Goal: Task Accomplishment & Management: Complete application form

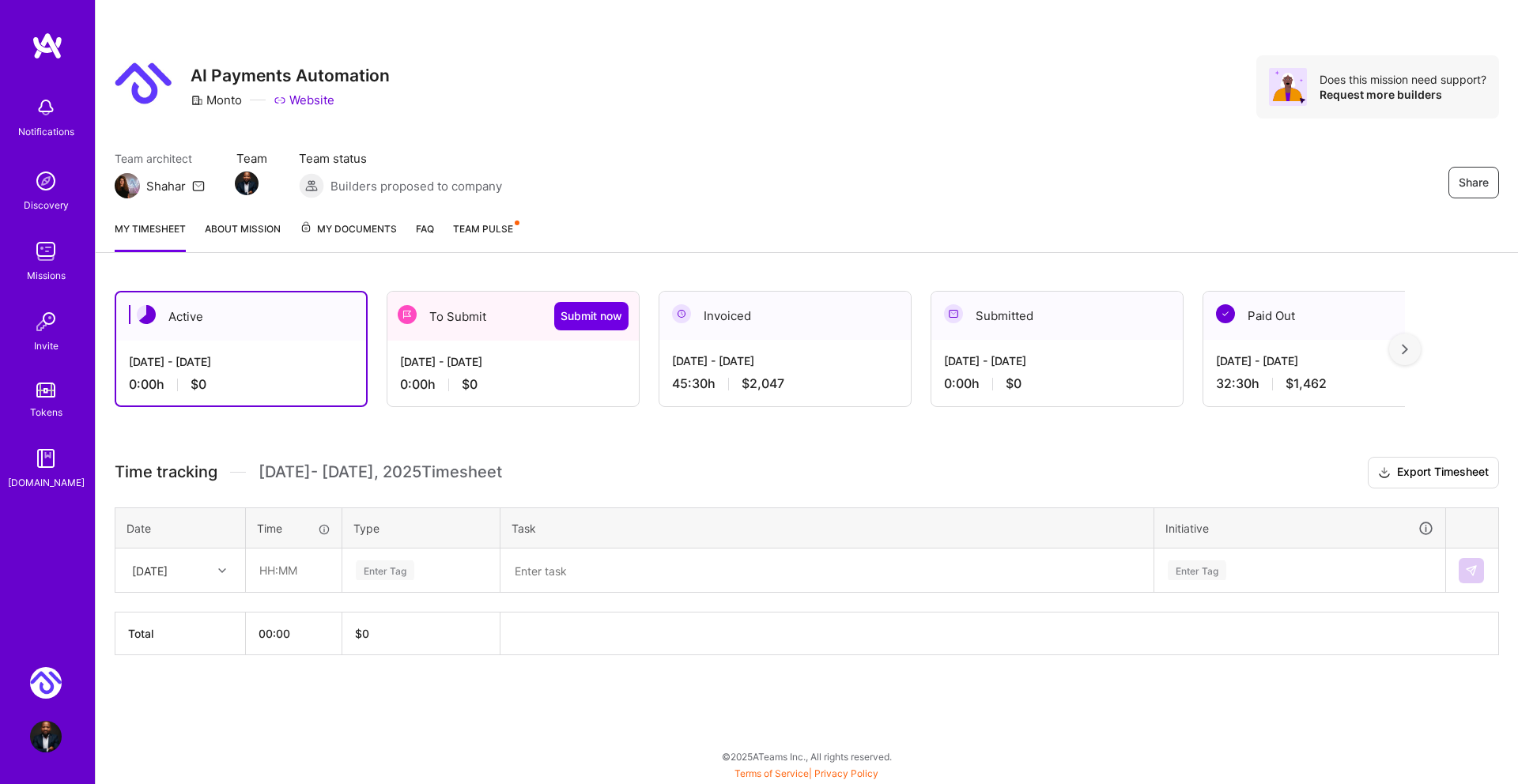
click at [513, 376] on div "0:00 h $0" at bounding box center [513, 384] width 226 height 16
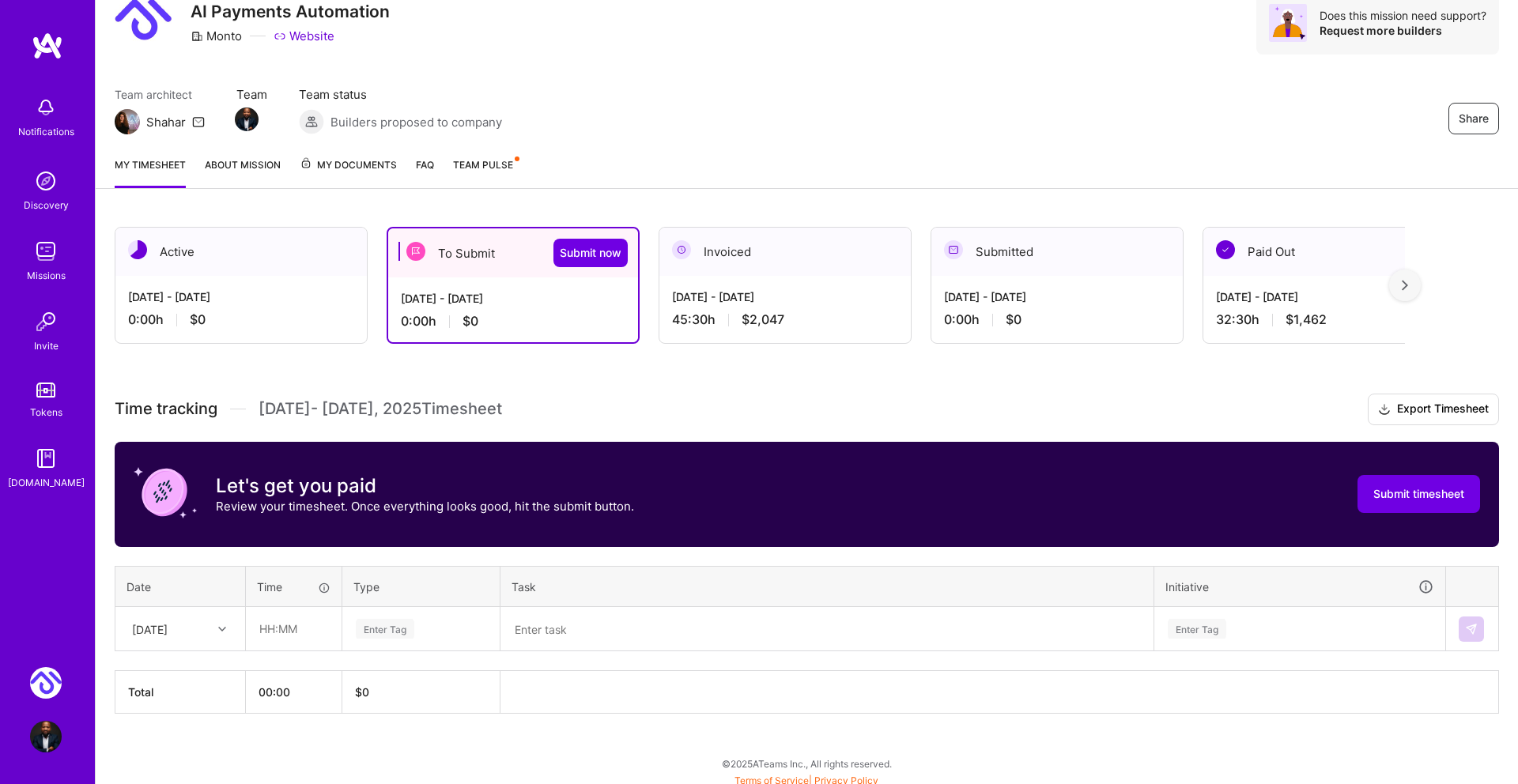
scroll to position [70, 0]
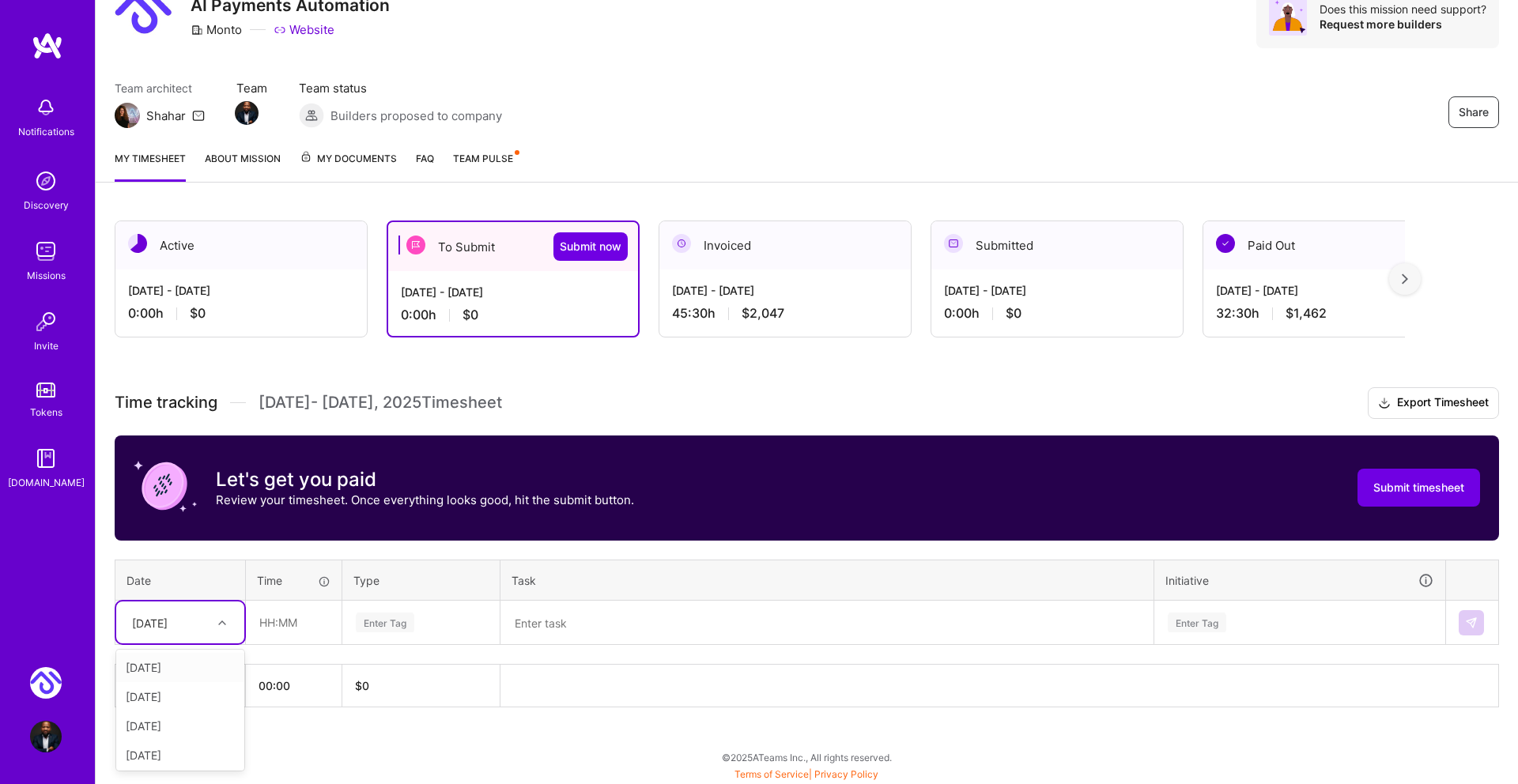
click at [167, 621] on div "[DATE]" at bounding box center [149, 621] width 35 height 16
click at [183, 736] on div "[DATE]" at bounding box center [180, 736] width 128 height 29
click at [272, 619] on input "text" at bounding box center [293, 622] width 94 height 42
type input "01:00"
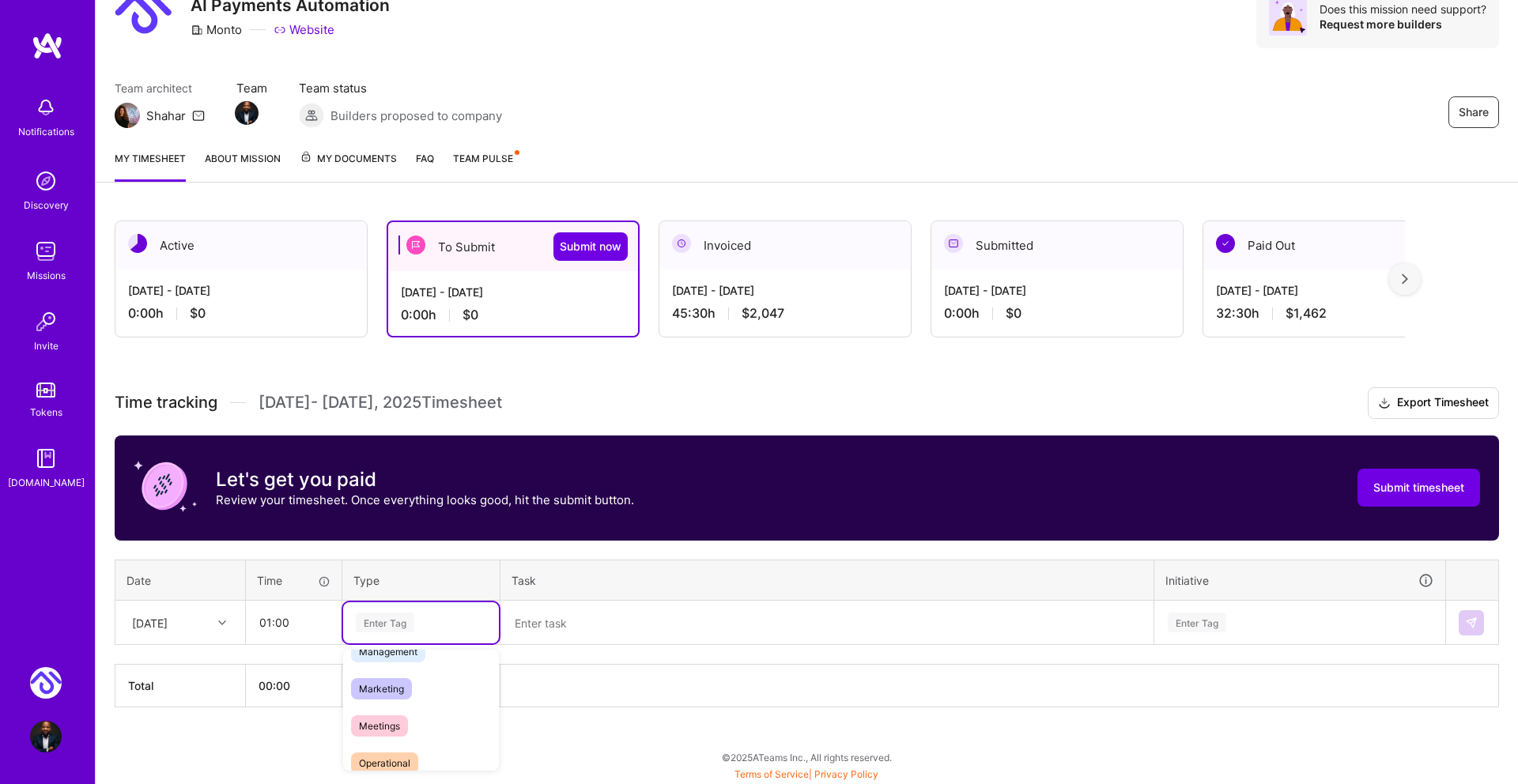
scroll to position [214, 0]
click at [382, 718] on span "Meetings" at bounding box center [379, 721] width 57 height 21
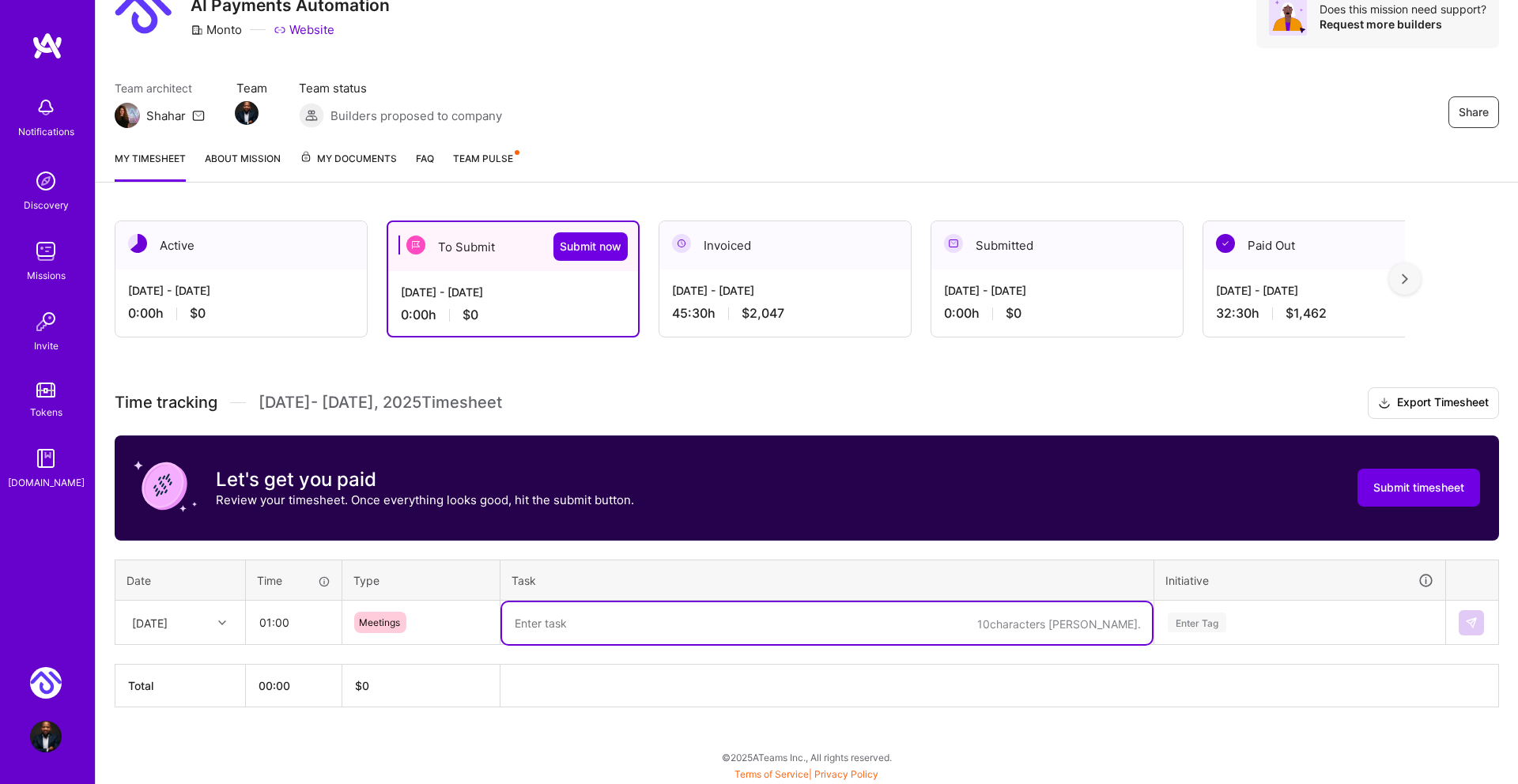
drag, startPoint x: 553, startPoint y: 626, endPoint x: 546, endPoint y: 625, distance: 7.1
click at [552, 626] on textarea at bounding box center [827, 623] width 650 height 42
type textarea "Team Sync - Asaf Automation Framework presentation"
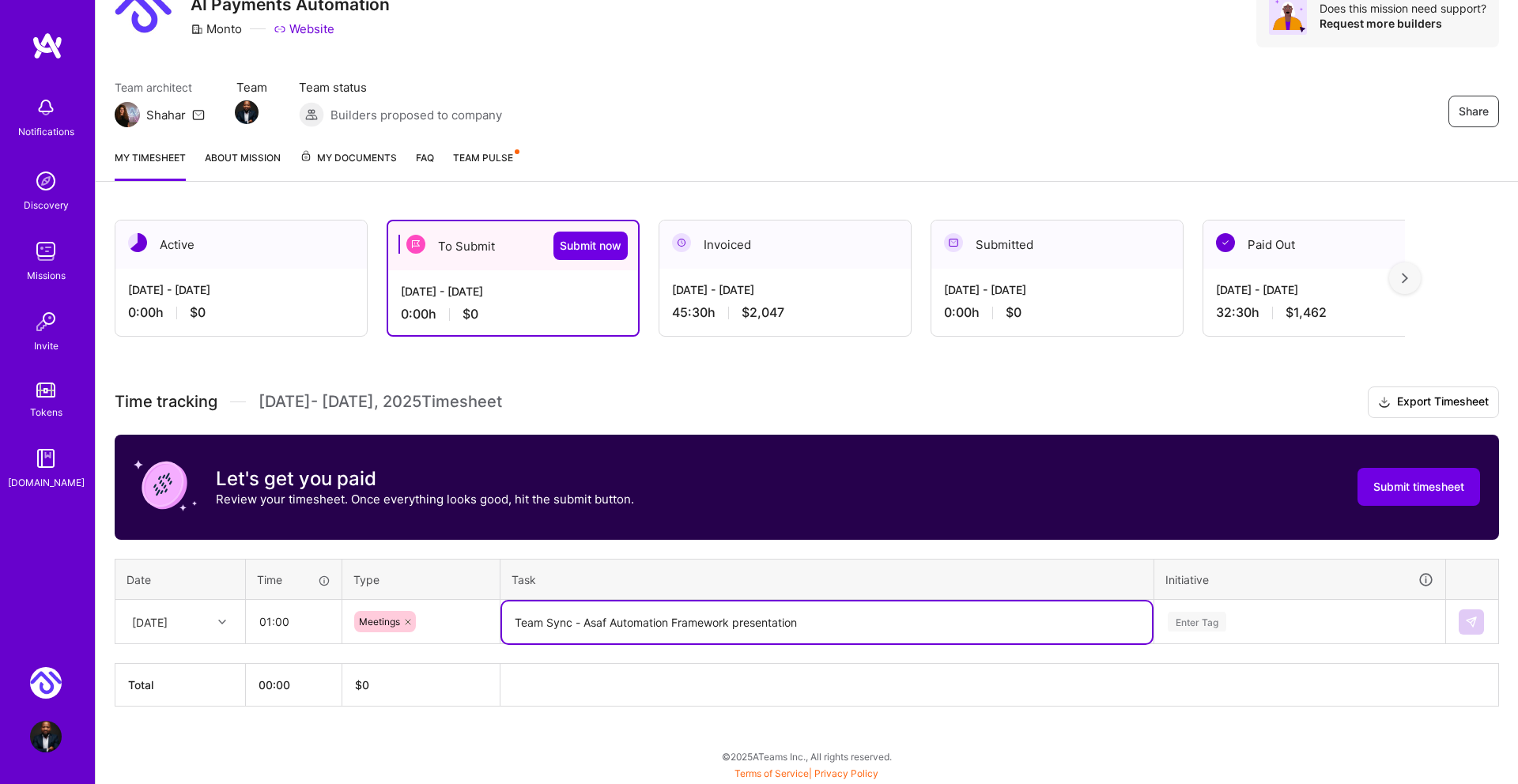
click at [1218, 621] on div "Enter Tag" at bounding box center [1299, 621] width 289 height 41
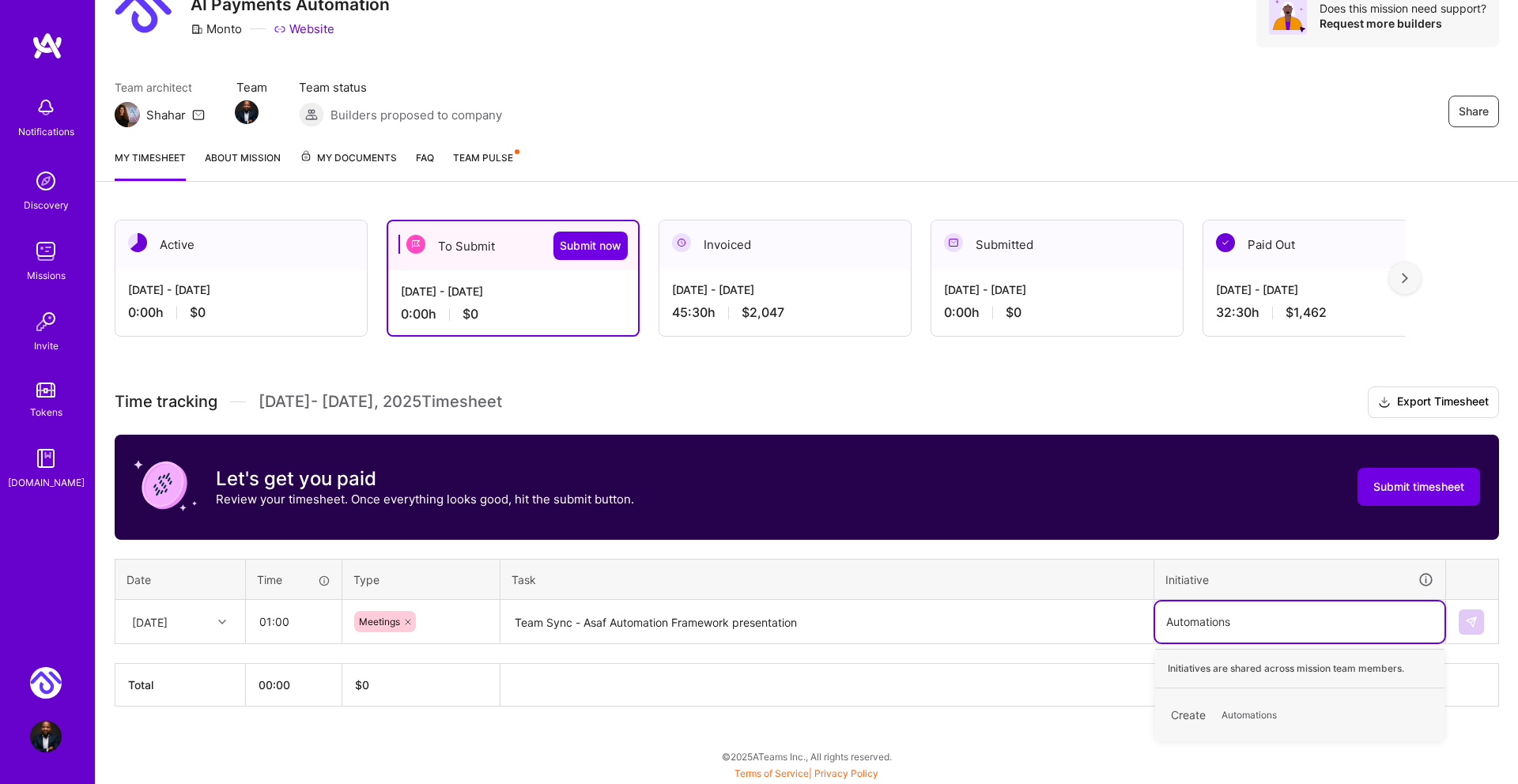
scroll to position [70, 0]
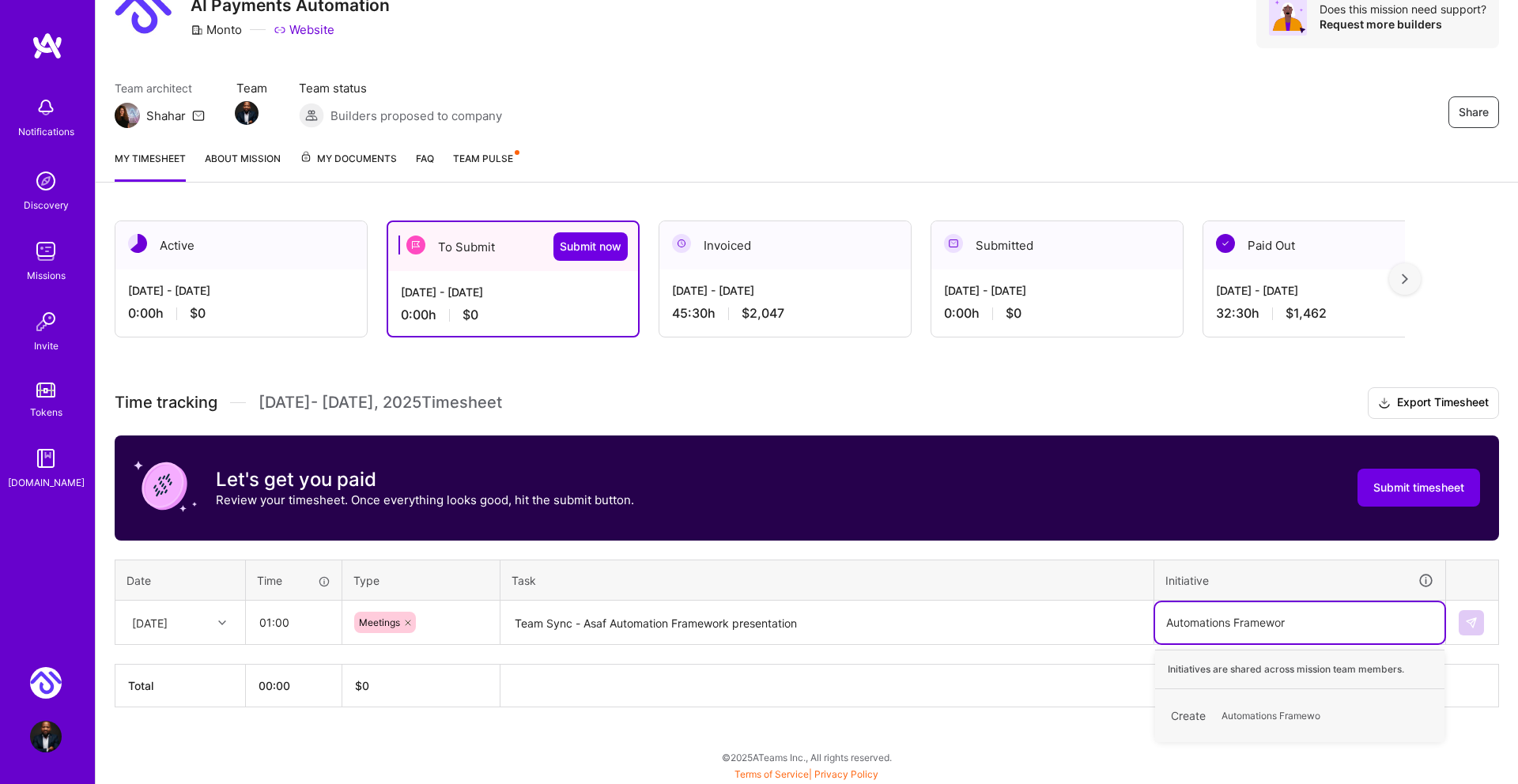
type input "Automations Framework"
click at [1302, 707] on span "Automations Framework" at bounding box center [1275, 716] width 124 height 21
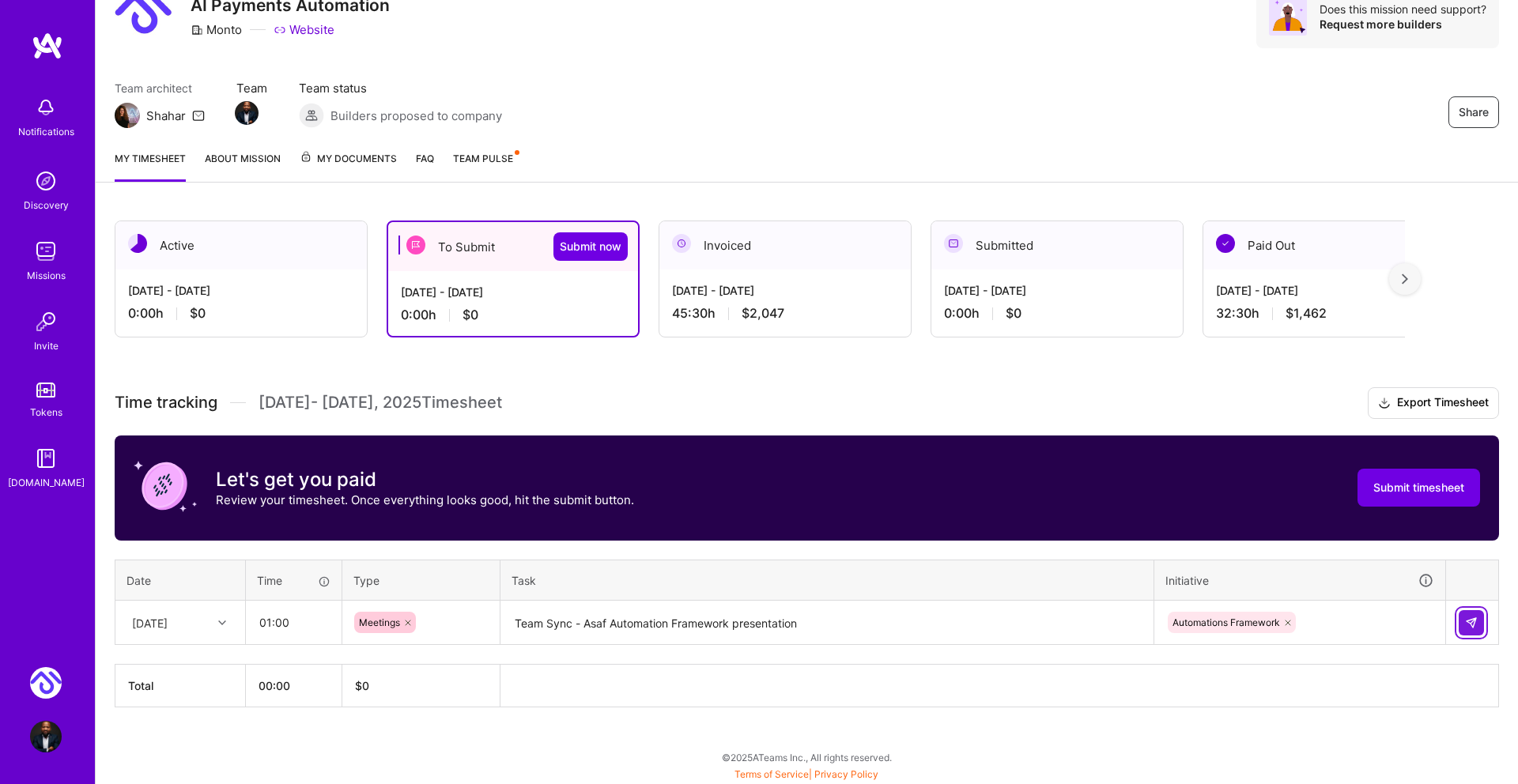
click at [1480, 621] on button at bounding box center [1470, 622] width 26 height 26
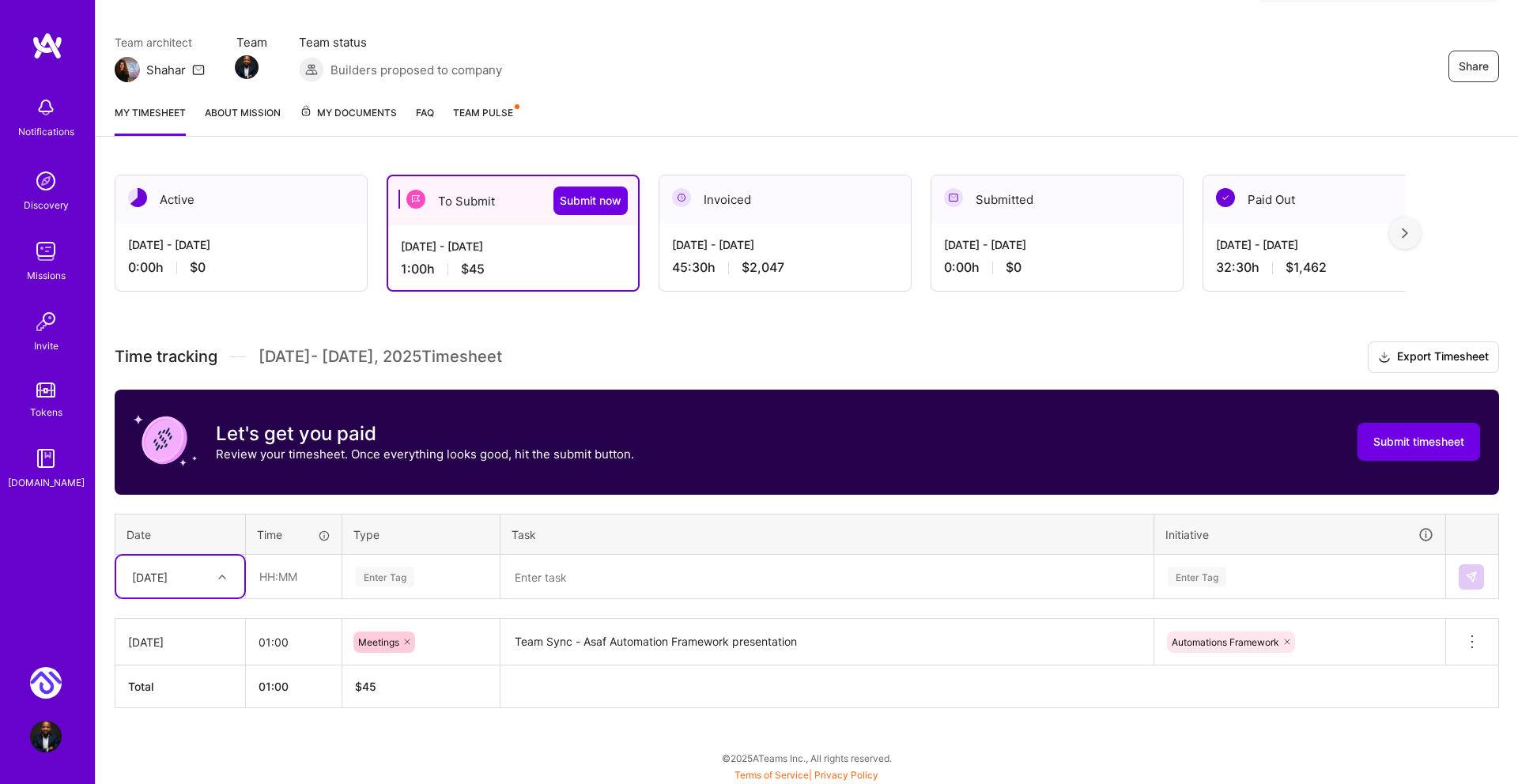
scroll to position [117, 0]
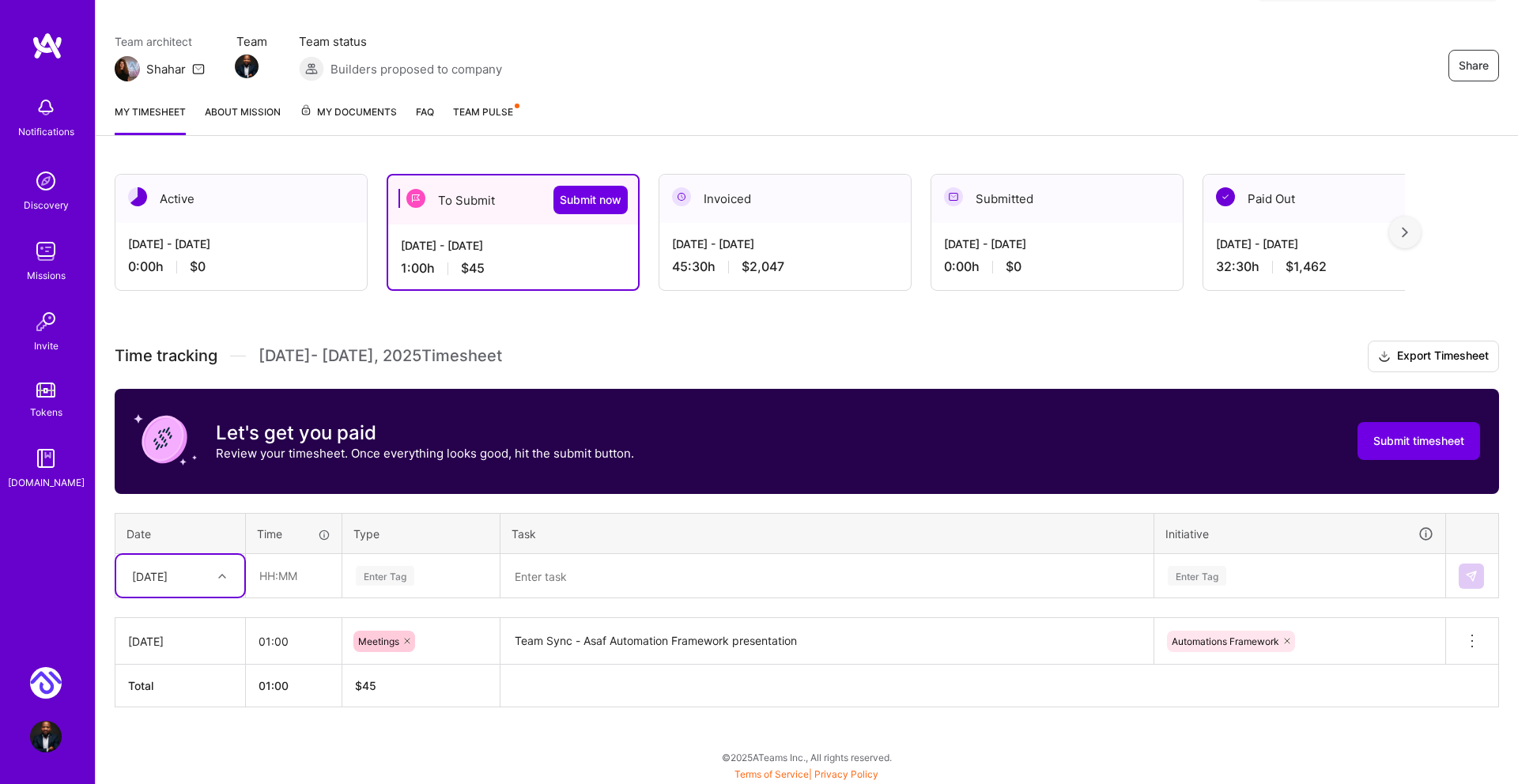
click at [209, 584] on div "[DATE]" at bounding box center [168, 575] width 87 height 26
click at [187, 731] on div "[DATE]" at bounding box center [180, 736] width 128 height 29
click at [273, 575] on input "text" at bounding box center [293, 576] width 94 height 42
type input "00:45"
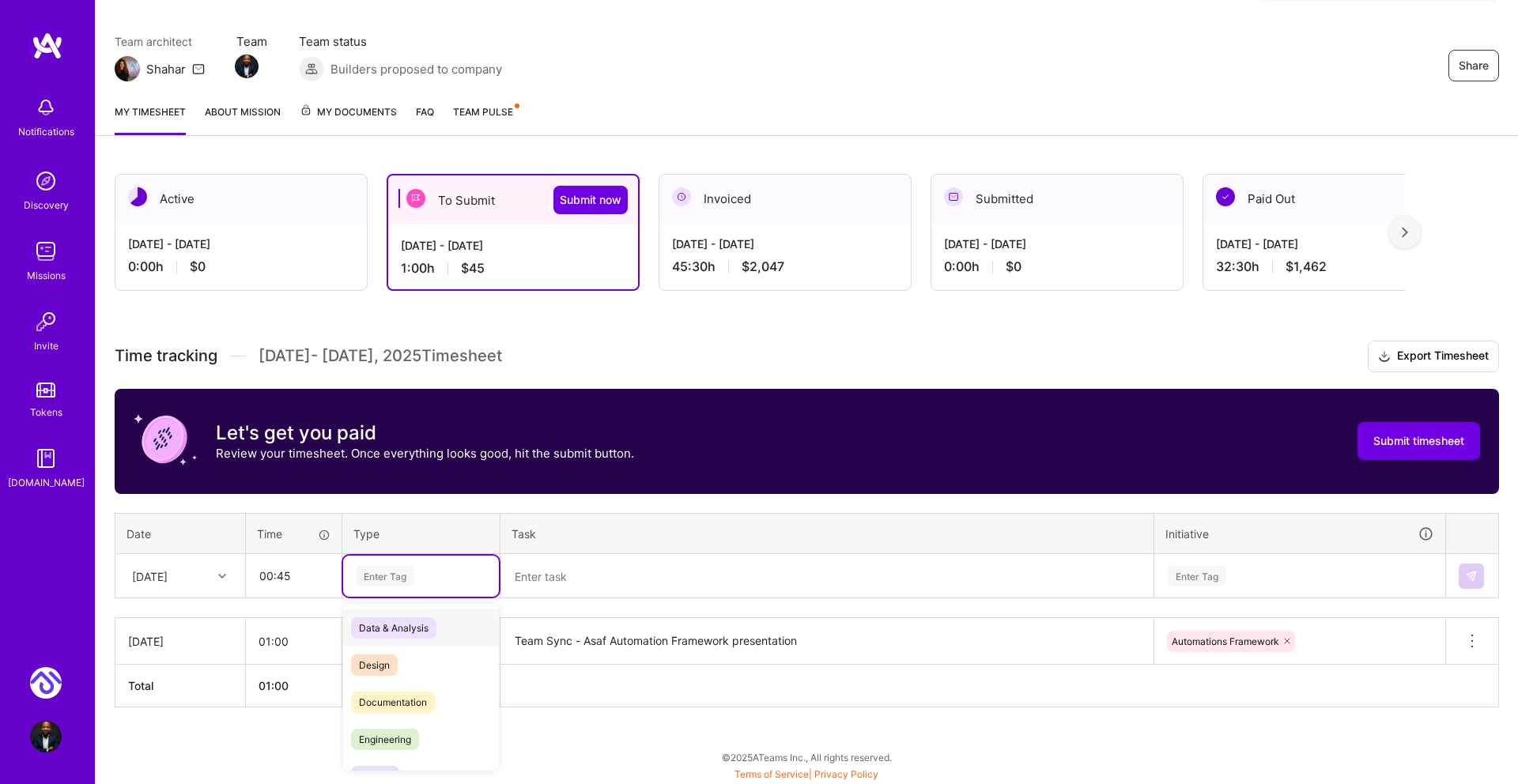
click at [394, 580] on div "Enter Tag" at bounding box center [385, 576] width 59 height 25
click at [392, 682] on span "Meetings" at bounding box center [379, 677] width 57 height 21
click at [593, 588] on textarea at bounding box center [827, 577] width 650 height 42
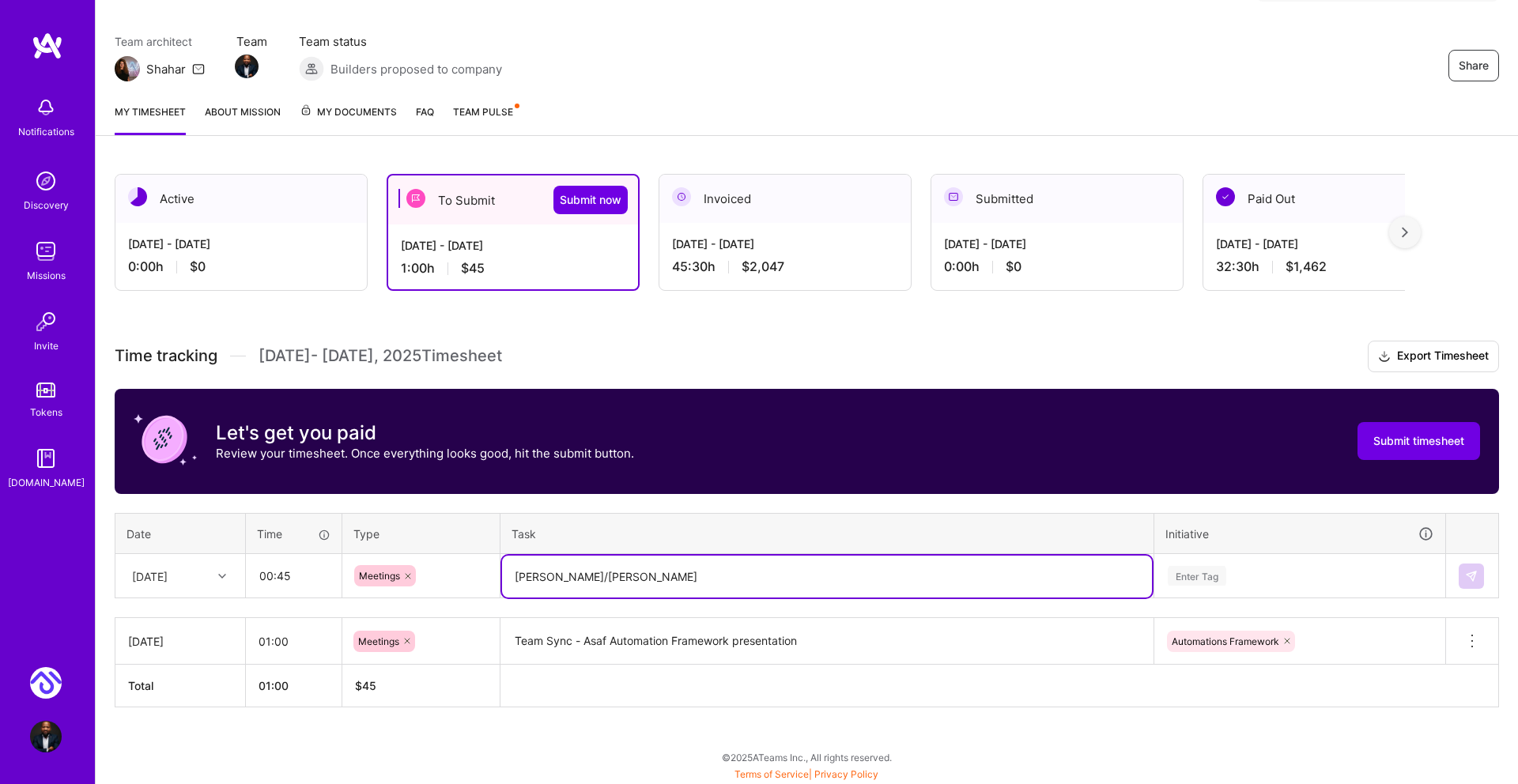
drag, startPoint x: 660, startPoint y: 576, endPoint x: 489, endPoint y: 561, distance: 171.7
click at [490, 561] on tr "[DATE] 00:45 Meetings [PERSON_NAME]/[PERSON_NAME] Sync Enter Tag" at bounding box center [806, 576] width 1383 height 45
type textarea "[PERSON_NAME]/[PERSON_NAME]"
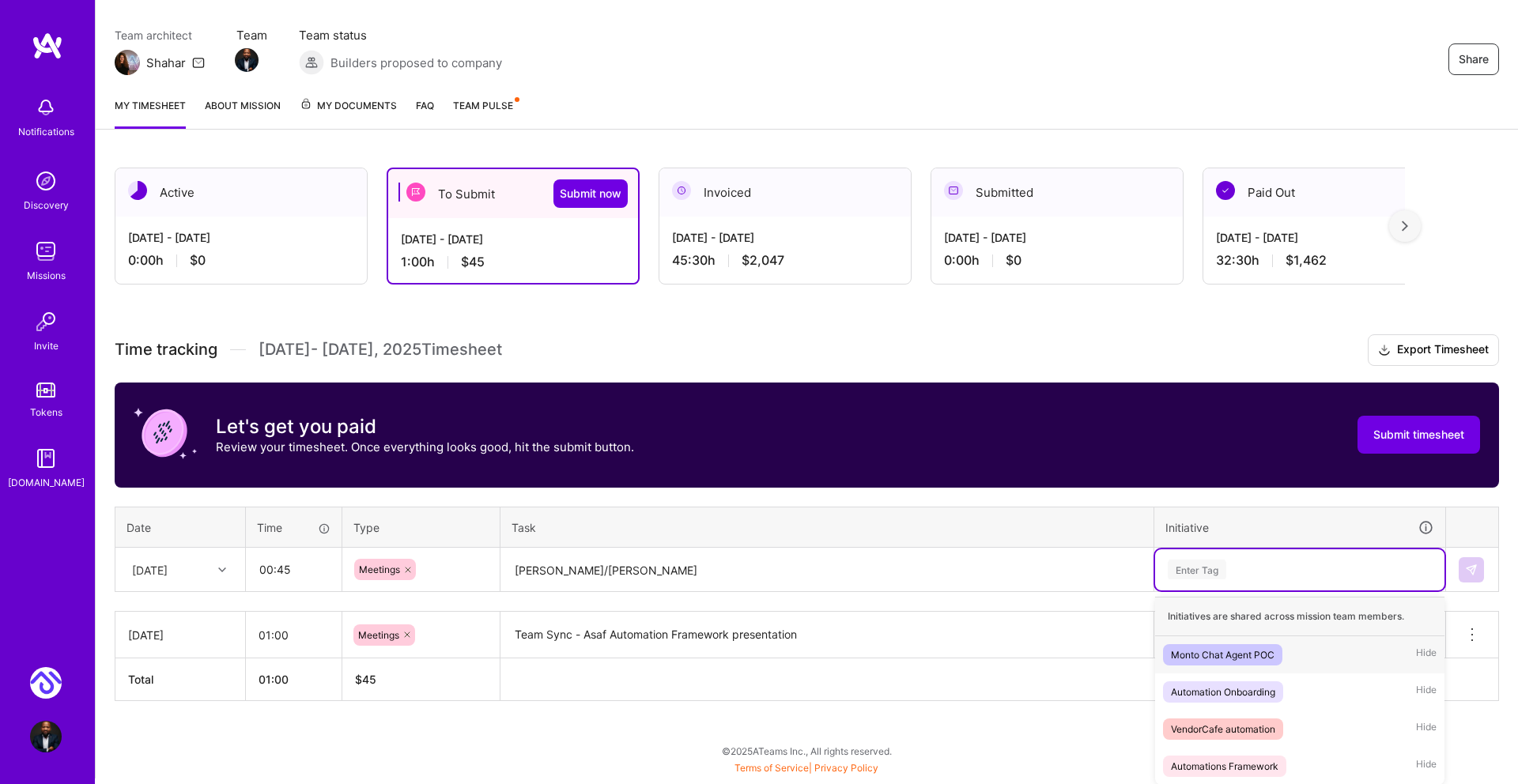
click at [1207, 575] on div "Enter Tag" at bounding box center [1197, 569] width 59 height 25
click at [1264, 723] on div "VendorCafe automation" at bounding box center [1222, 728] width 105 height 16
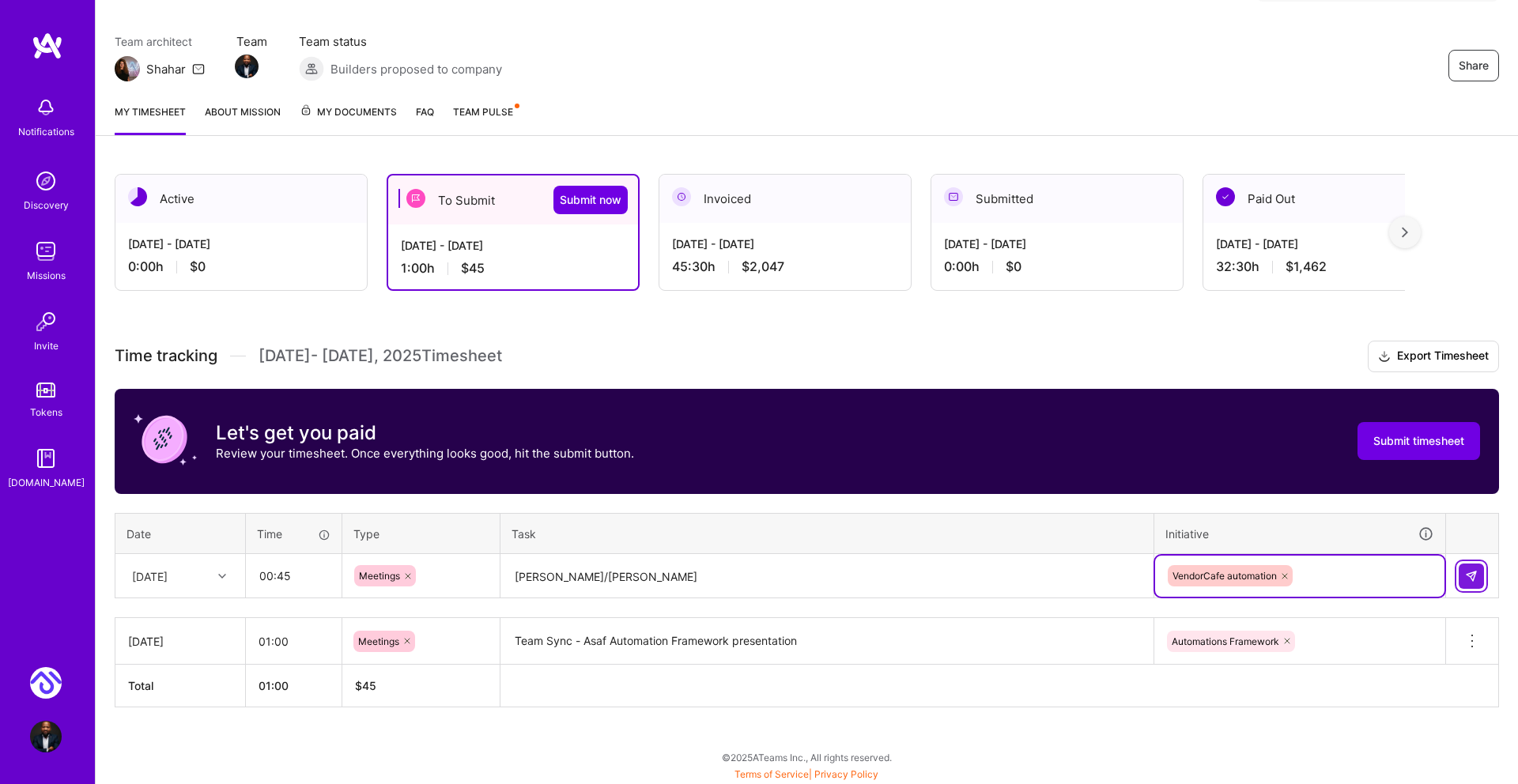
click at [1482, 583] on button at bounding box center [1470, 576] width 26 height 26
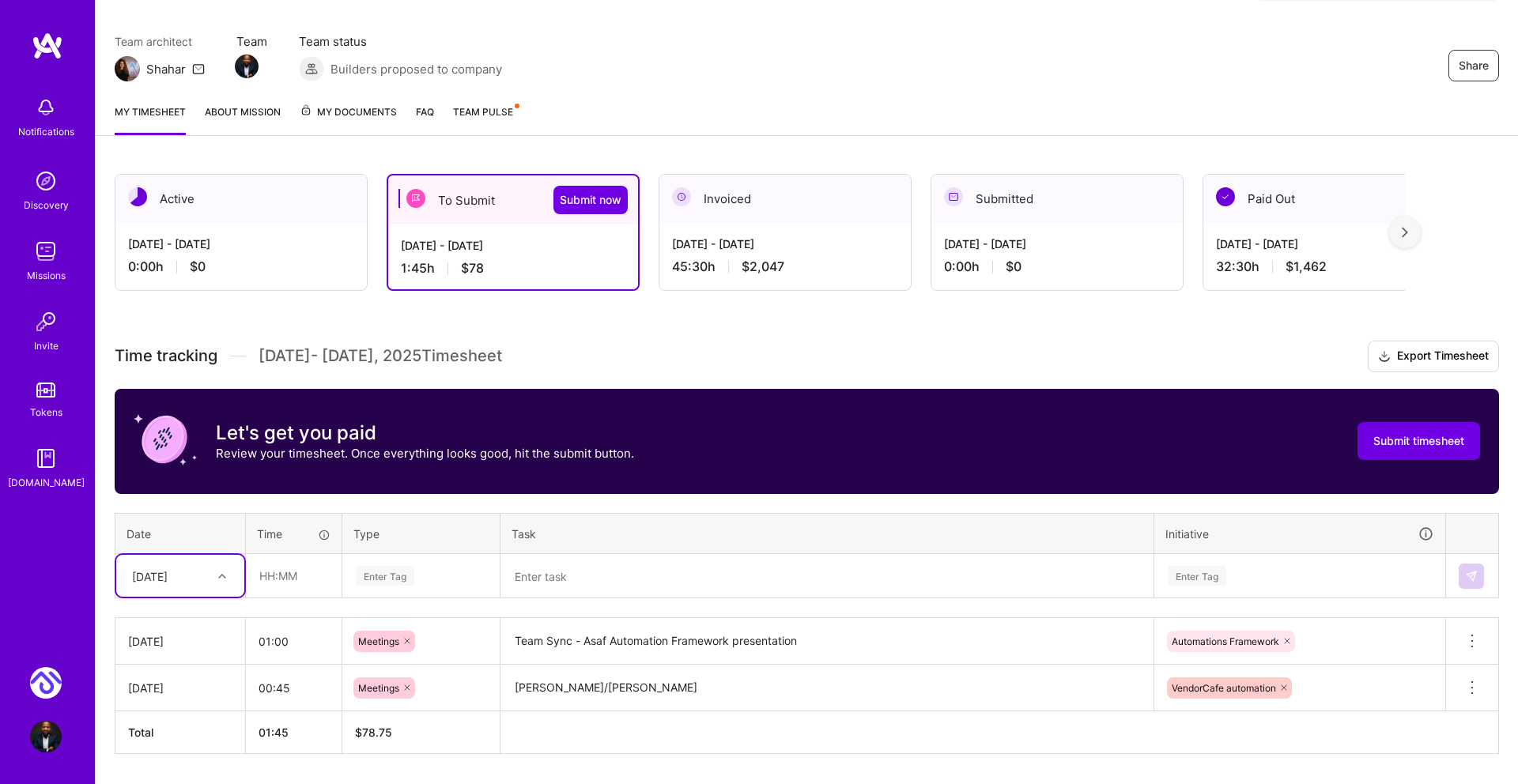
scroll to position [163, 0]
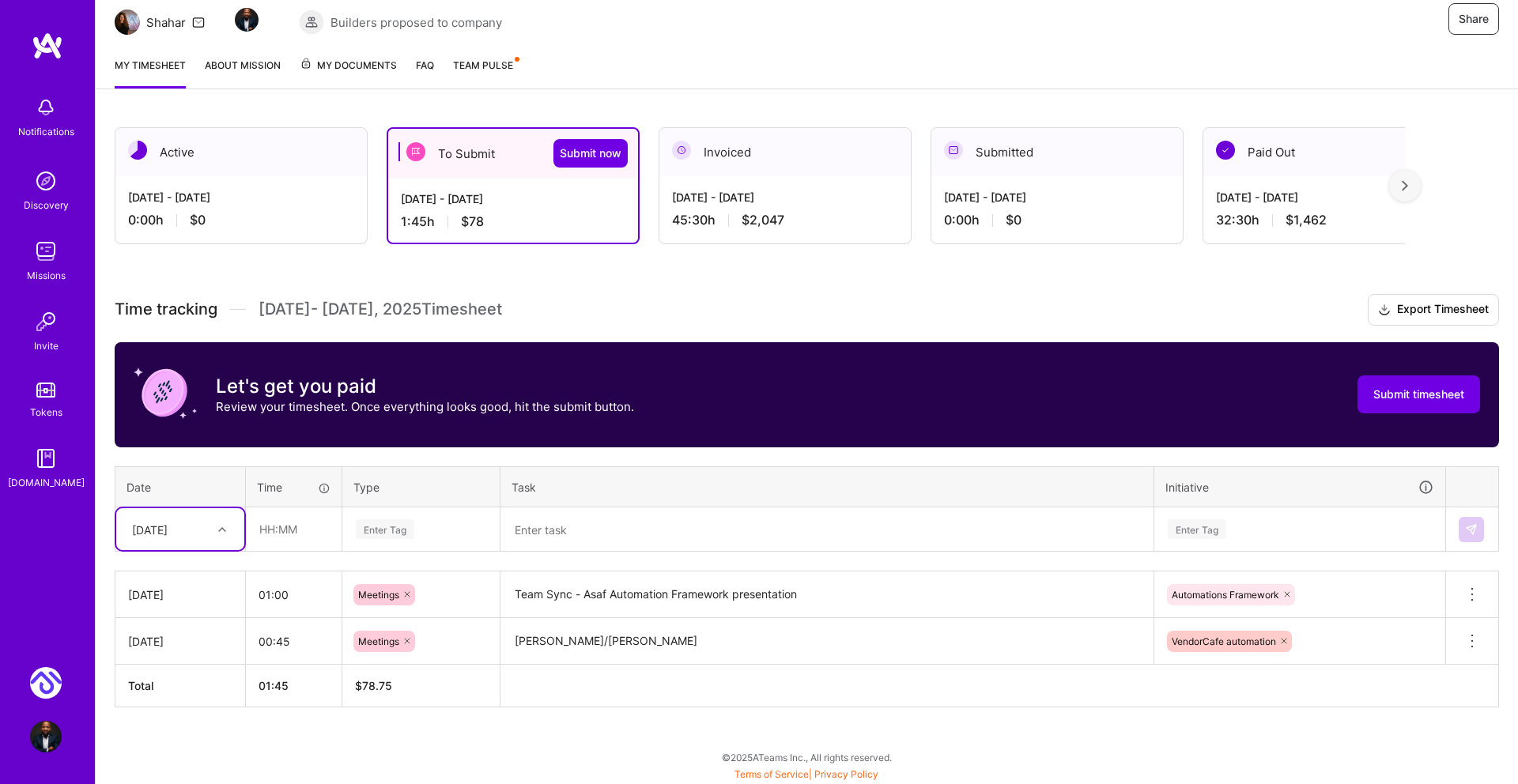
click at [224, 550] on div "option [DATE], selected. Select is focused ,type to refine list, press Down to …" at bounding box center [180, 529] width 128 height 42
click at [195, 715] on div "[DATE]" at bounding box center [180, 720] width 128 height 29
click at [279, 524] on input "text" at bounding box center [293, 529] width 94 height 42
type input "01:00"
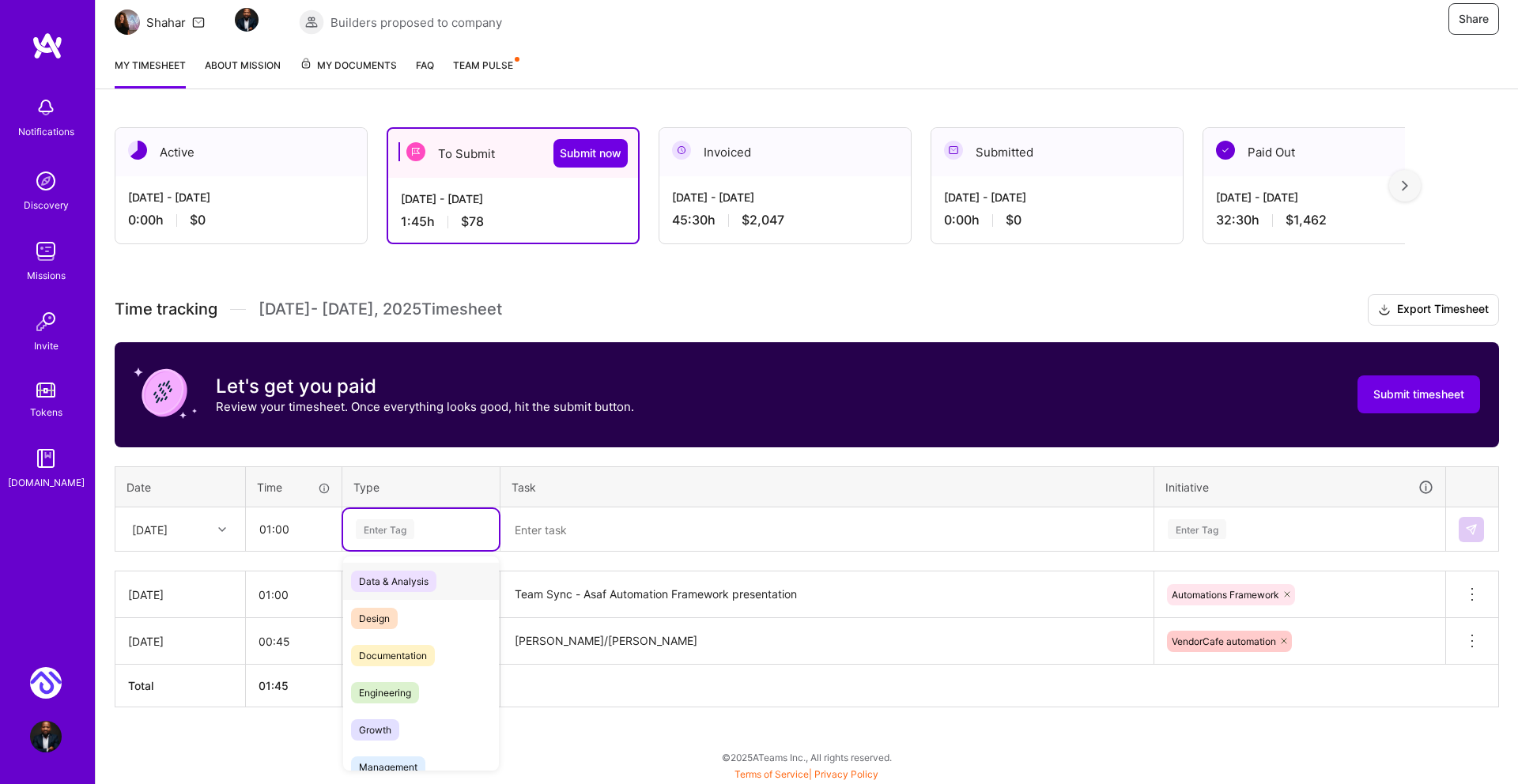
click at [406, 527] on div "Enter Tag" at bounding box center [385, 529] width 59 height 25
click at [392, 721] on span "Meetings" at bounding box center [379, 726] width 57 height 21
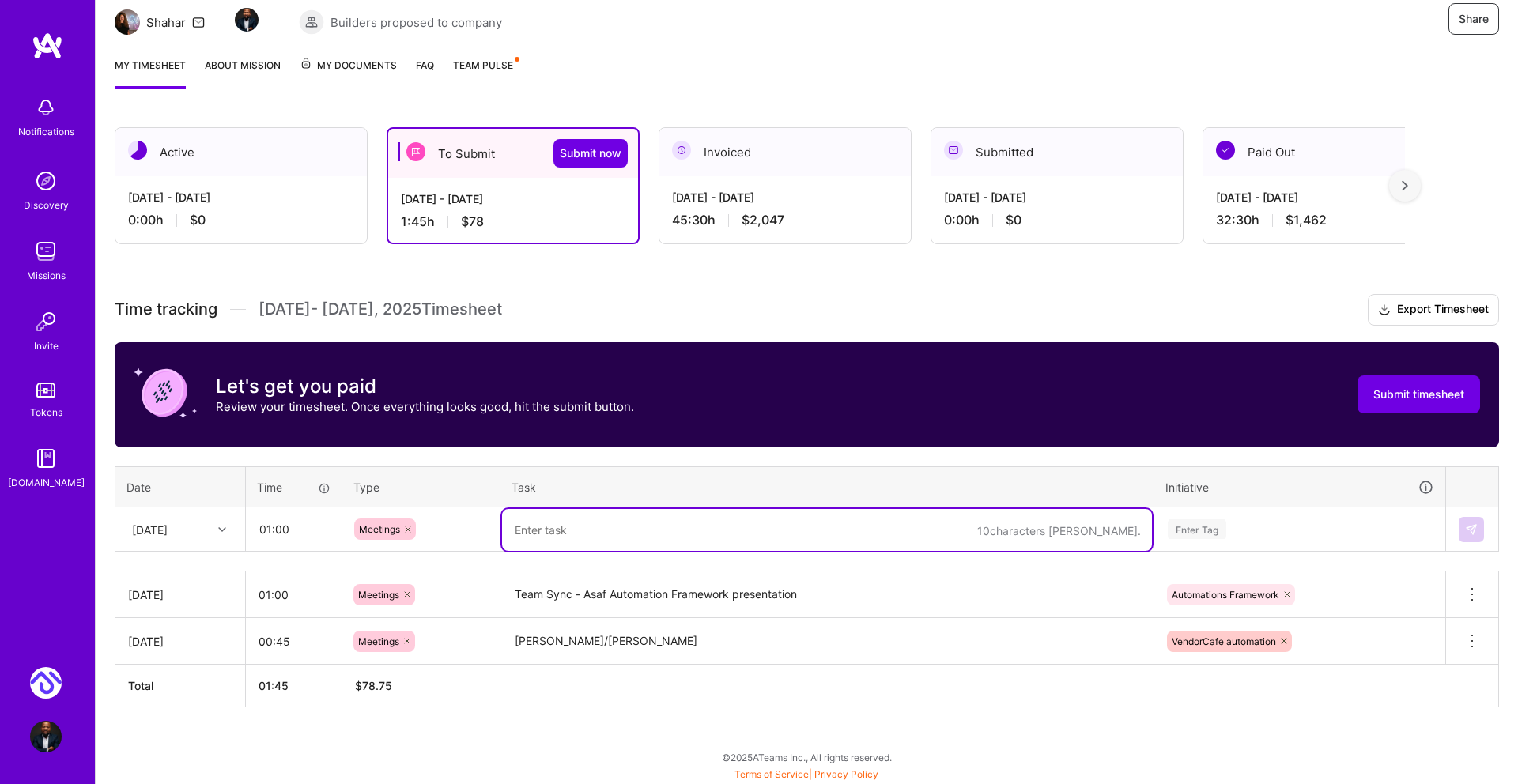
click at [637, 530] on textarea at bounding box center [827, 530] width 650 height 42
drag, startPoint x: 894, startPoint y: 527, endPoint x: 502, endPoint y: 536, distance: 392.1
click at [467, 527] on tr "[DATE] 01:00 Meetings Team Sync - Asaf Automation Framework presentation/discus…" at bounding box center [806, 529] width 1383 height 45
type textarea "Team Sync - Asaf Automation Framework presentation/discussion"
click at [817, 598] on textarea "Team Sync - Asaf Automation Framework presentation" at bounding box center [827, 595] width 650 height 44
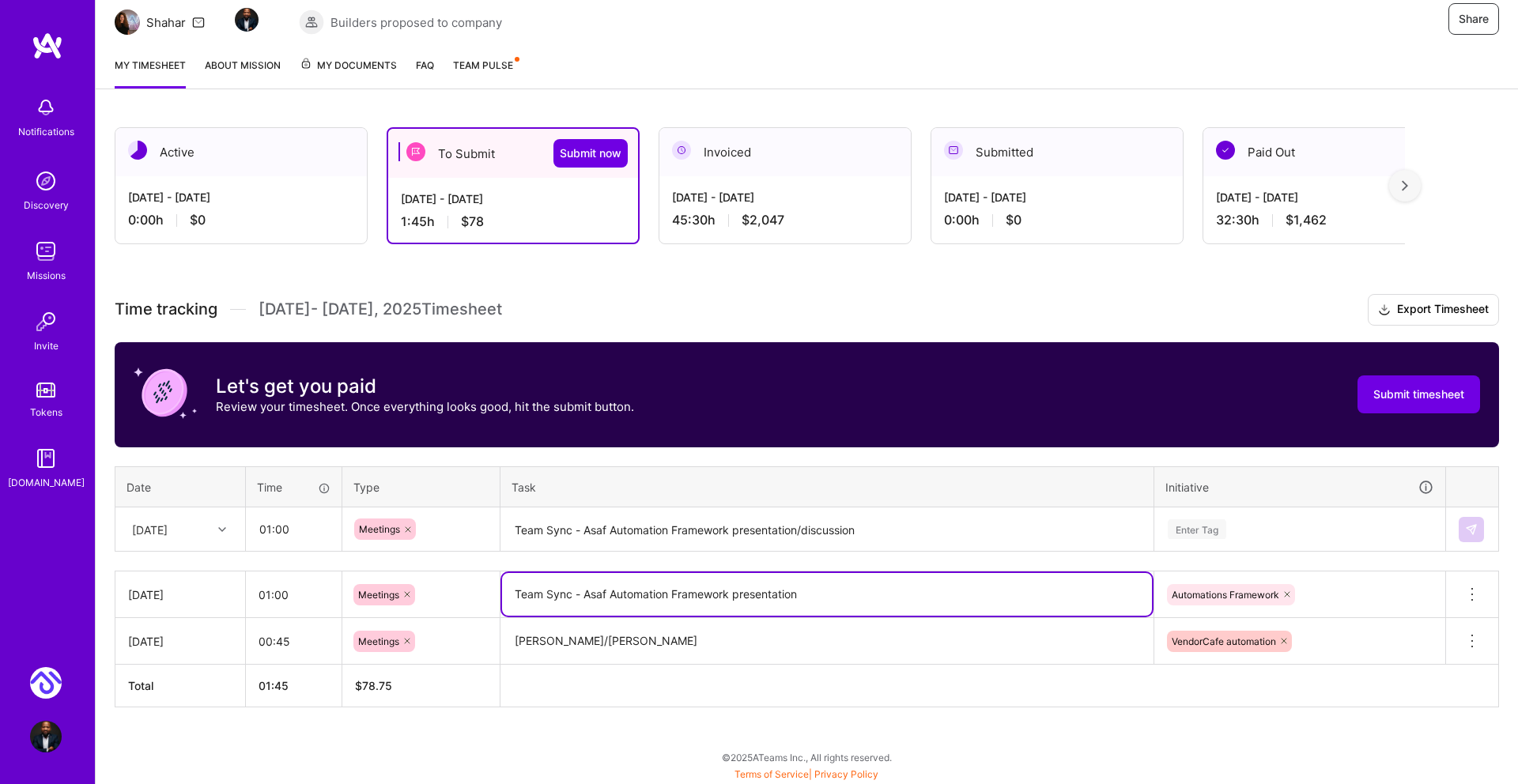
drag, startPoint x: 665, startPoint y: 593, endPoint x: 438, endPoint y: 591, distance: 227.0
click at [438, 591] on tr "[DATE] 01:00 Meetings Team Sync - Asaf Automation Framework presentation Automa…" at bounding box center [806, 594] width 1383 height 47
paste textarea "/discussion"
type textarea "Team Sync - Asaf Automation Framework presentation/discussion"
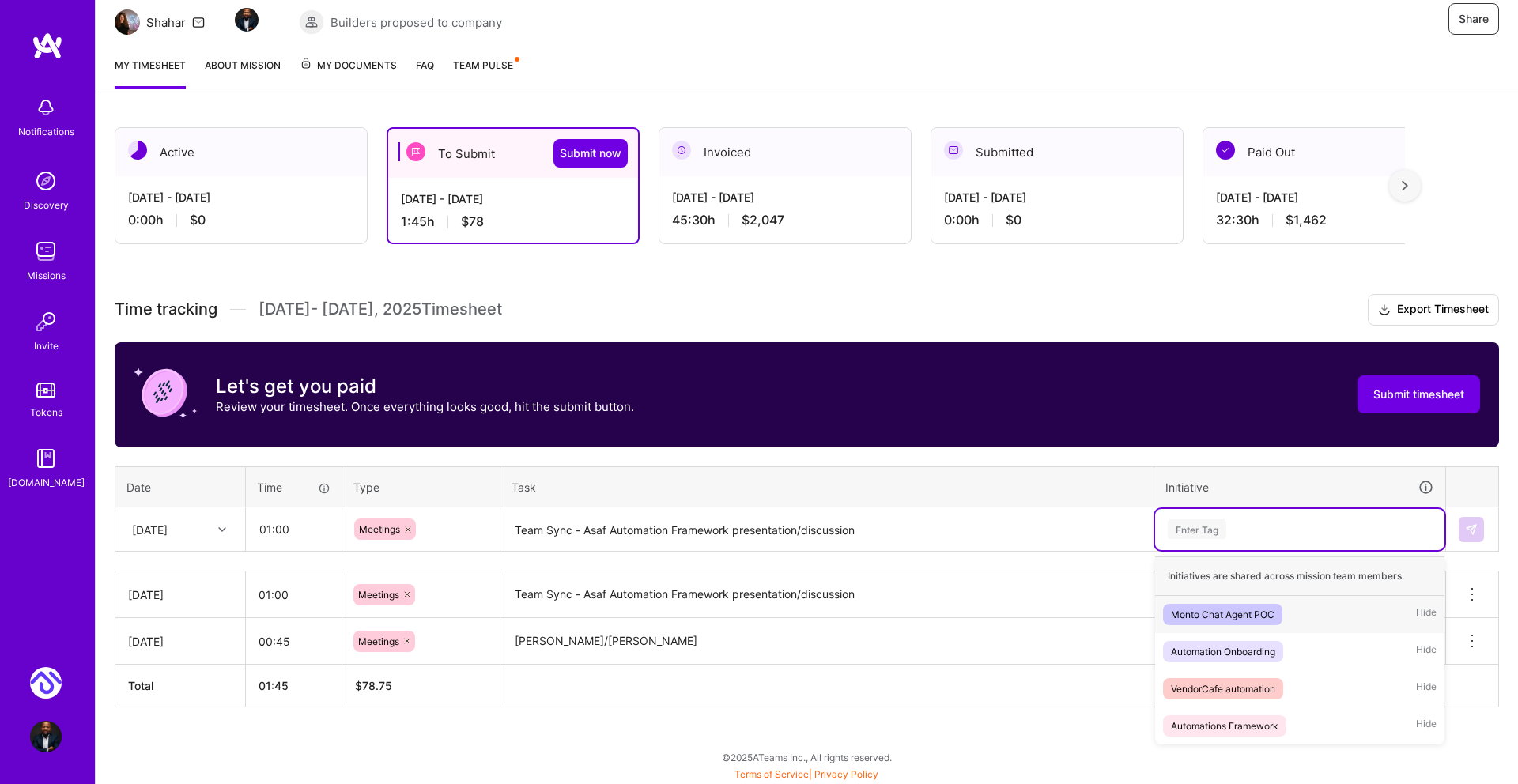
click at [1201, 532] on div "Enter Tag" at bounding box center [1197, 529] width 59 height 25
click at [1229, 717] on div "Automations Framework" at bounding box center [1223, 725] width 107 height 16
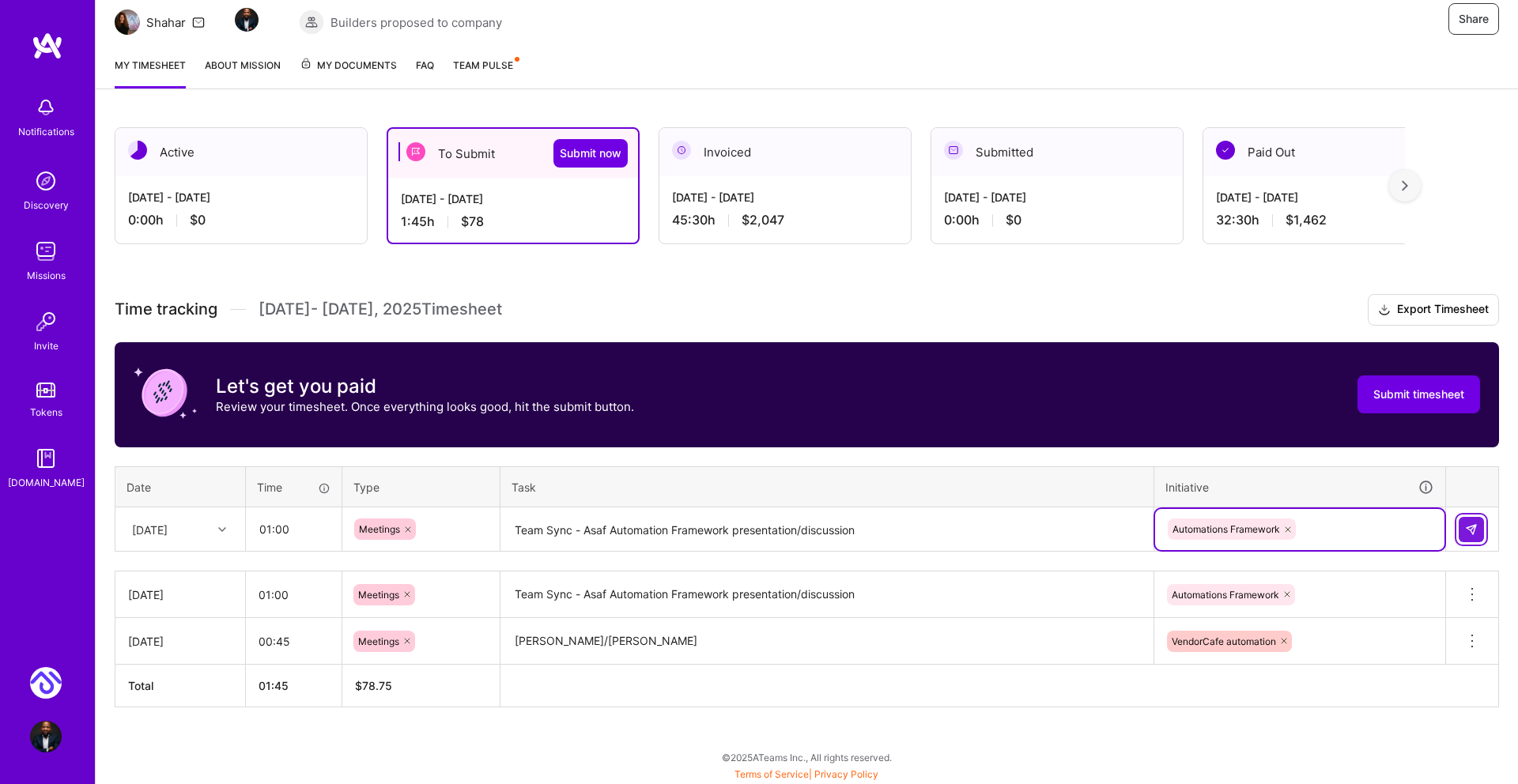
click at [1479, 526] on button at bounding box center [1470, 529] width 26 height 26
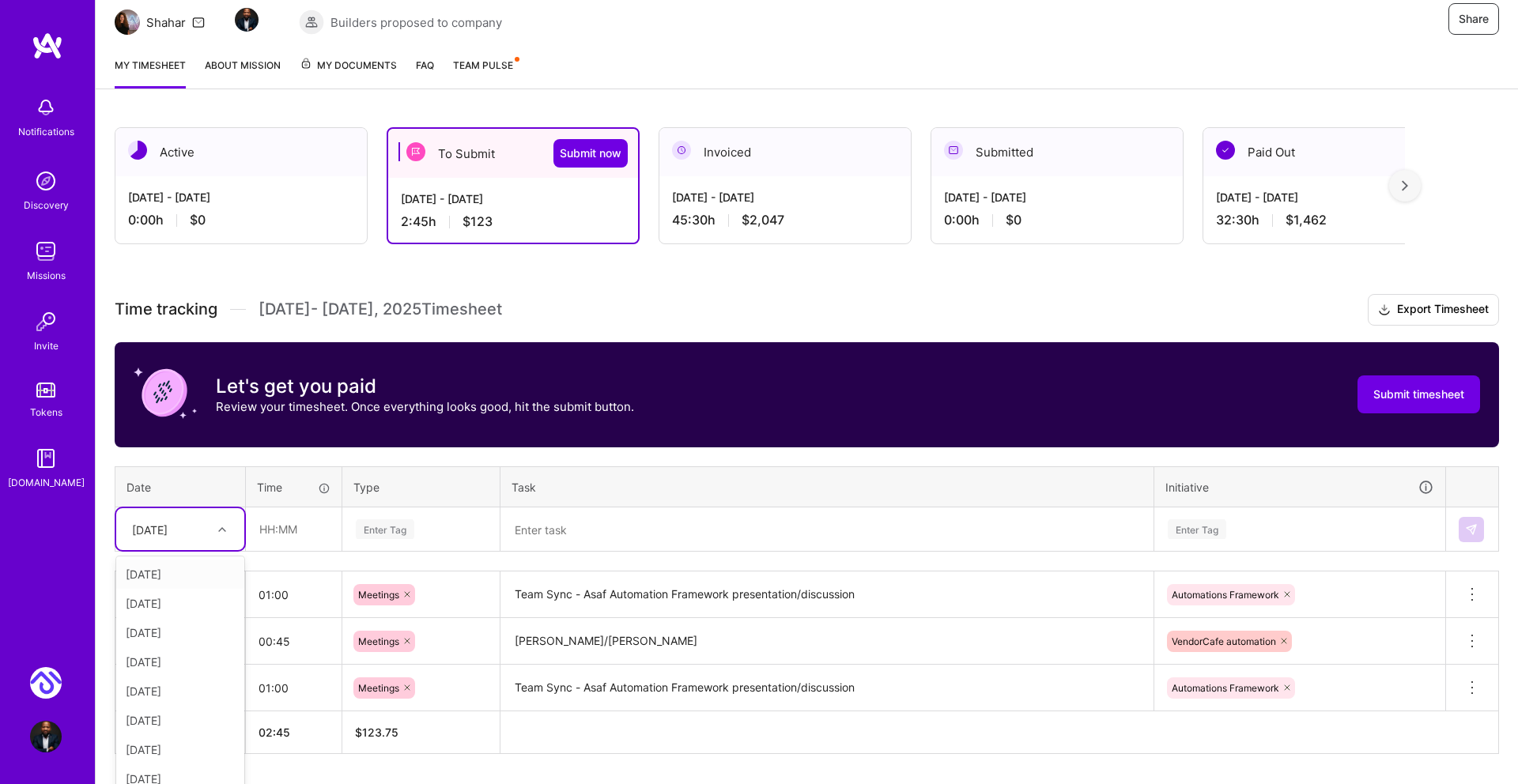
scroll to position [179, 0]
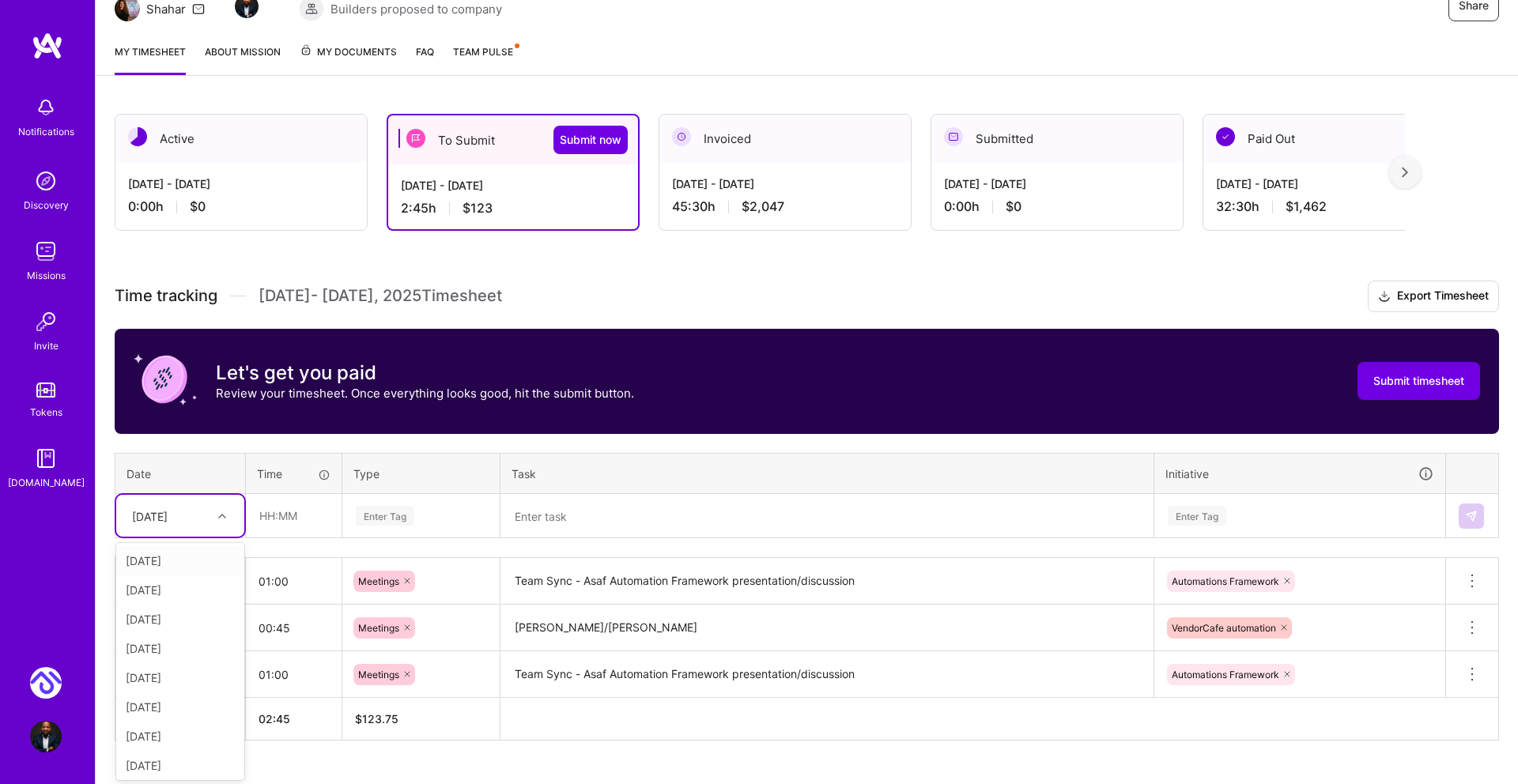
click at [221, 535] on div "[DATE]" at bounding box center [180, 516] width 128 height 42
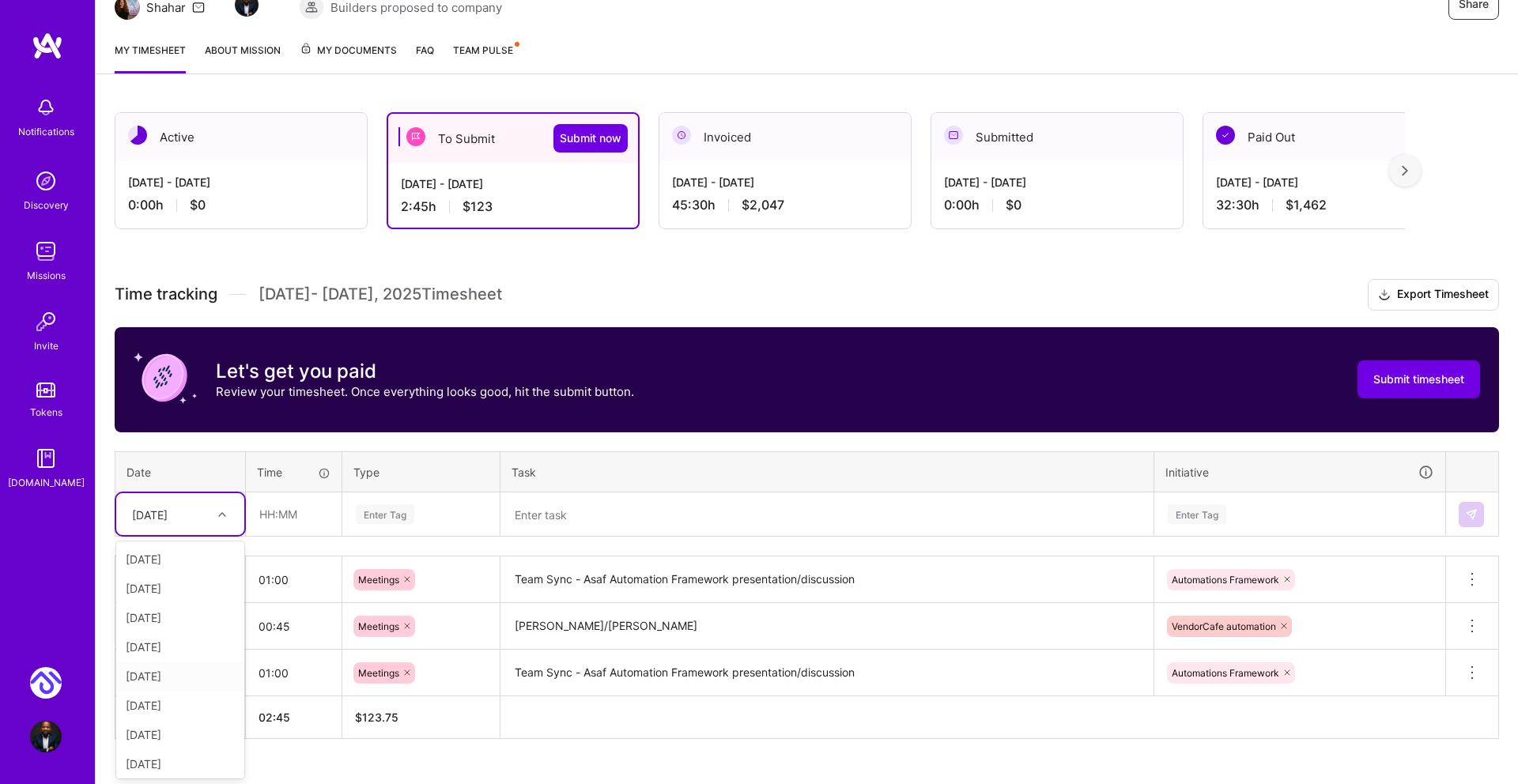
click at [198, 674] on div "[DATE]" at bounding box center [180, 676] width 128 height 29
click at [264, 509] on input "text" at bounding box center [293, 514] width 94 height 42
type input "01:00"
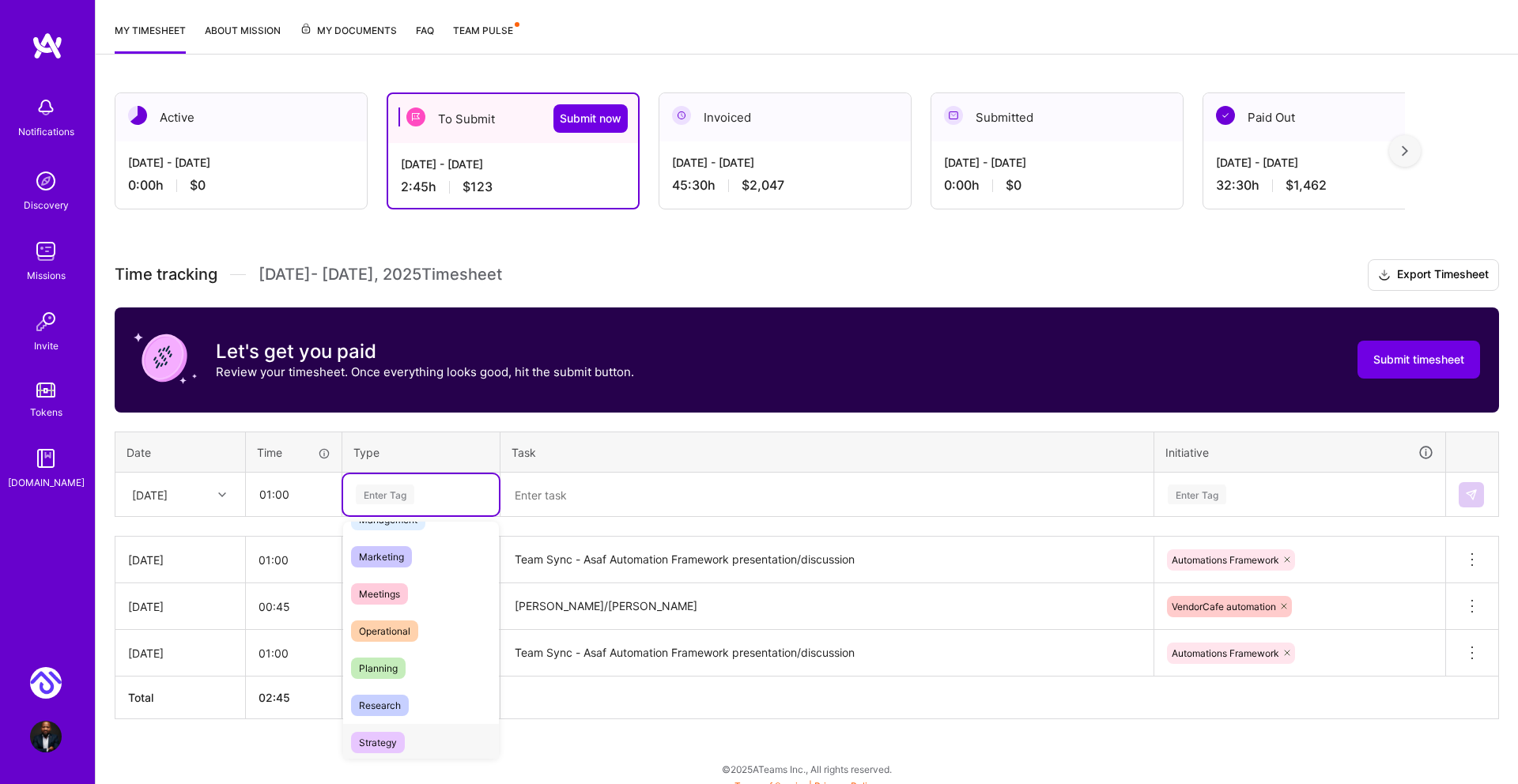
scroll to position [210, 0]
click at [374, 583] on div "Meetings" at bounding box center [421, 596] width 156 height 37
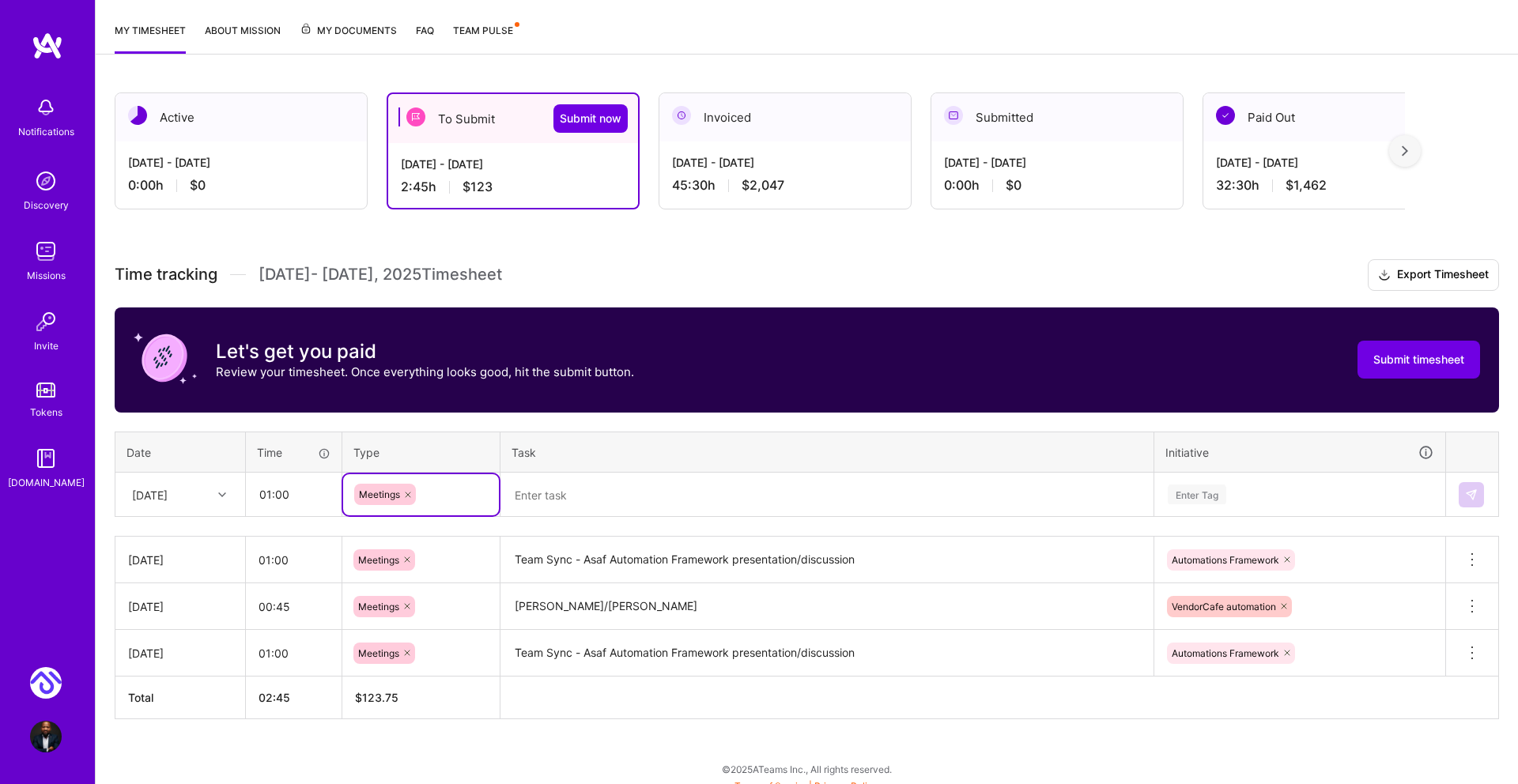
click at [650, 500] on textarea at bounding box center [827, 495] width 650 height 42
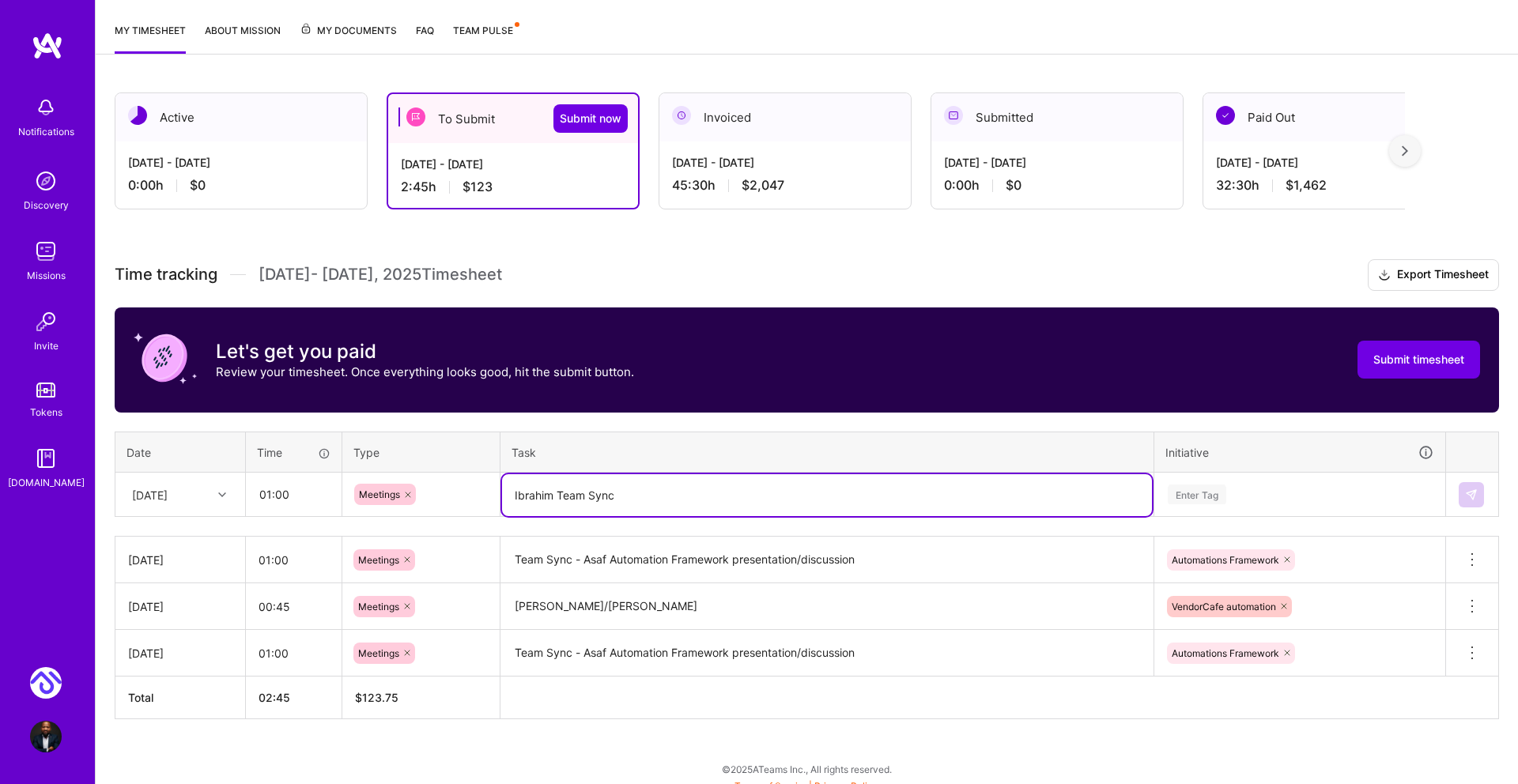
type textarea "Ibrahim Team Sync"
click at [1201, 491] on div "Enter Tag" at bounding box center [1197, 494] width 59 height 25
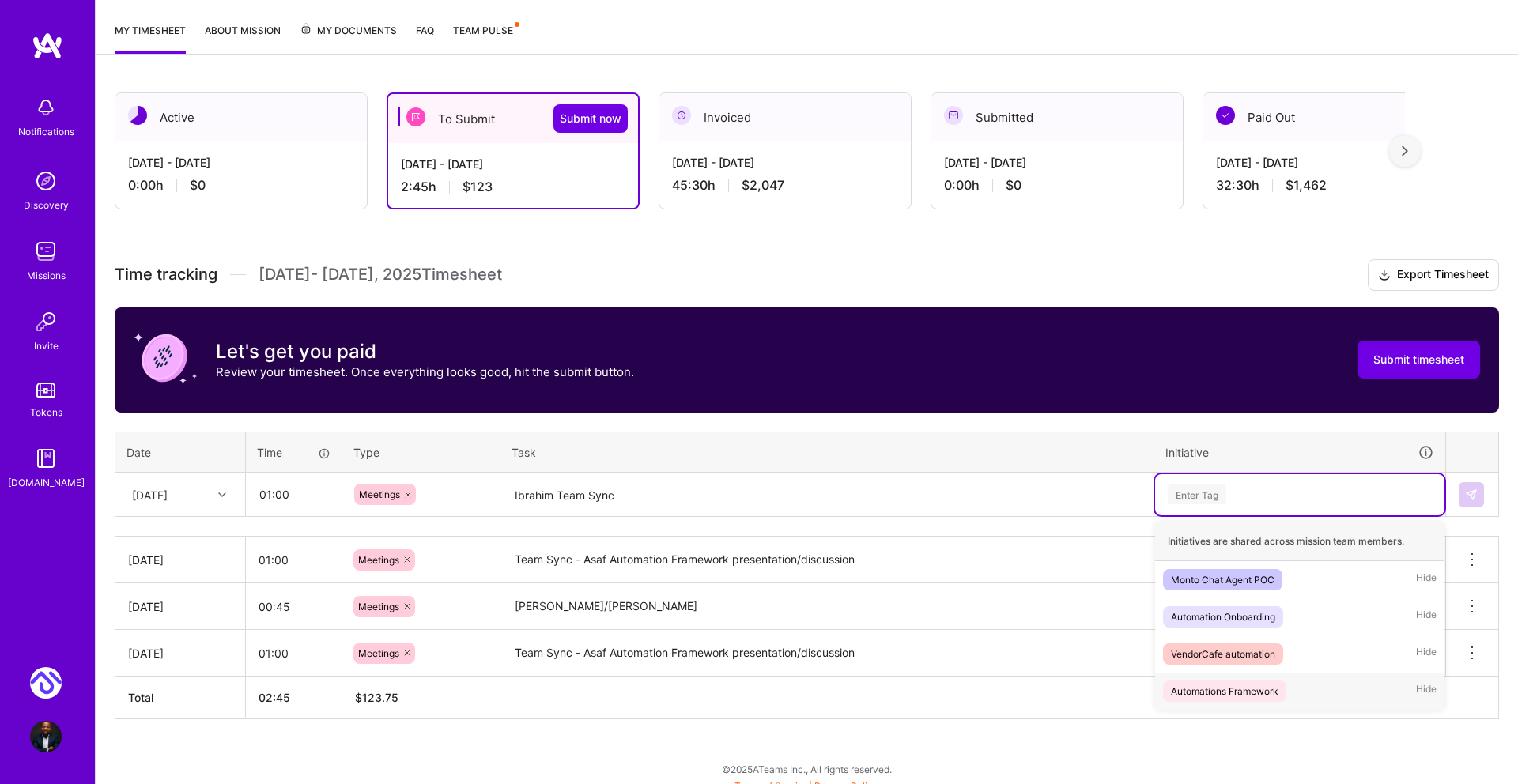
click at [1212, 692] on div "Automations Framework" at bounding box center [1223, 690] width 107 height 16
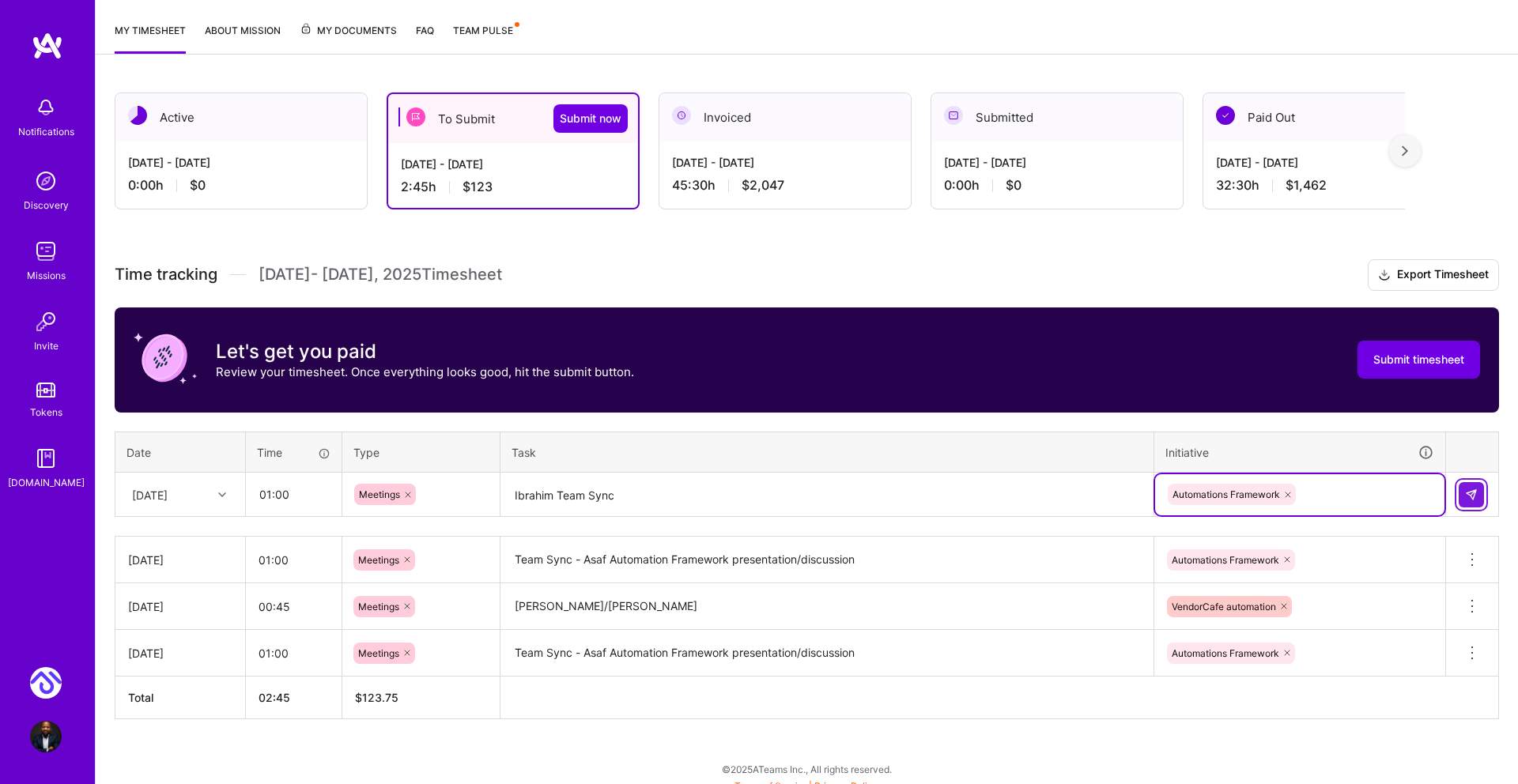
click at [1483, 491] on div at bounding box center [1471, 494] width 27 height 26
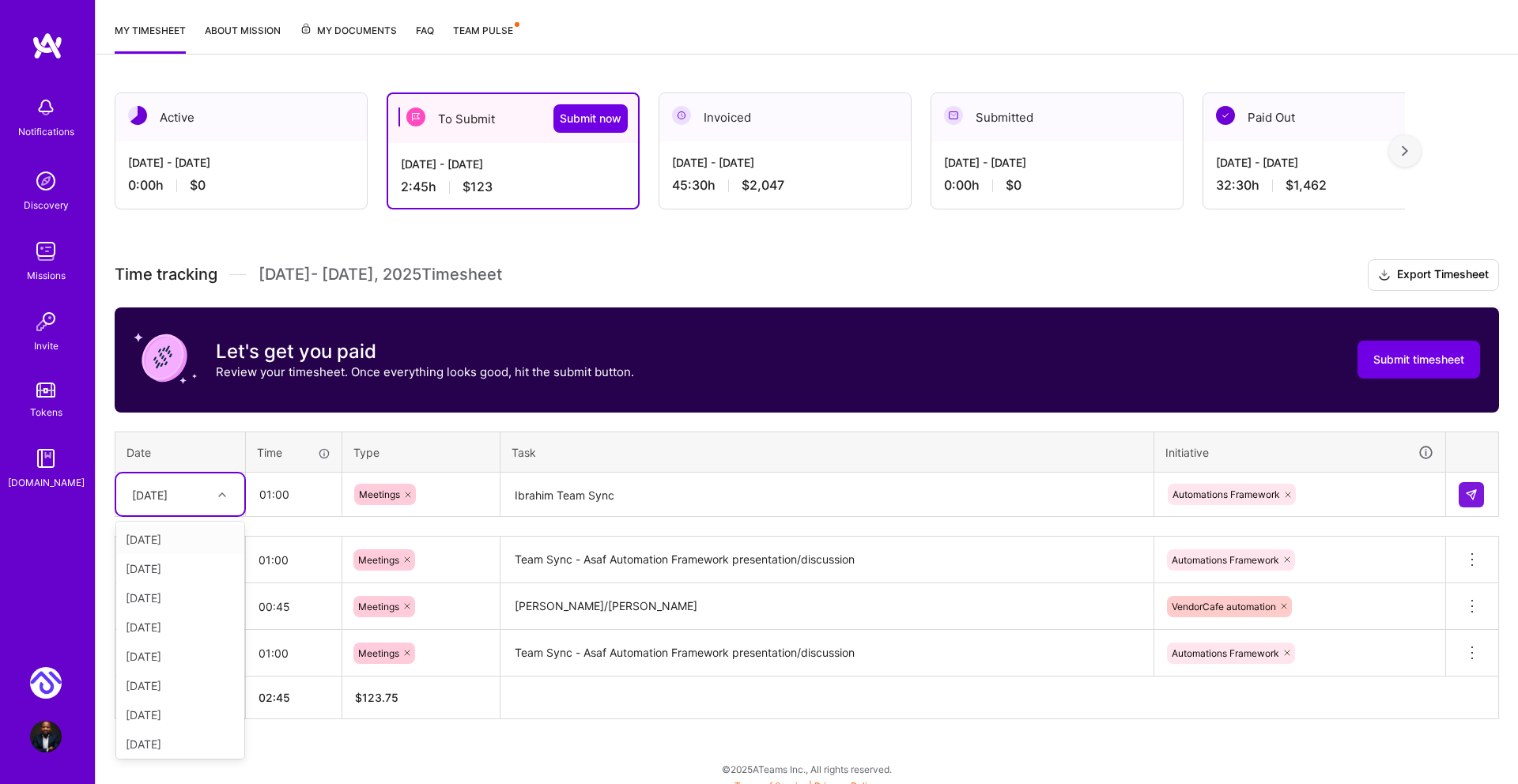
click at [222, 490] on icon at bounding box center [222, 494] width 8 height 8
click at [222, 488] on div at bounding box center [224, 495] width 25 height 21
click at [1478, 485] on button at bounding box center [1470, 494] width 26 height 26
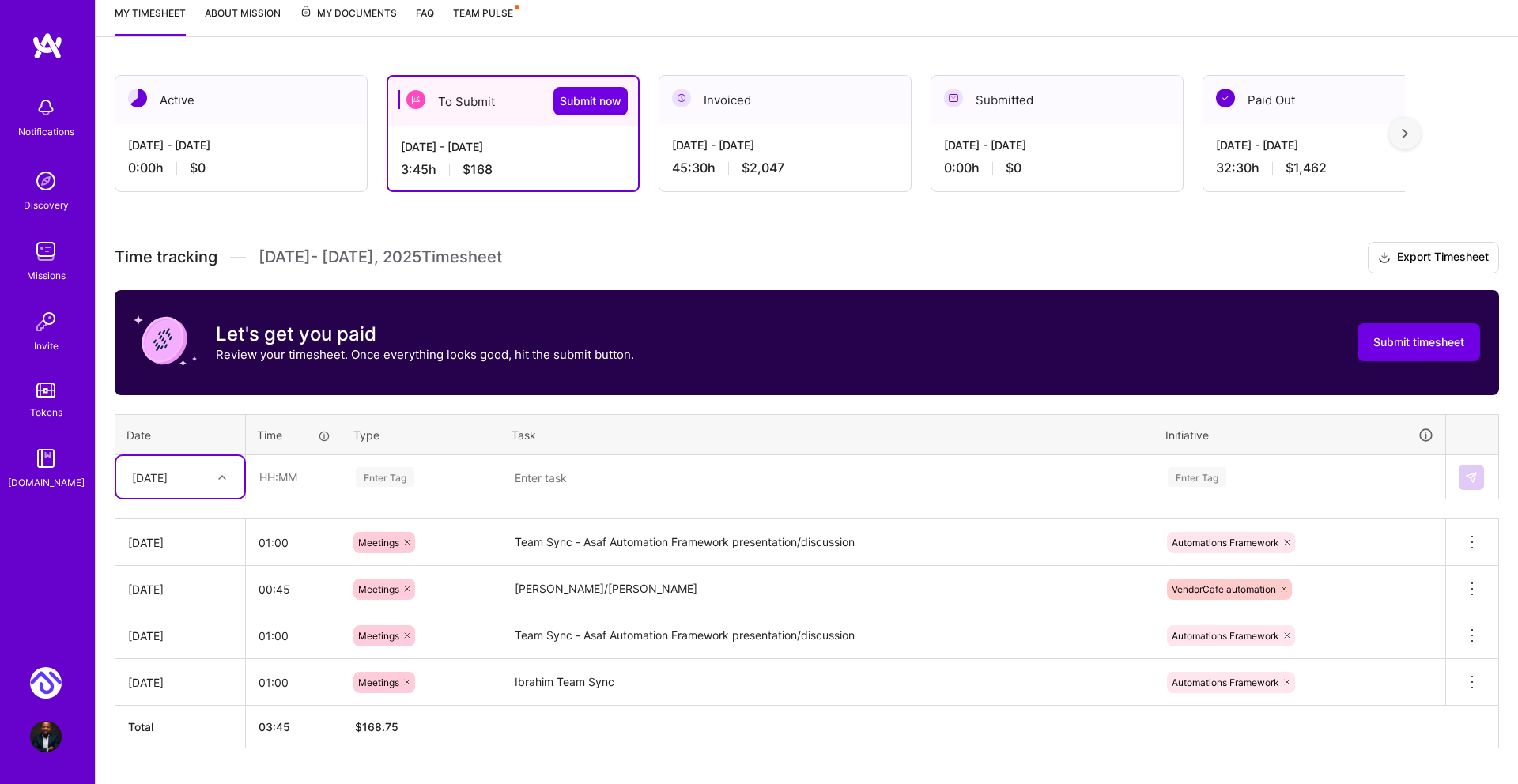
scroll to position [219, 0]
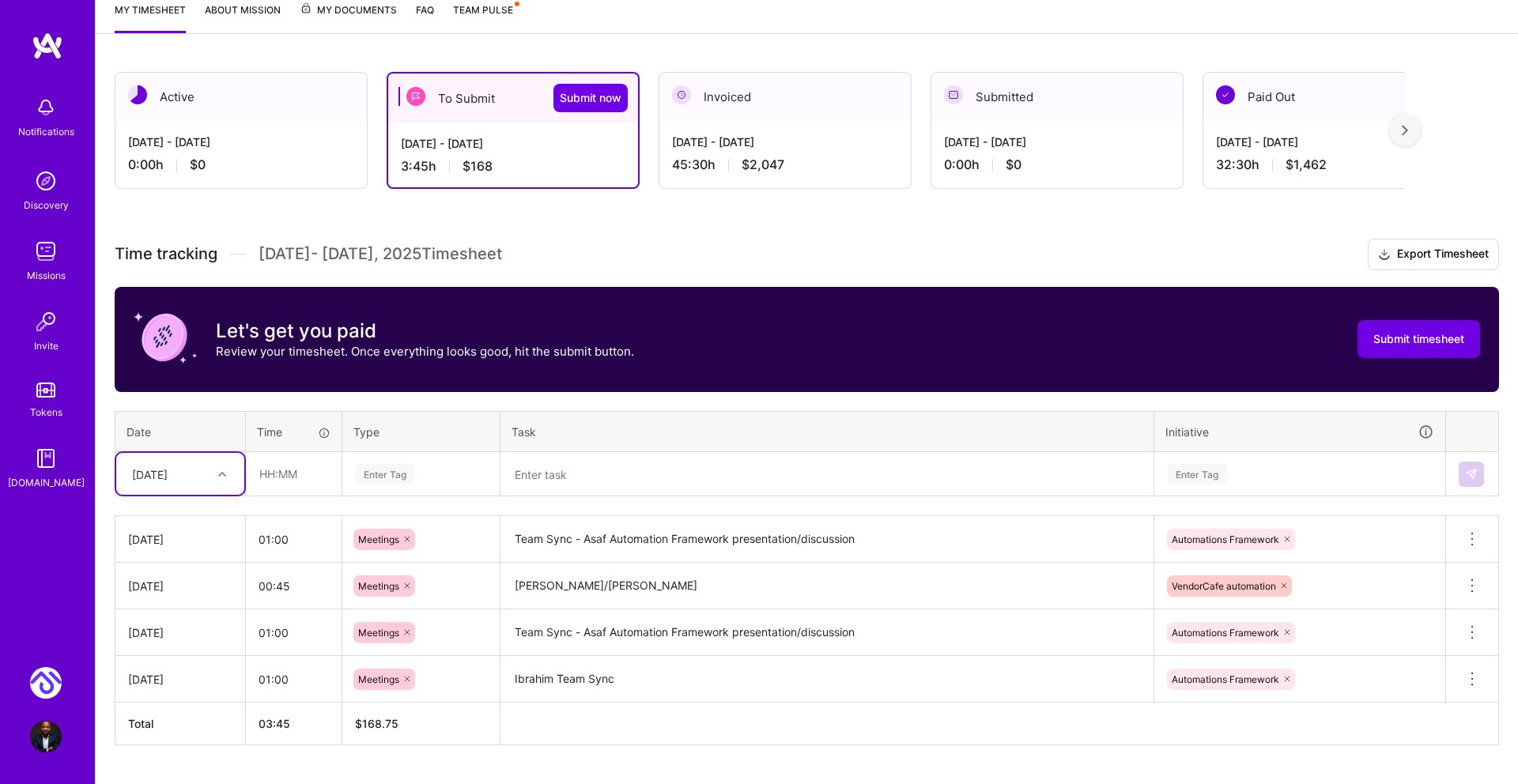
click at [221, 470] on icon at bounding box center [222, 474] width 8 height 8
click at [149, 600] on div "[DATE]" at bounding box center [180, 606] width 128 height 29
click at [259, 473] on input "text" at bounding box center [293, 473] width 94 height 42
type input "00:30"
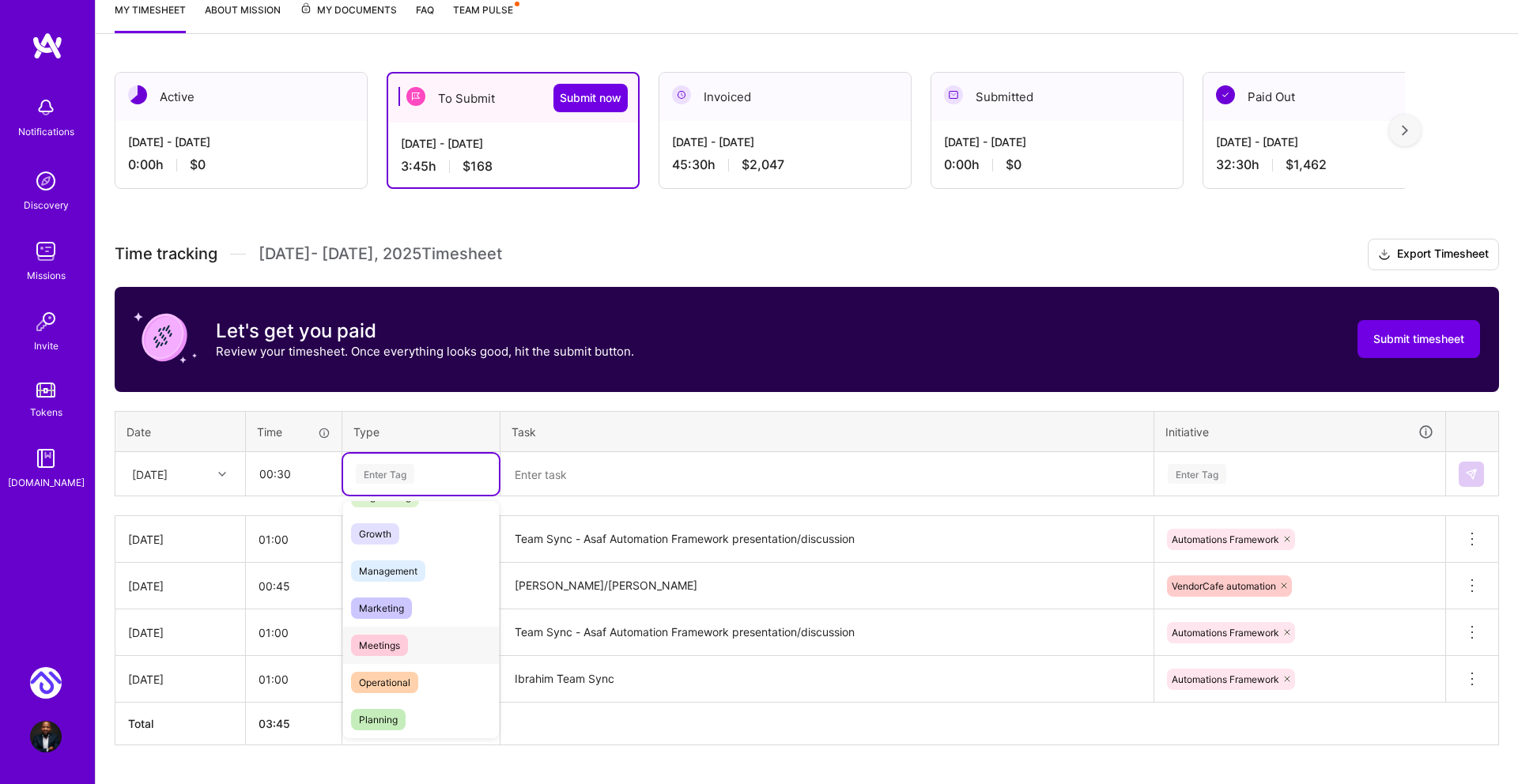
scroll to position [142, 0]
drag, startPoint x: 391, startPoint y: 644, endPoint x: 382, endPoint y: 642, distance: 9.2
click at [390, 644] on span "Meetings" at bounding box center [379, 644] width 57 height 21
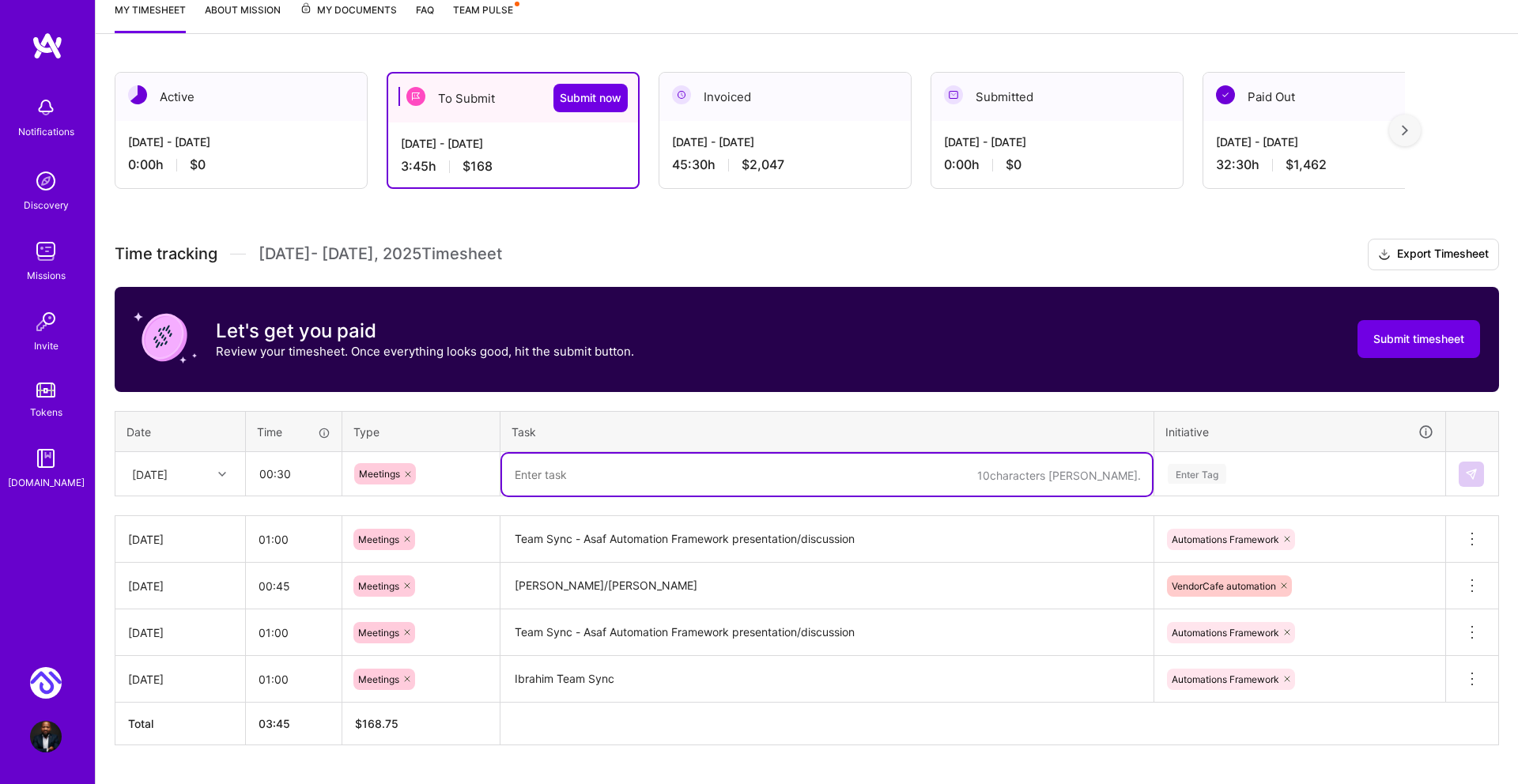
click at [590, 481] on textarea at bounding box center [827, 474] width 650 height 42
type textarea "[PERSON_NAME]/[PERSON_NAME]"
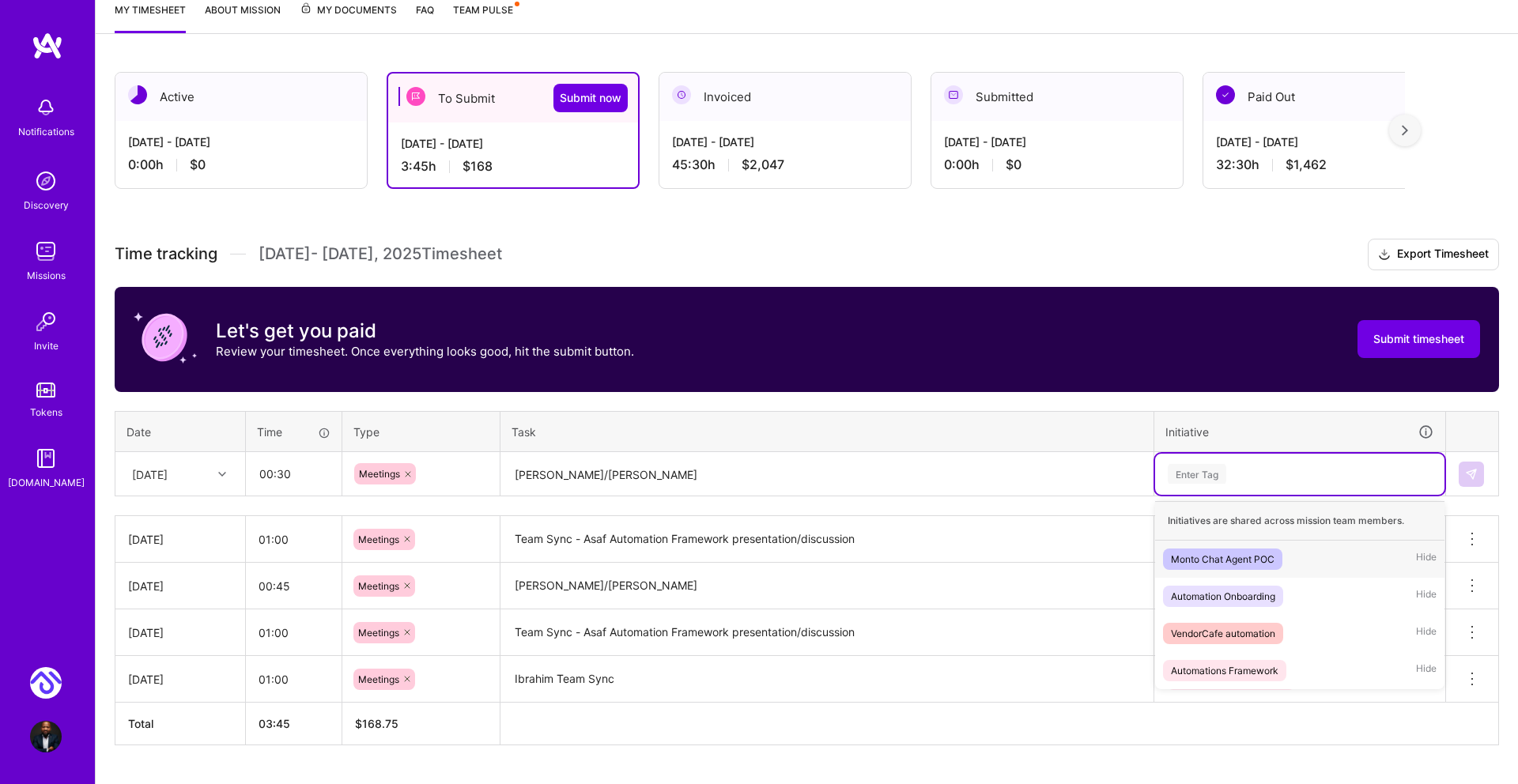
drag, startPoint x: 1198, startPoint y: 473, endPoint x: 1182, endPoint y: 471, distance: 16.1
click at [1197, 473] on div "Enter Tag" at bounding box center [1197, 474] width 59 height 25
click at [1247, 668] on div "Automations Framework" at bounding box center [1223, 670] width 107 height 16
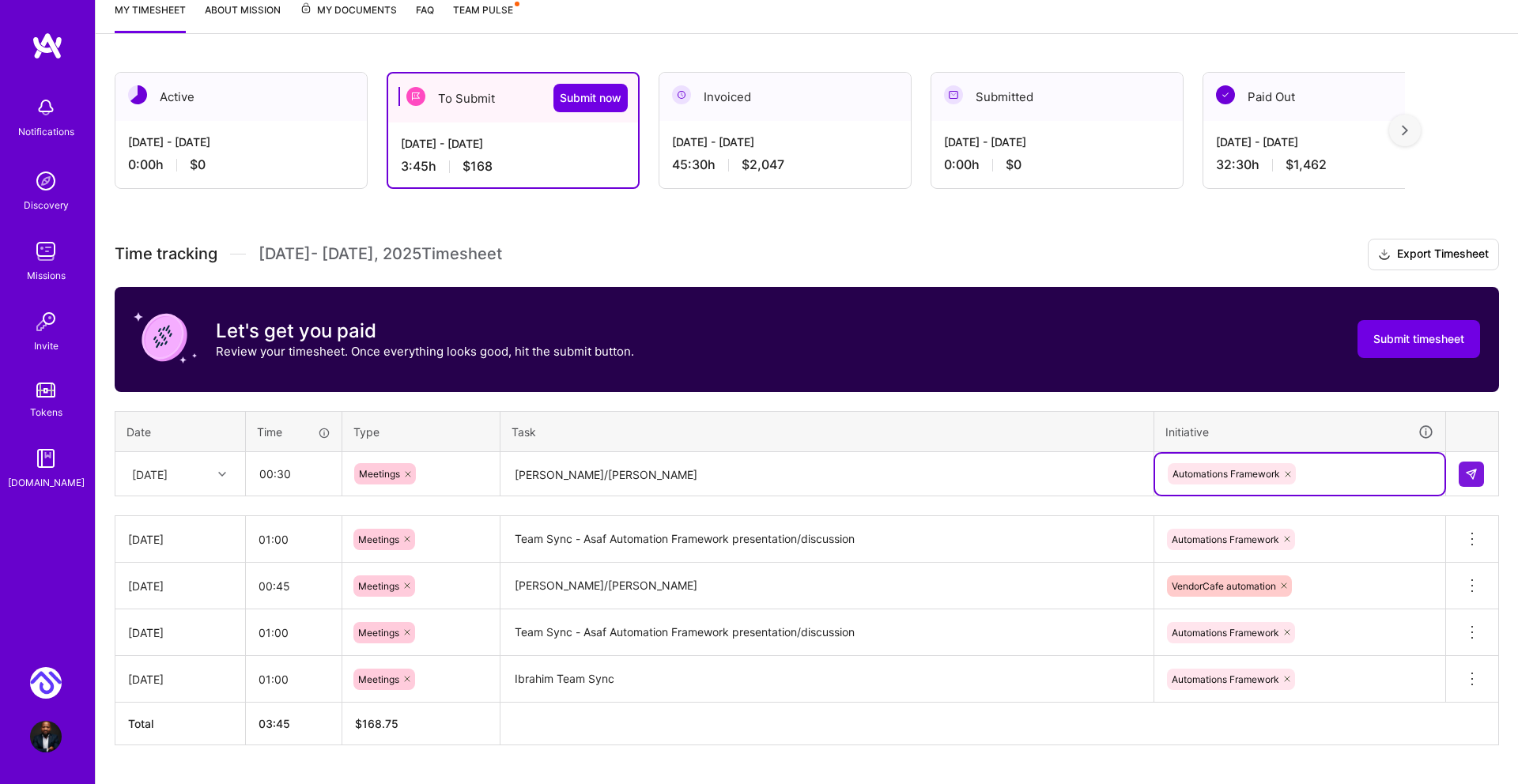
click at [1293, 473] on icon at bounding box center [1288, 474] width 10 height 10
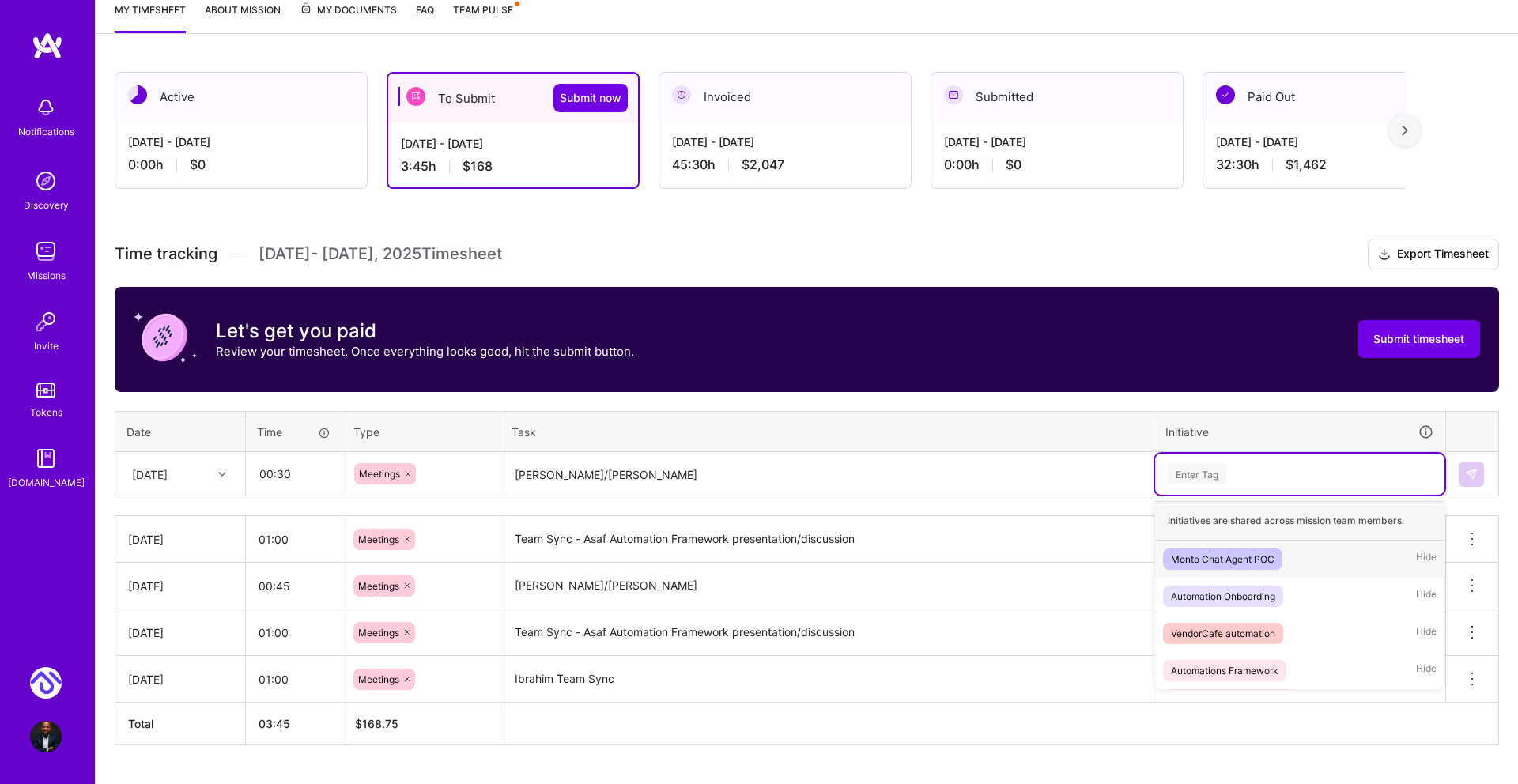
click at [1190, 476] on div "Enter Tag" at bounding box center [1197, 474] width 59 height 25
click at [1213, 627] on div "VendorCafe automation" at bounding box center [1222, 633] width 105 height 16
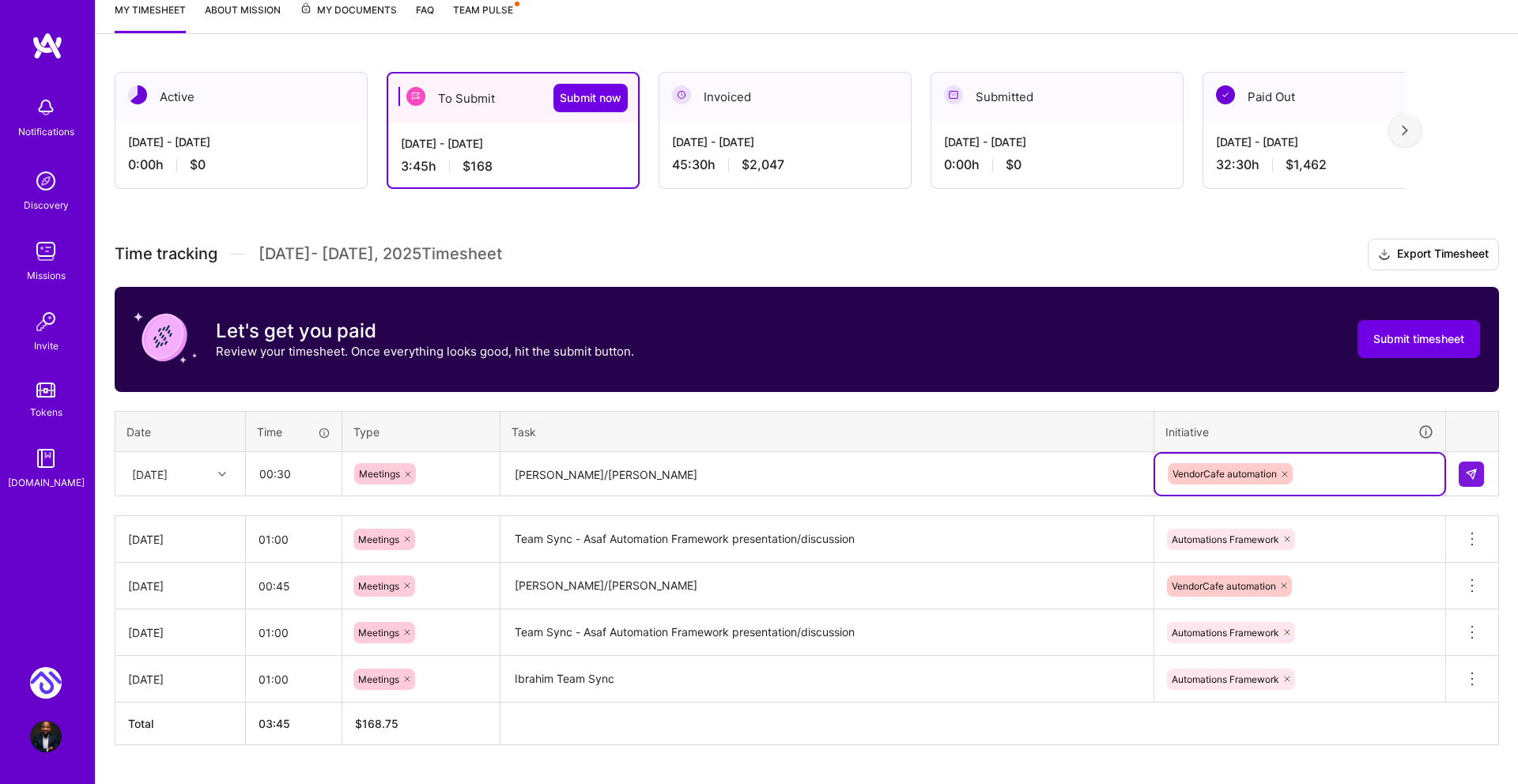
click at [1288, 473] on icon at bounding box center [1284, 474] width 10 height 10
click at [1184, 471] on div "Enter Tag" at bounding box center [1197, 474] width 59 height 25
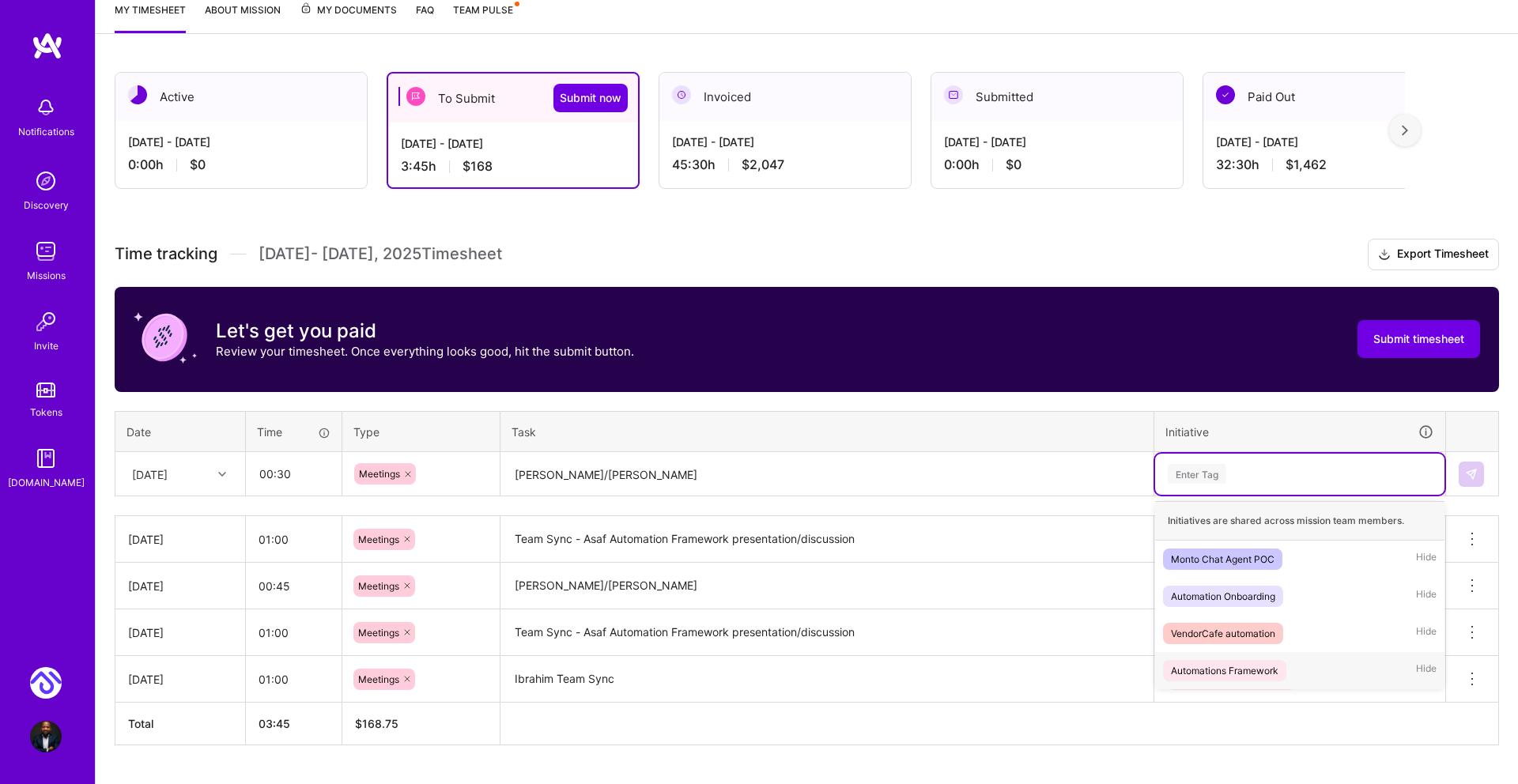
click at [1253, 668] on div "Automations Framework" at bounding box center [1223, 670] width 107 height 16
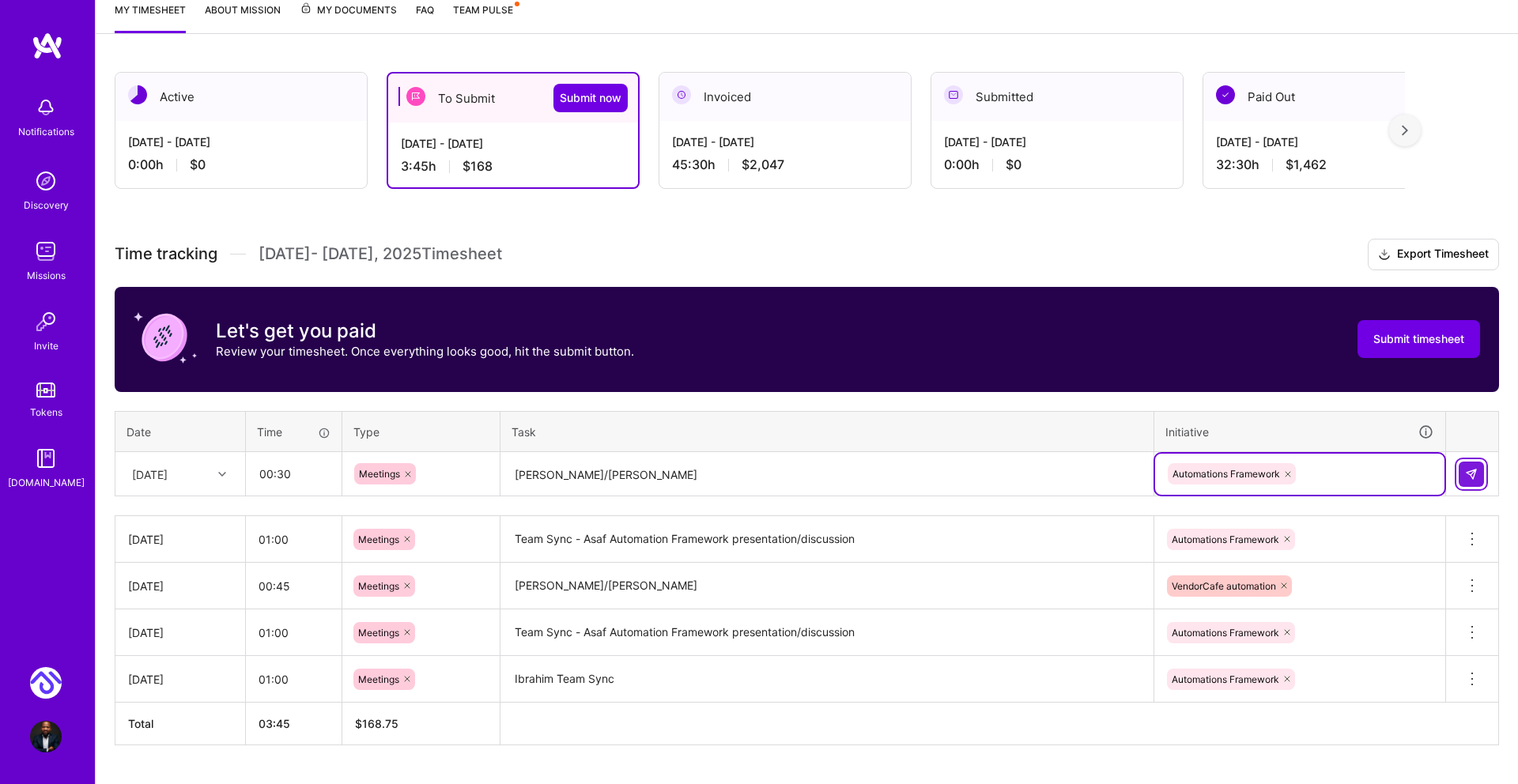
click at [1478, 469] on button at bounding box center [1470, 474] width 26 height 26
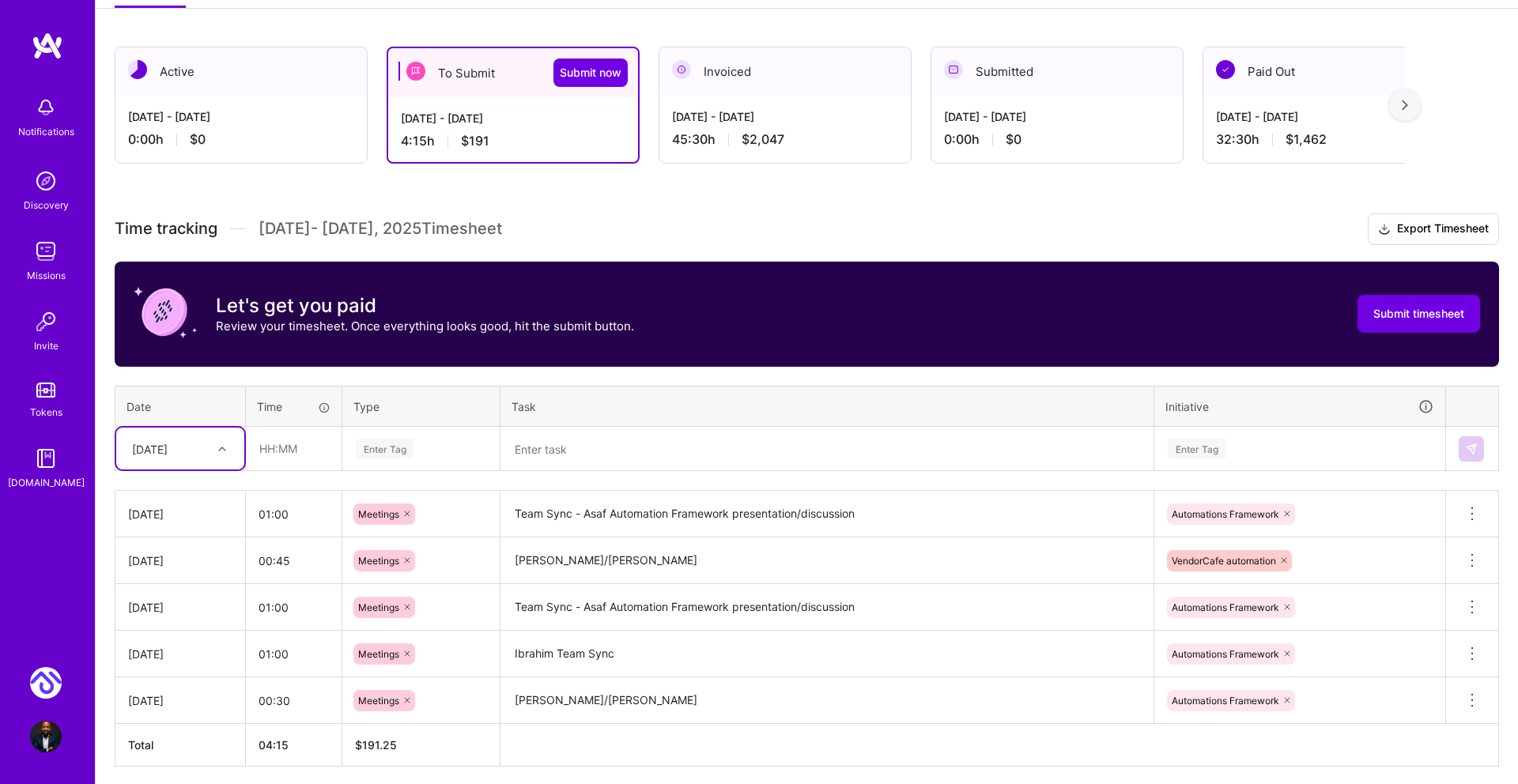
scroll to position [246, 0]
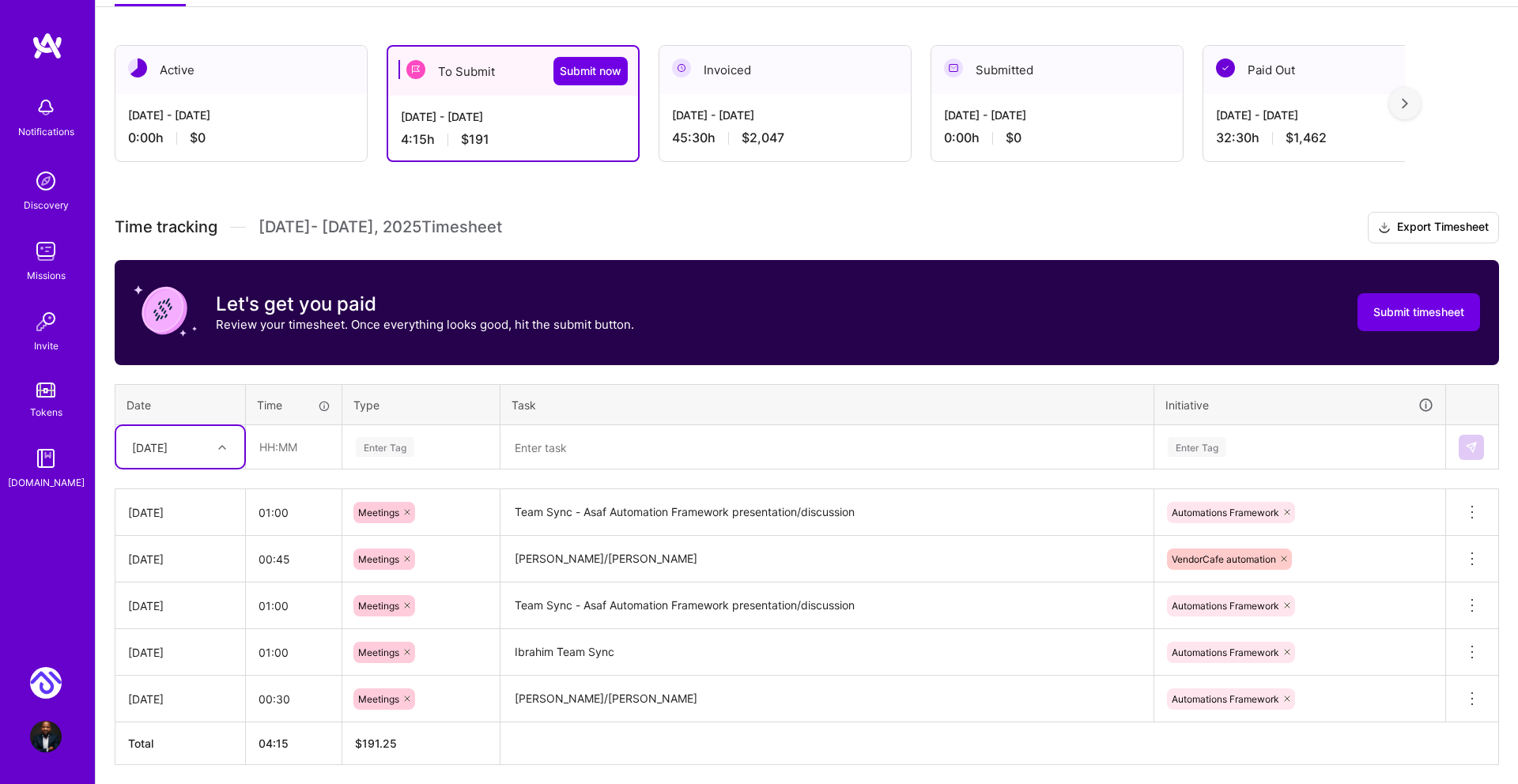
click at [753, 110] on div "[DATE] - [DATE]" at bounding box center [785, 114] width 226 height 16
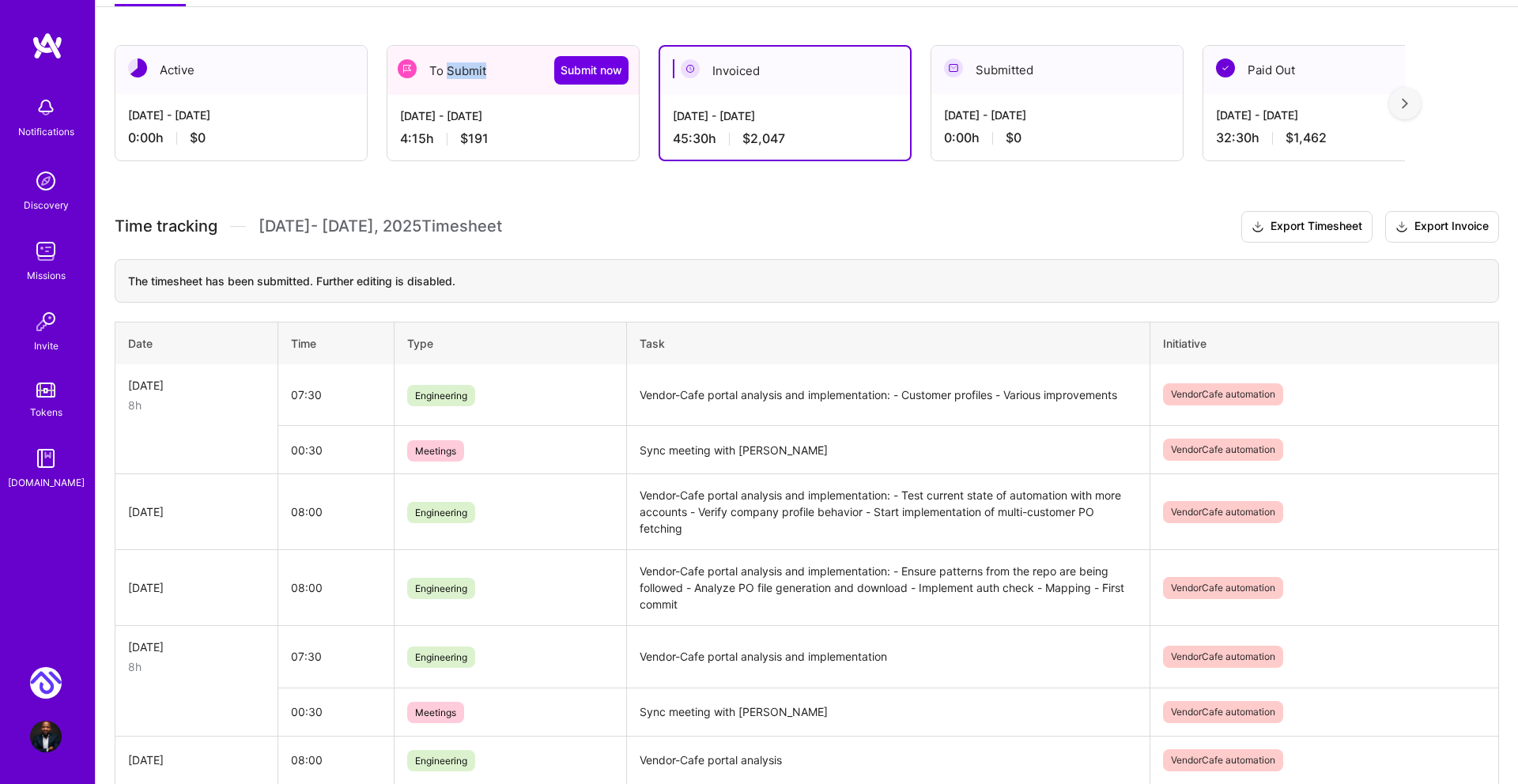
click at [443, 89] on div "To Submit Submit now" at bounding box center [512, 70] width 251 height 49
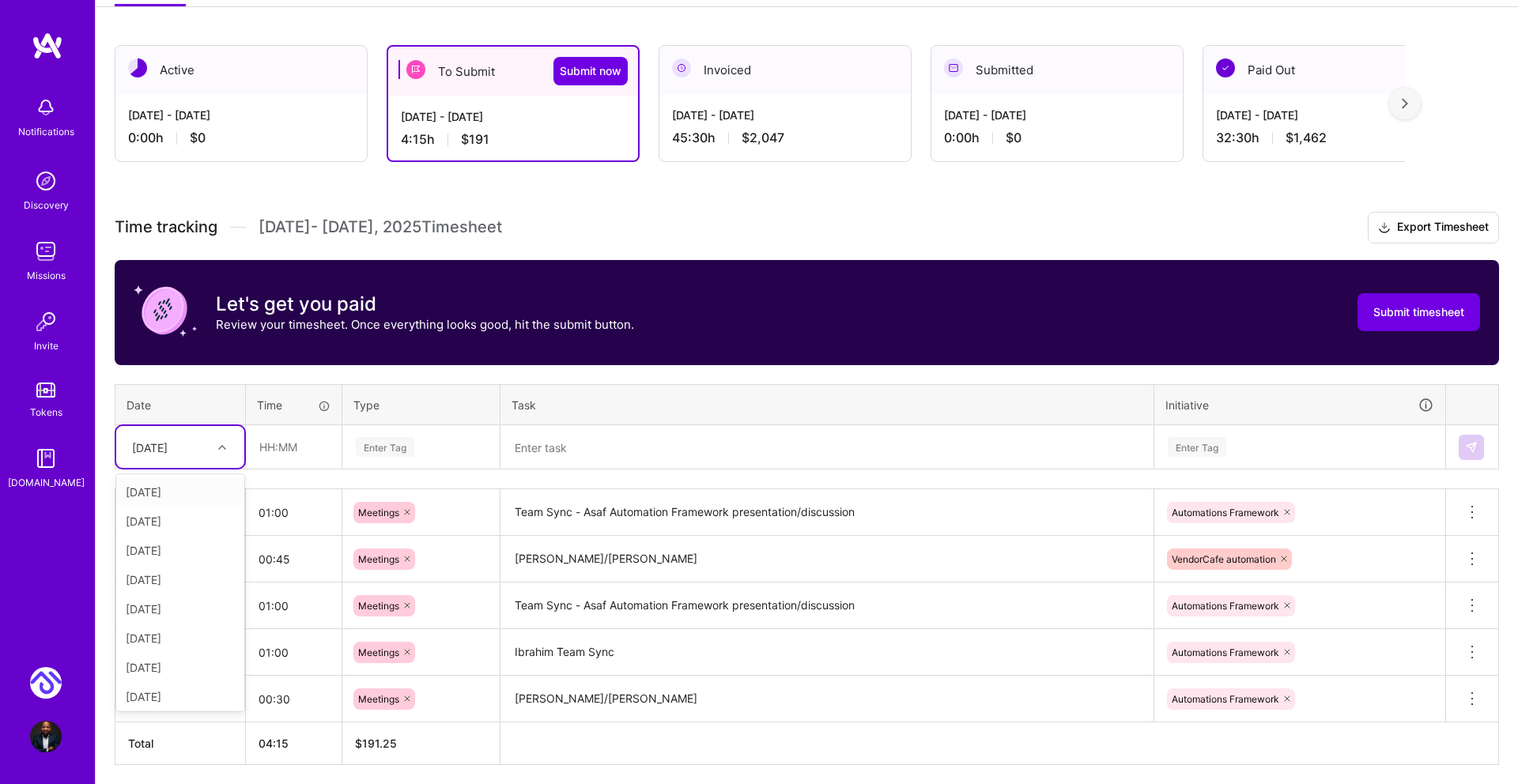
click at [219, 445] on icon at bounding box center [222, 447] width 8 height 8
click at [278, 470] on div "Time tracking [DATE] - [DATE] Timesheet Export Timesheet Let's get you paid Rev…" at bounding box center [807, 488] width 1384 height 553
click at [206, 436] on div "[DATE]" at bounding box center [168, 447] width 87 height 26
click at [194, 685] on div "[DATE]" at bounding box center [180, 682] width 128 height 29
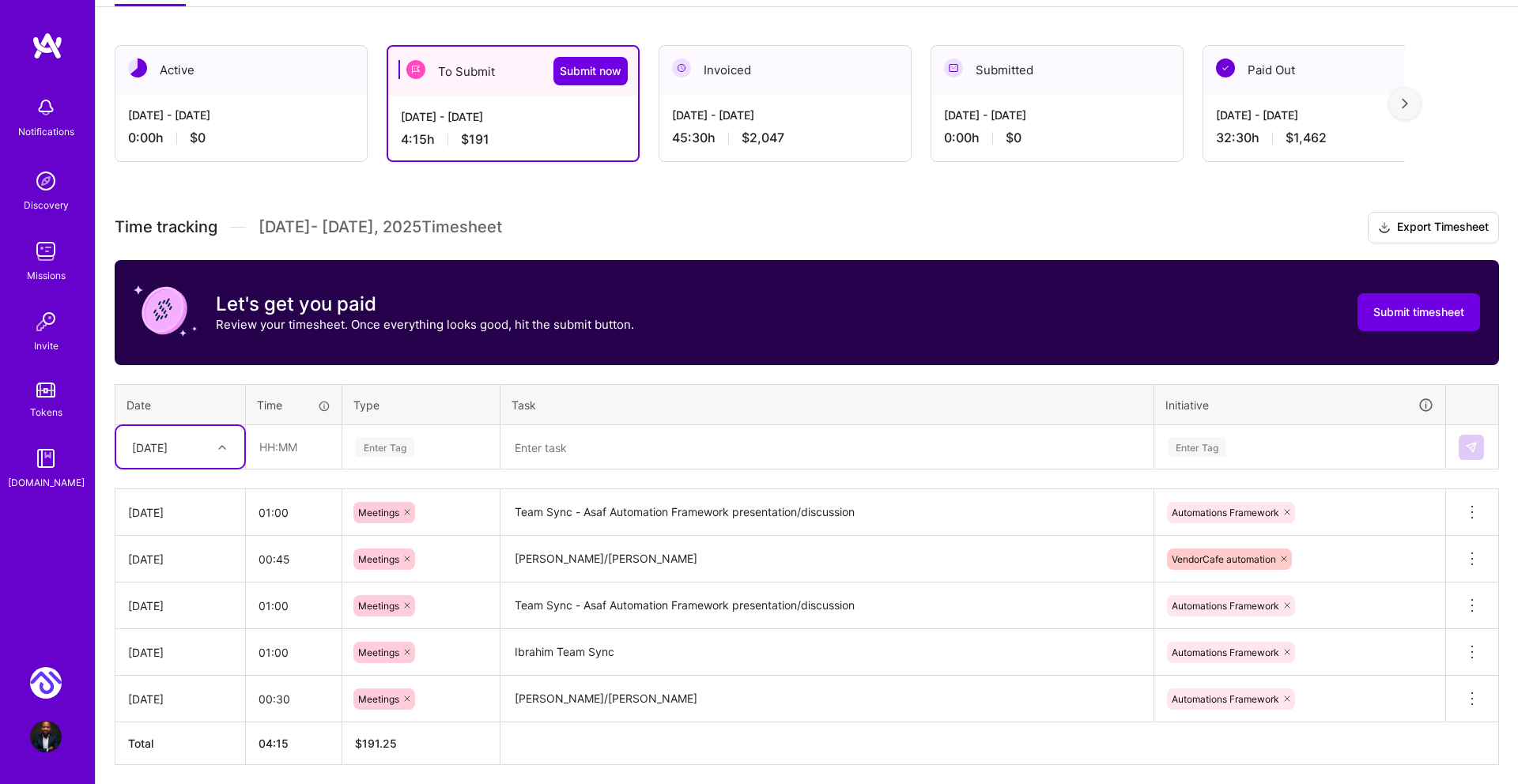
click at [189, 434] on div "[DATE]" at bounding box center [168, 447] width 87 height 26
click at [183, 636] on div "[DATE]" at bounding box center [180, 635] width 128 height 29
click at [275, 447] on input "text" at bounding box center [293, 447] width 94 height 42
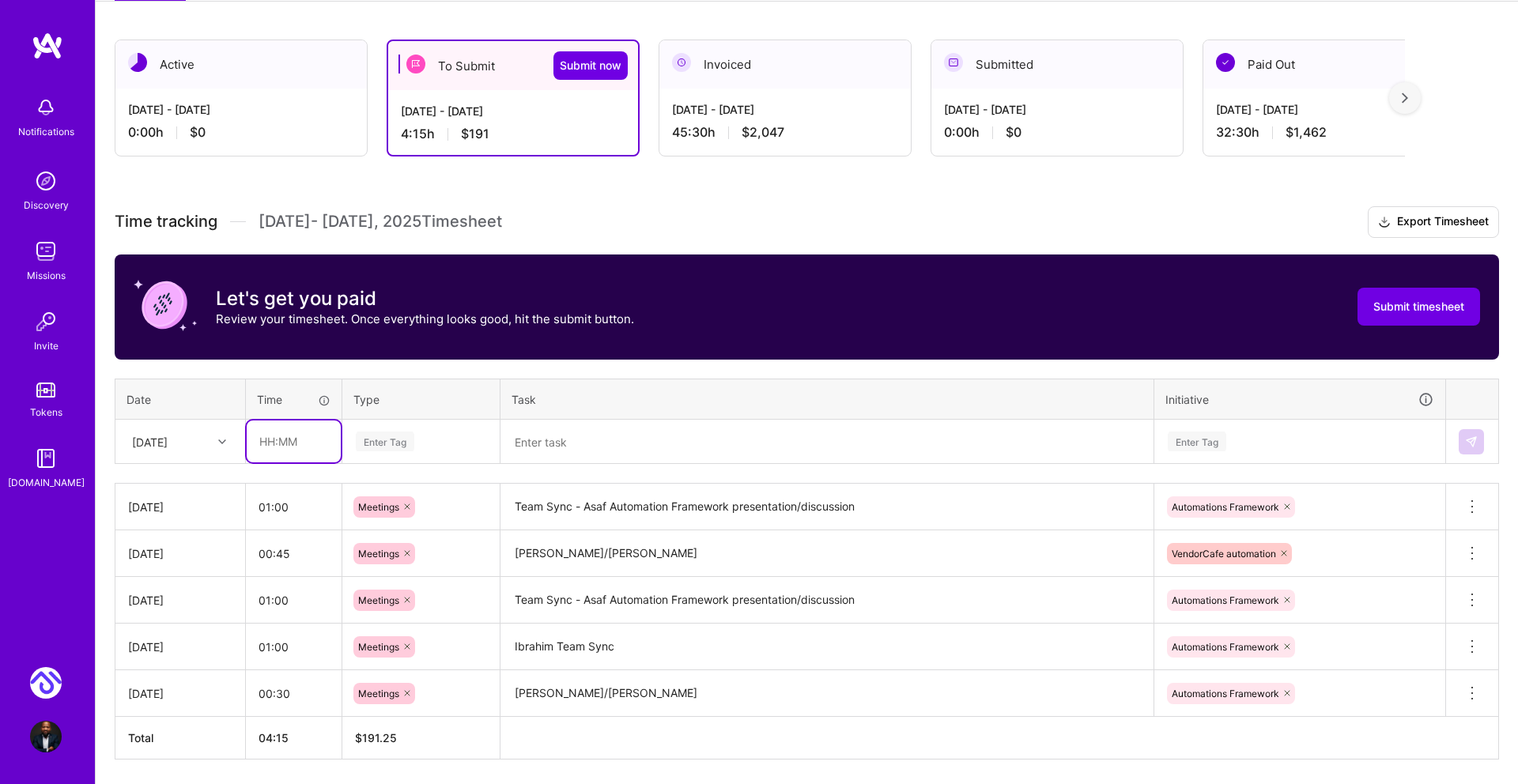
click at [282, 446] on input "text" at bounding box center [293, 441] width 94 height 42
type input "01:00"
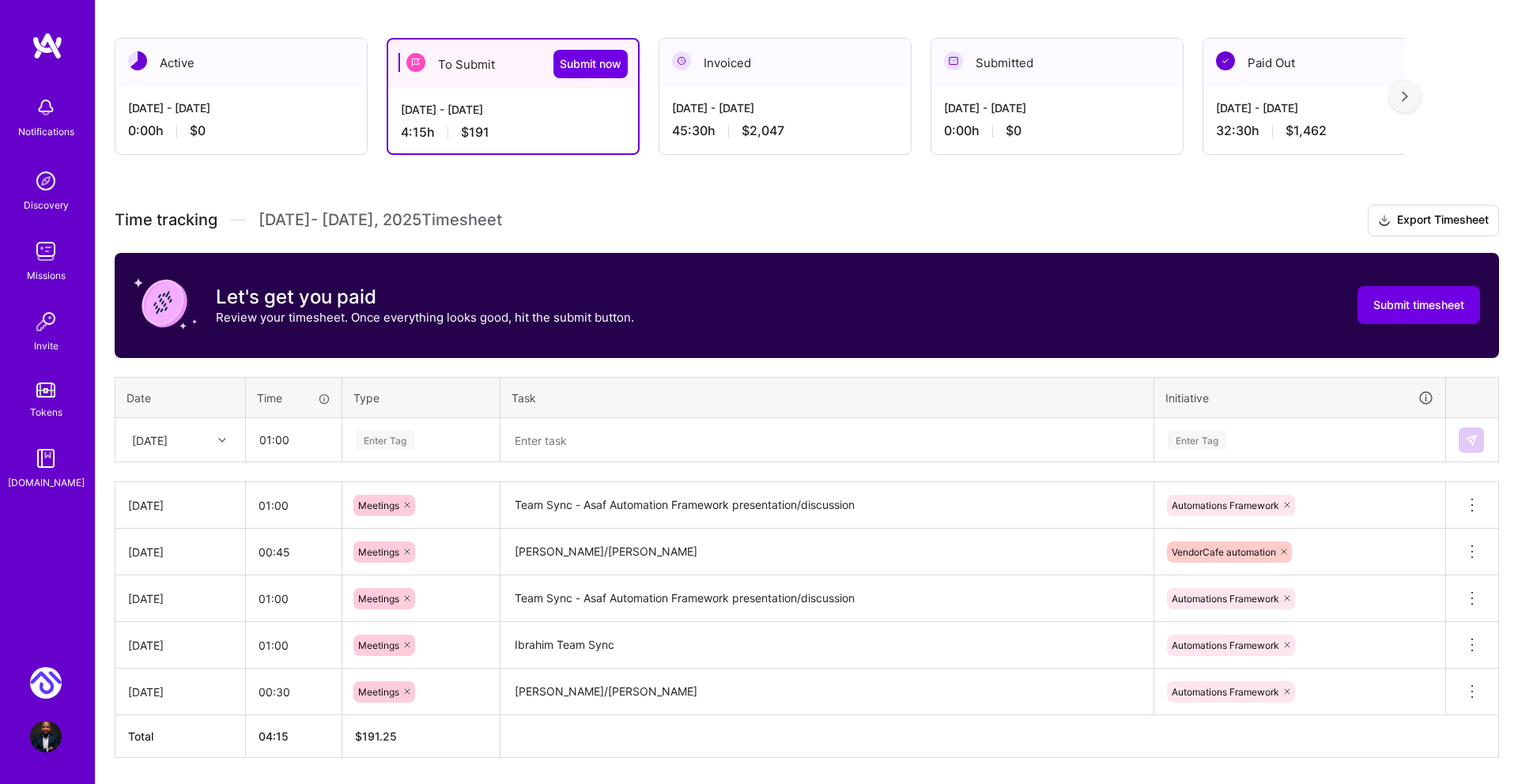
click at [413, 432] on div "Enter Tag" at bounding box center [385, 440] width 59 height 25
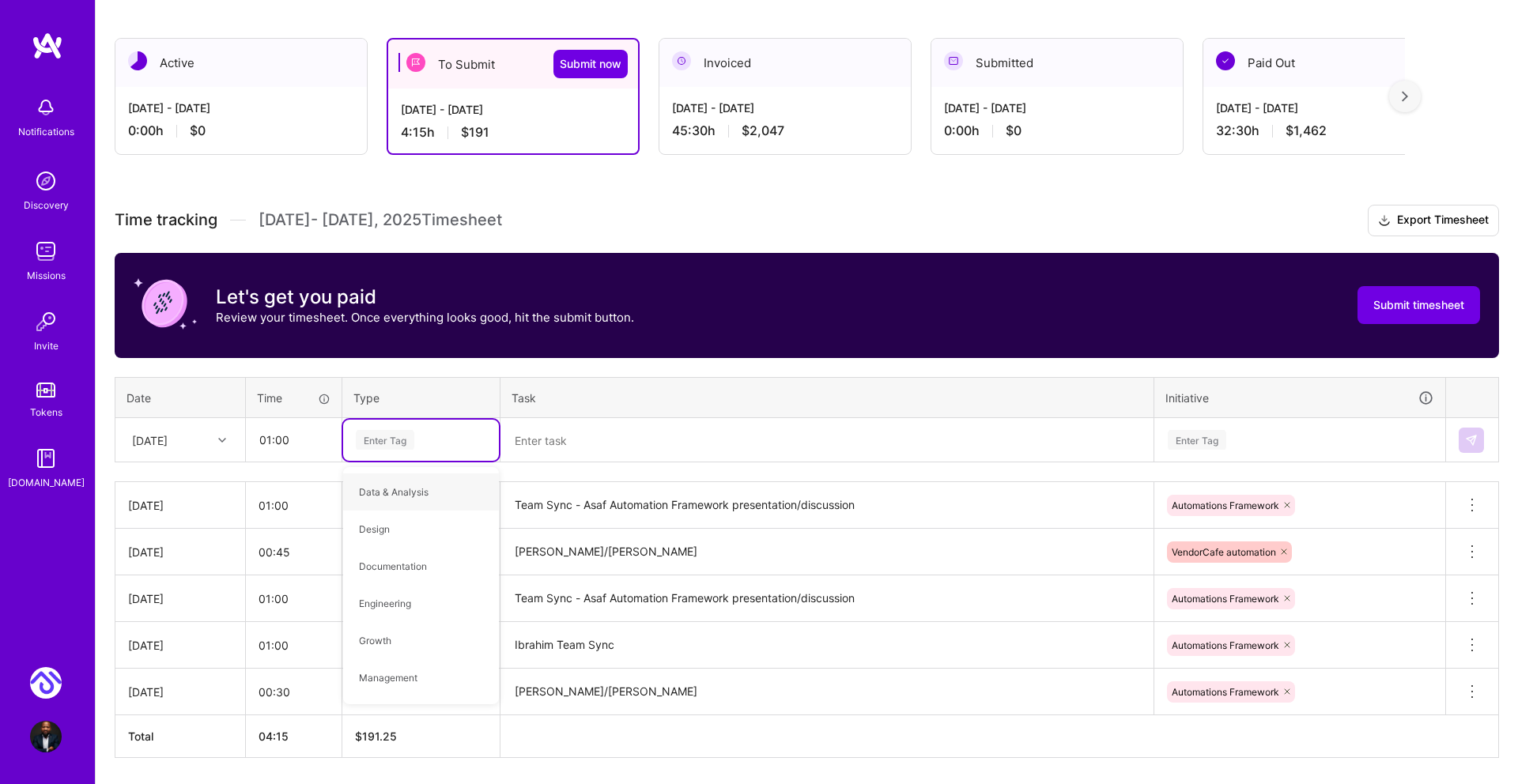
click at [405, 442] on div "Enter Tag" at bounding box center [385, 440] width 59 height 25
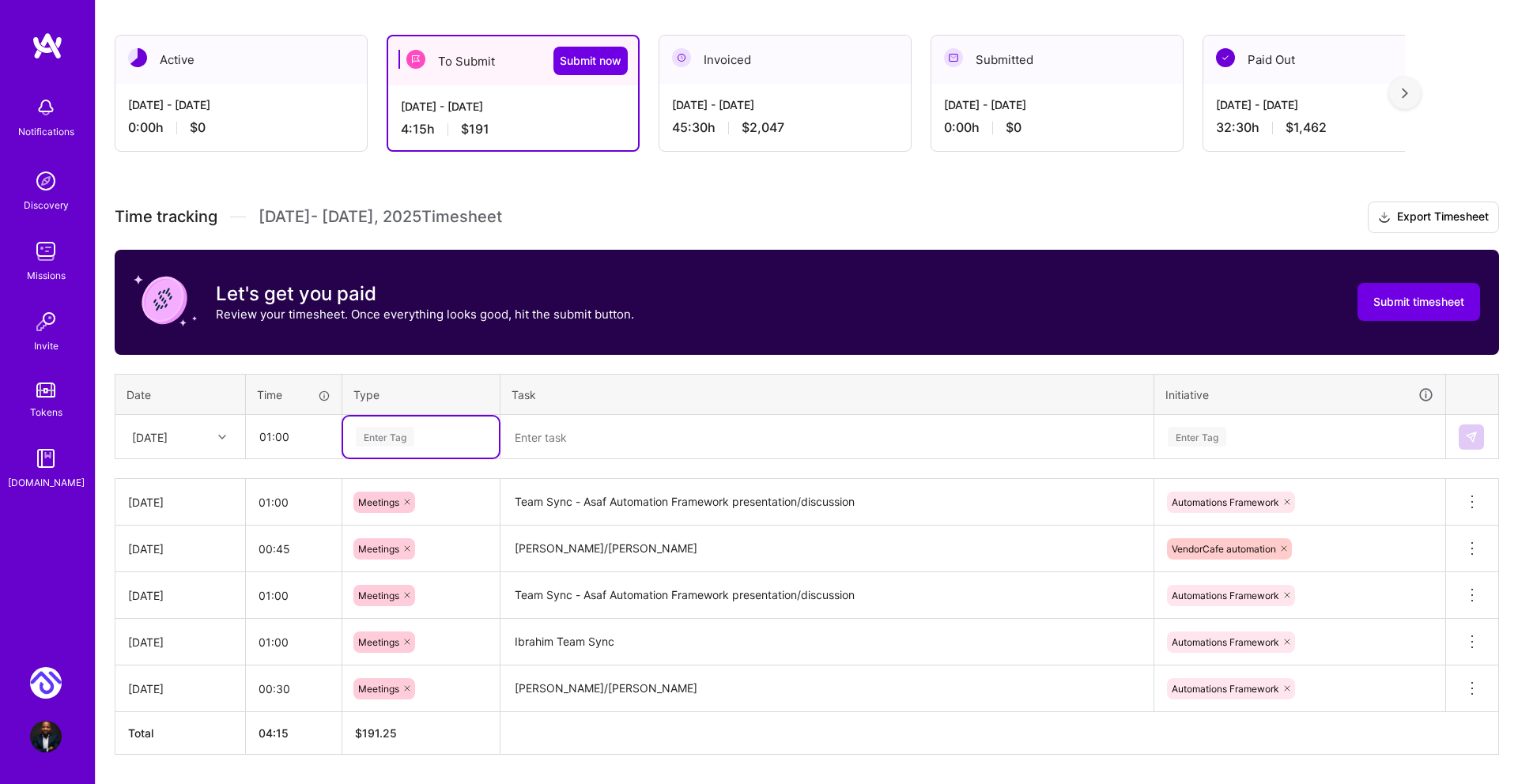
click at [405, 442] on div "Enter Tag" at bounding box center [385, 437] width 59 height 25
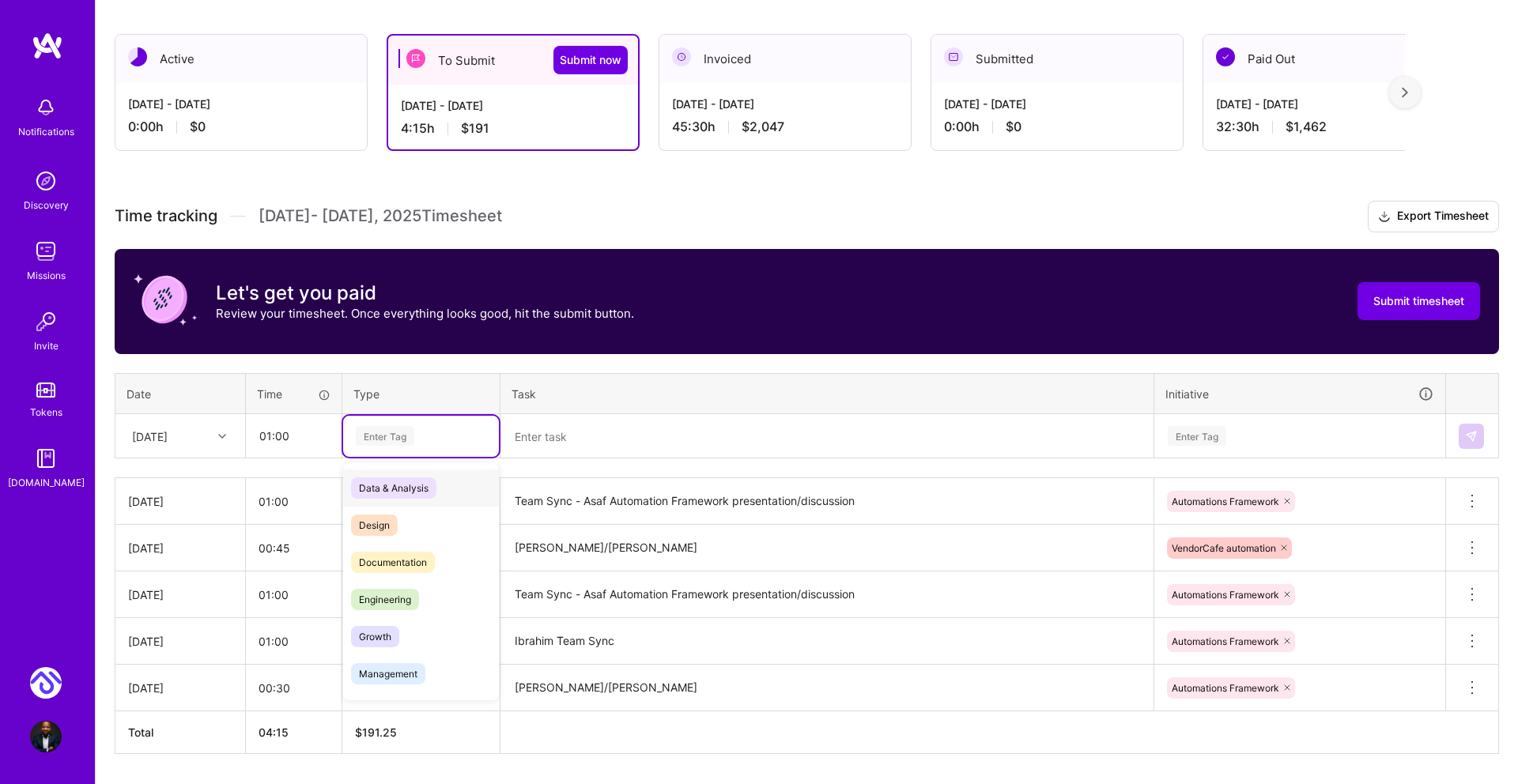
scroll to position [259, 0]
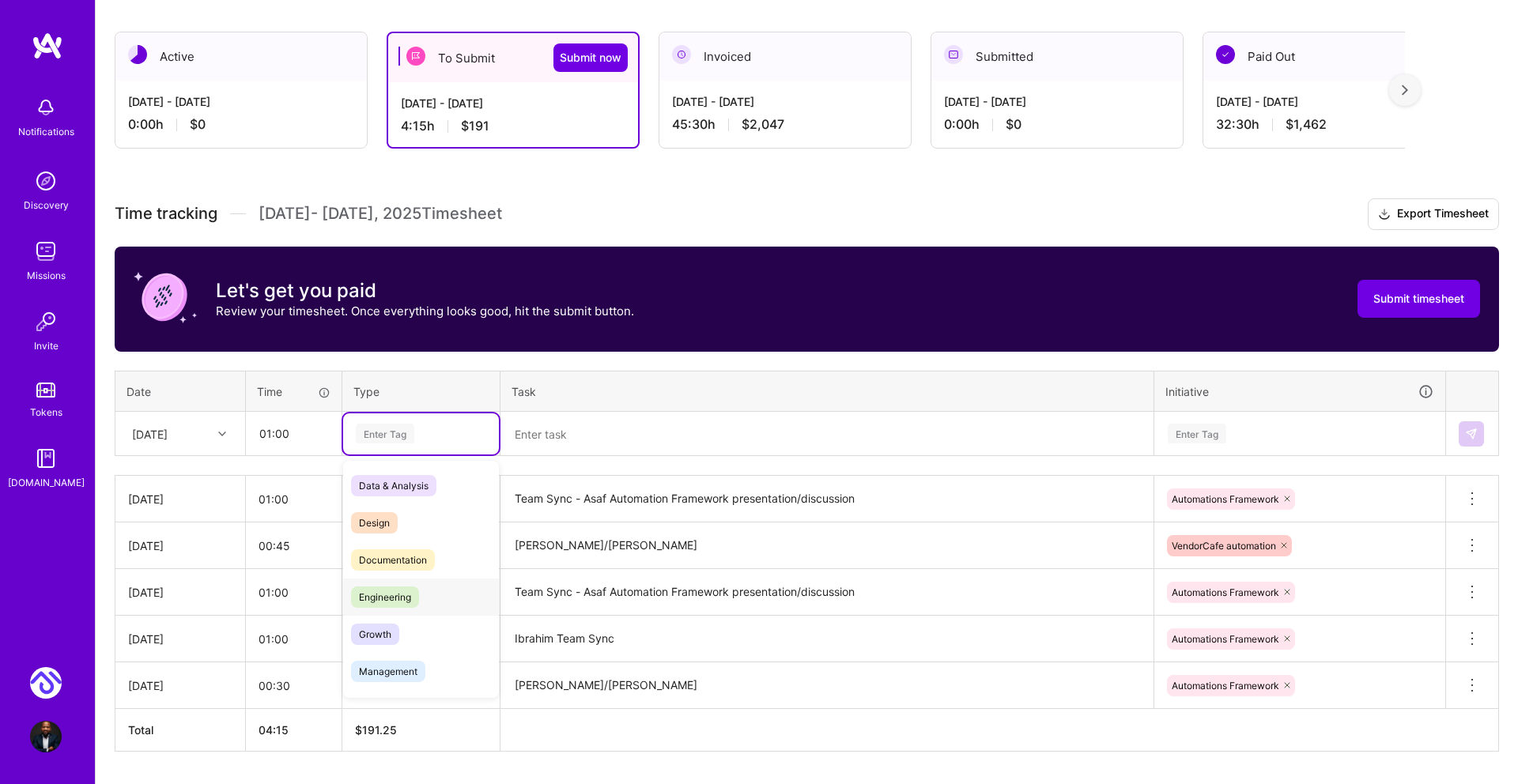
click at [387, 586] on span "Engineering" at bounding box center [385, 597] width 68 height 21
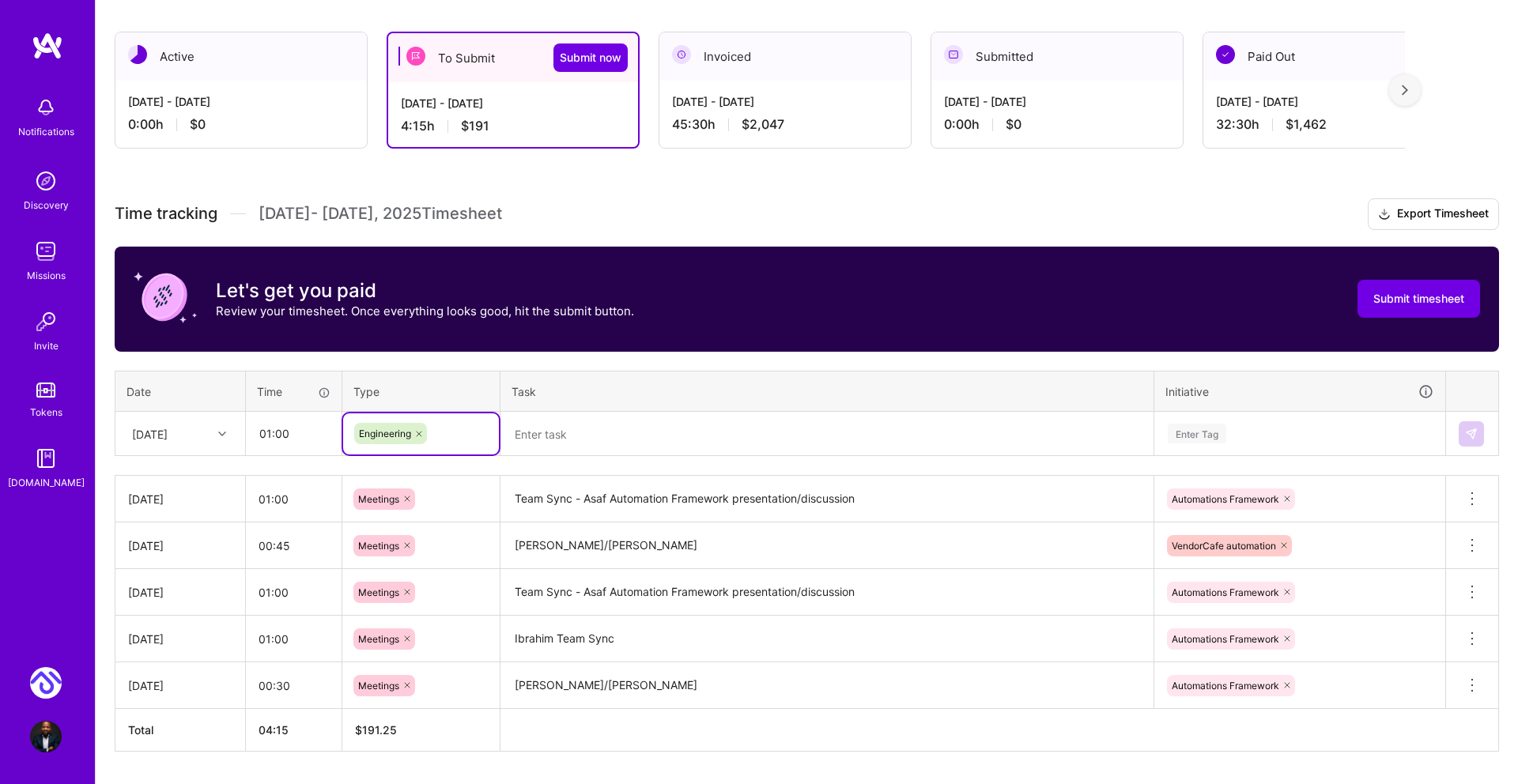
click at [547, 425] on textarea at bounding box center [827, 433] width 650 height 41
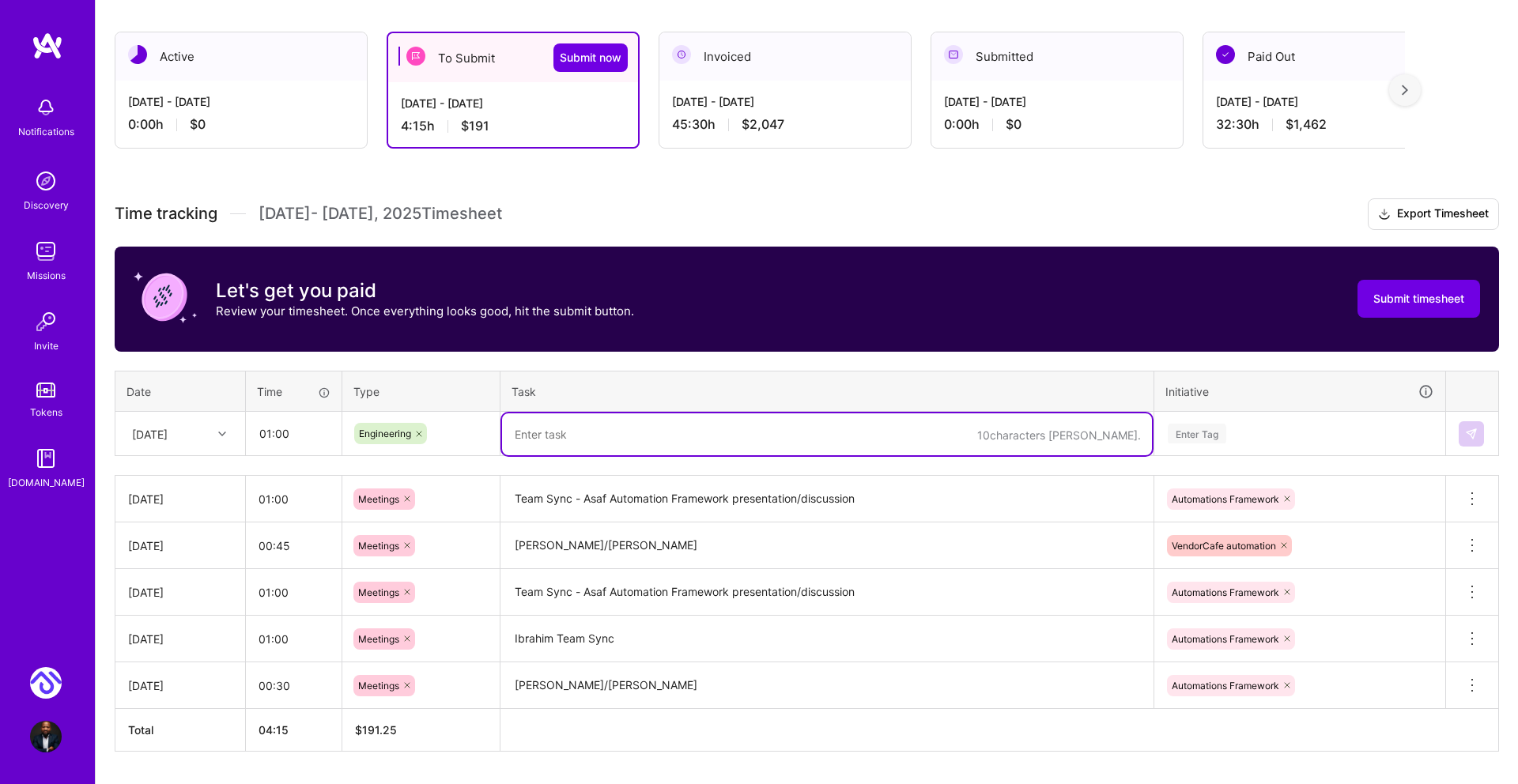
scroll to position [303, 0]
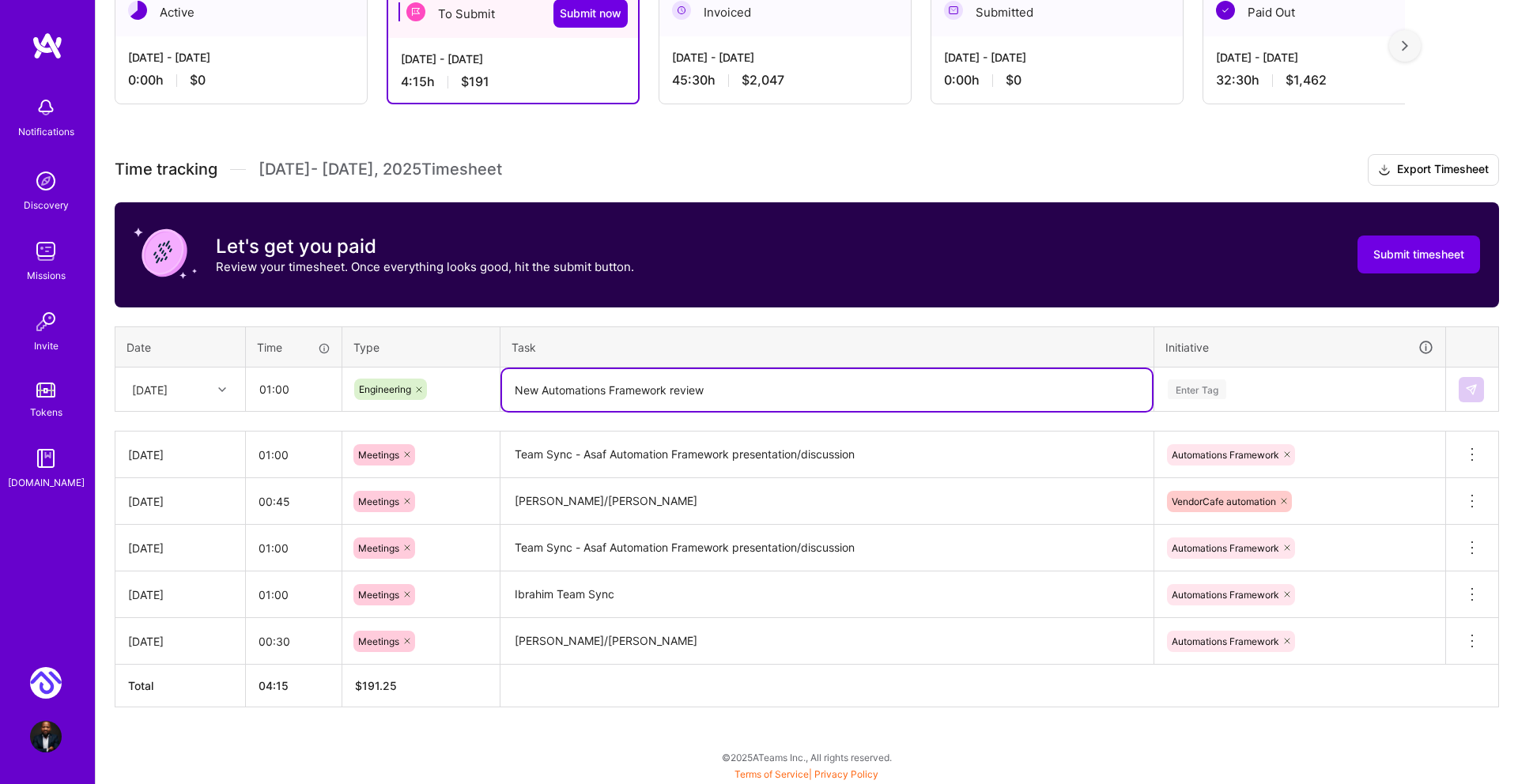
click at [1207, 383] on div "Enter Tag" at bounding box center [1197, 390] width 59 height 25
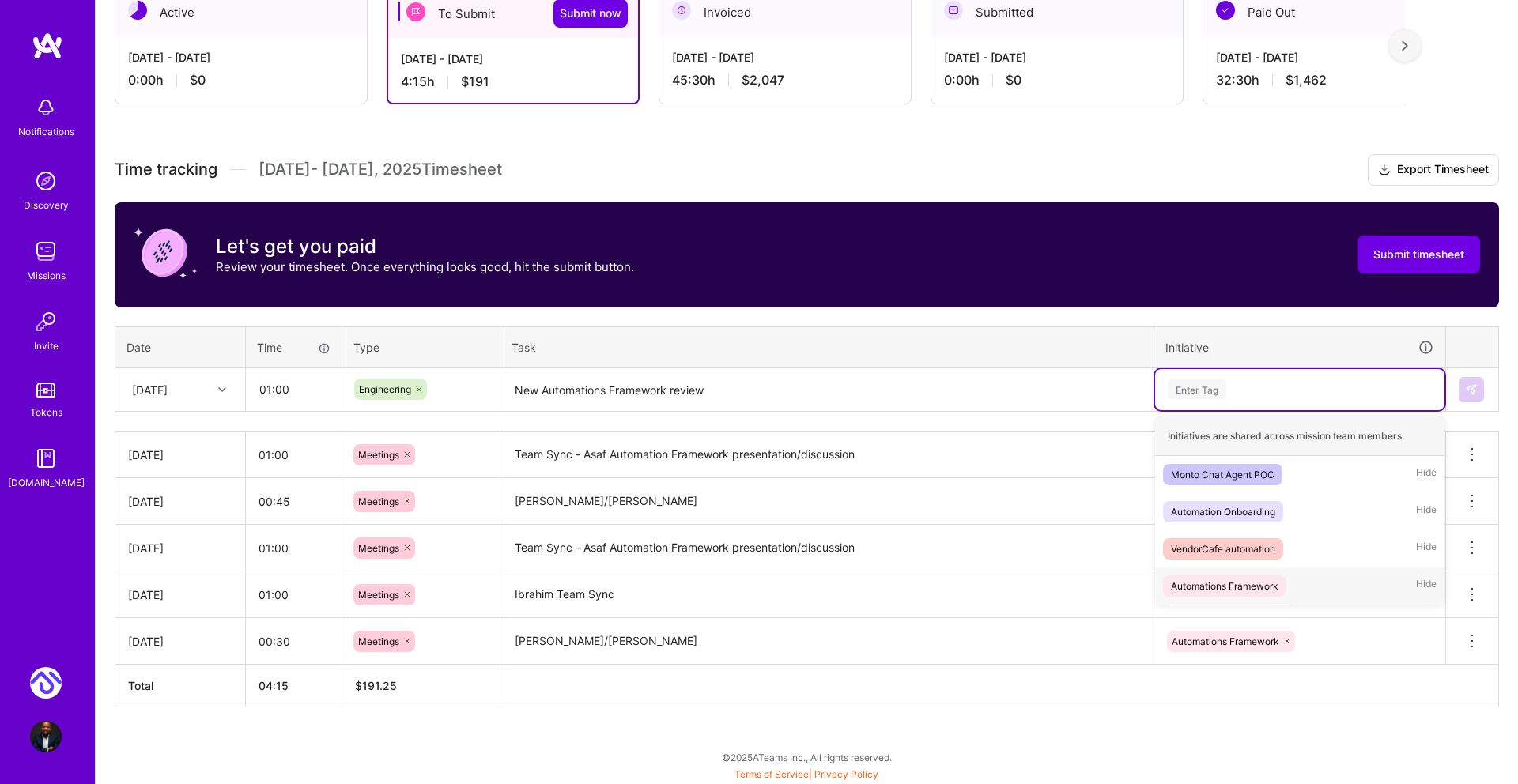
click at [1225, 583] on div "Automations Framework" at bounding box center [1223, 585] width 107 height 16
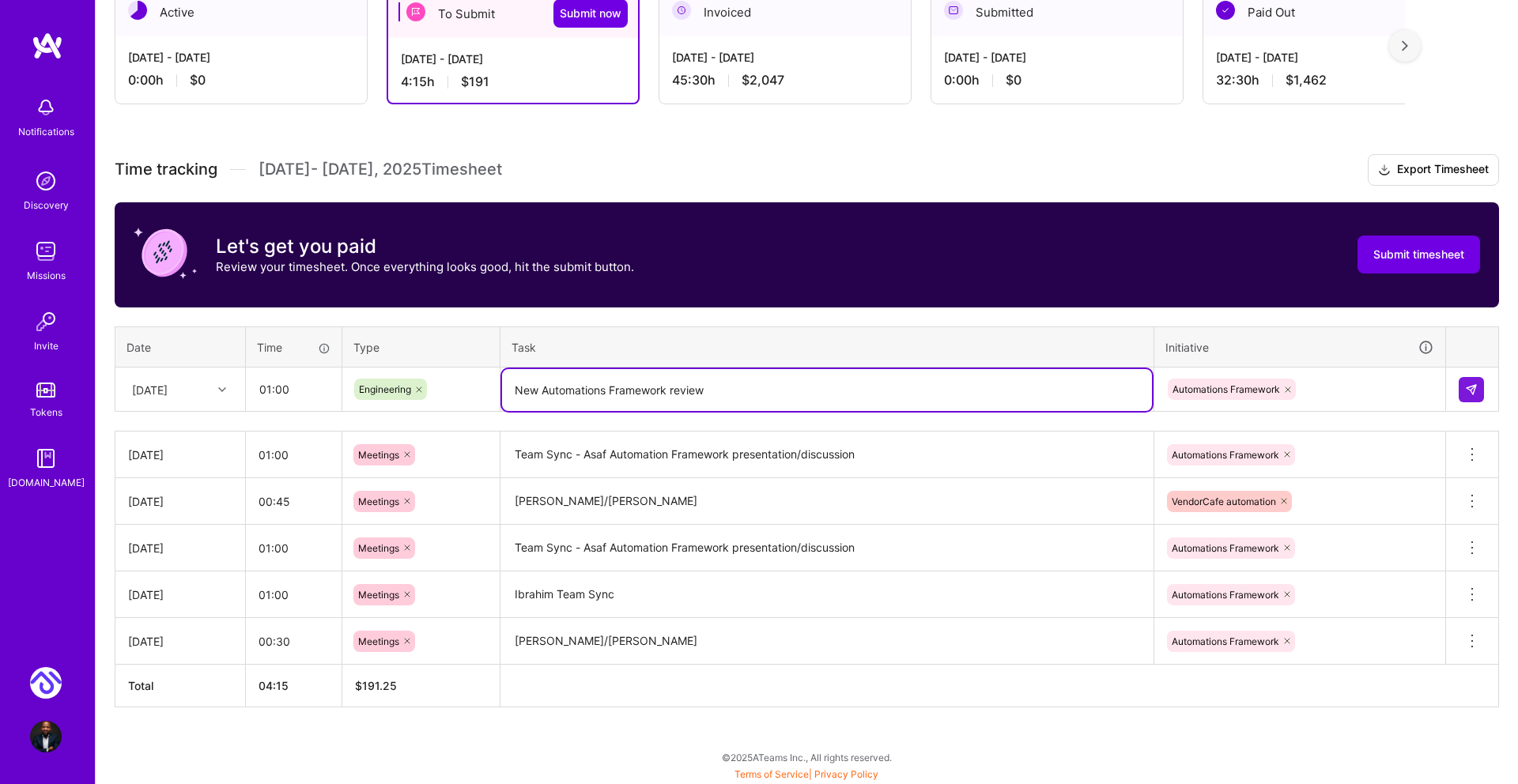
click at [515, 390] on textarea "New Automations Framework review" at bounding box center [827, 390] width 650 height 42
click at [678, 388] on textarea "New Automations Framework review" at bounding box center [827, 390] width 650 height 42
click at [669, 388] on textarea "New Automations Framework review" at bounding box center [827, 390] width 650 height 42
type textarea "New Automations Framework - additional review"
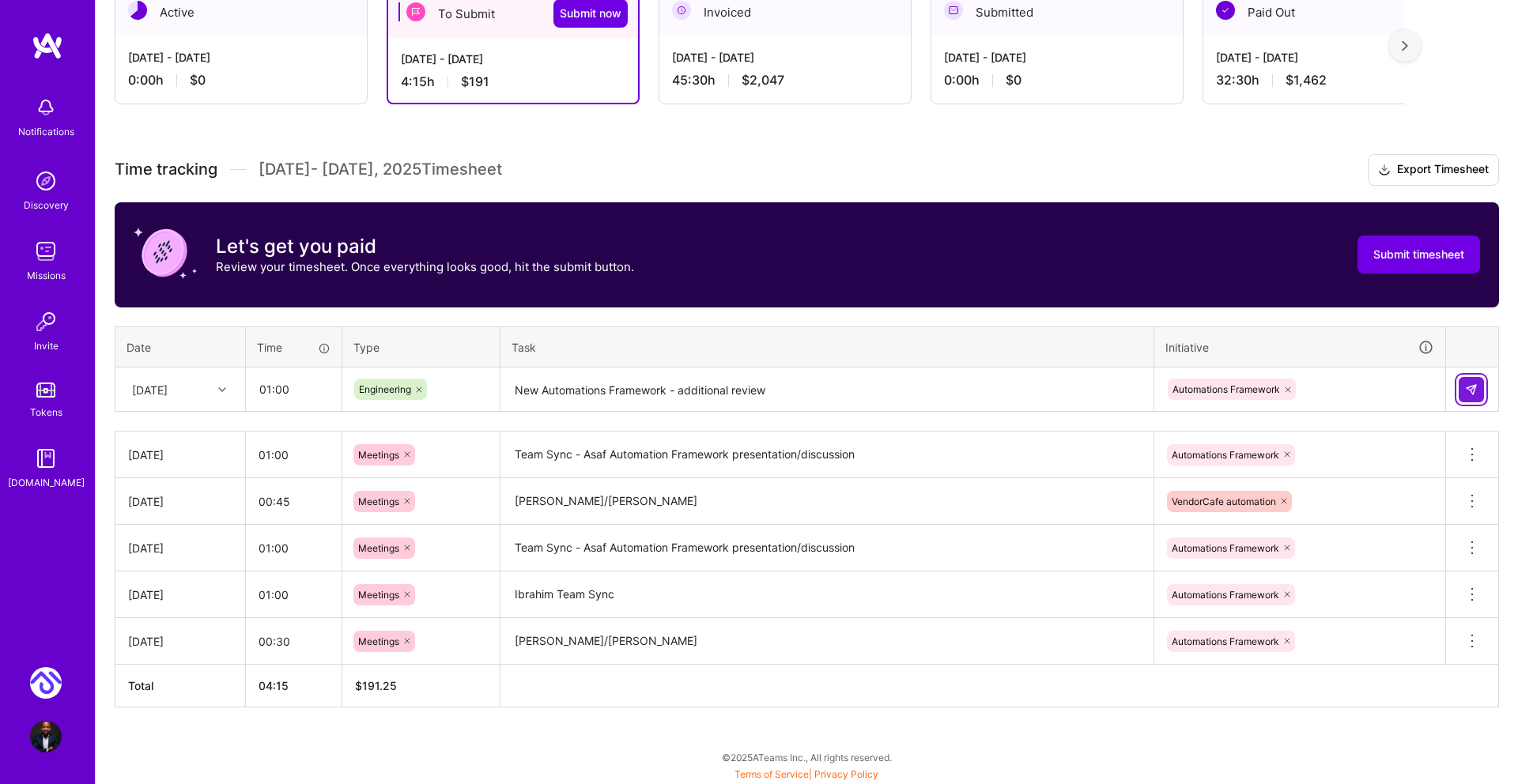
click at [1470, 381] on button at bounding box center [1470, 390] width 26 height 26
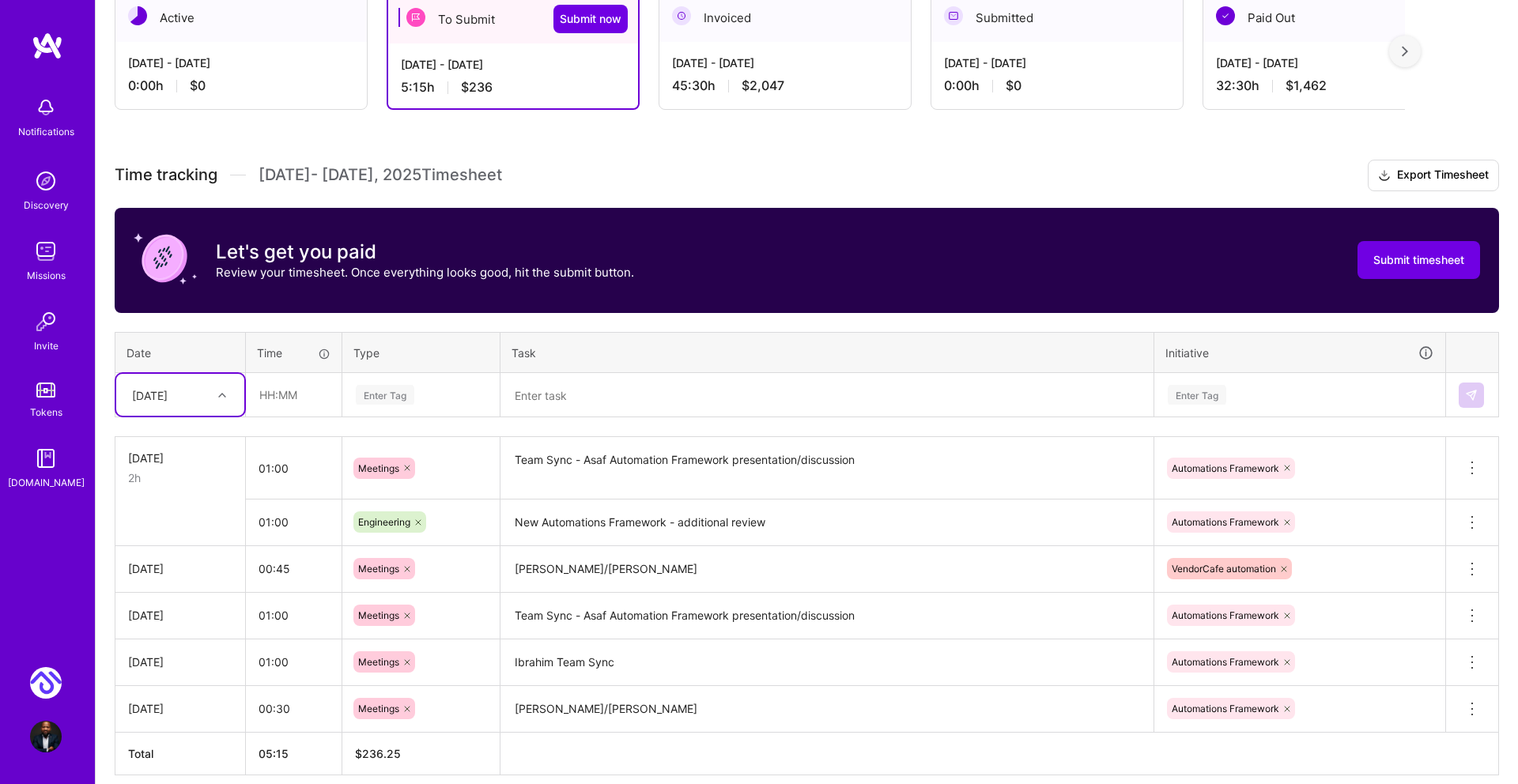
scroll to position [296, 0]
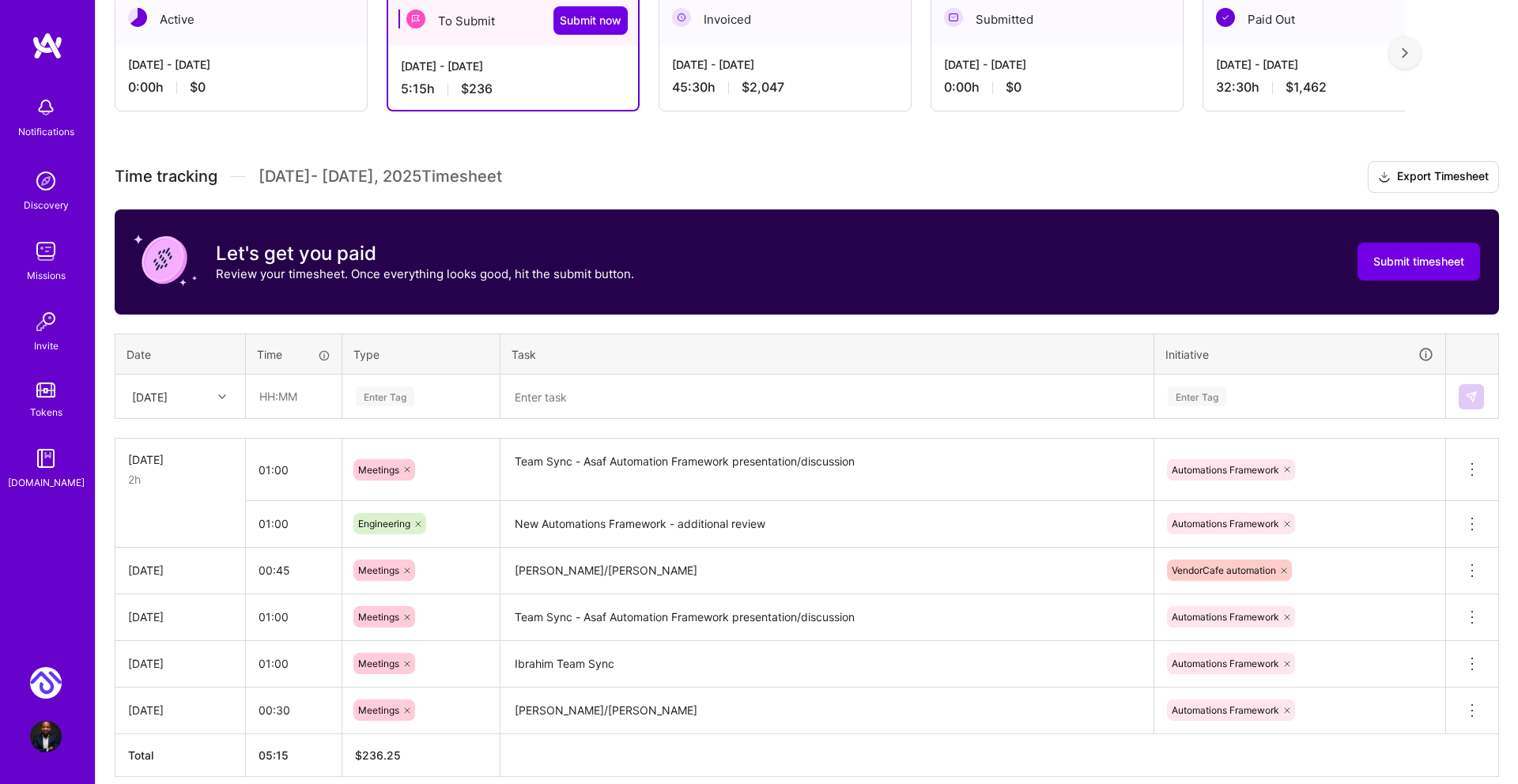
click at [753, 75] on div "[DATE] - [DATE] 45:30 h $2,047" at bounding box center [784, 76] width 251 height 65
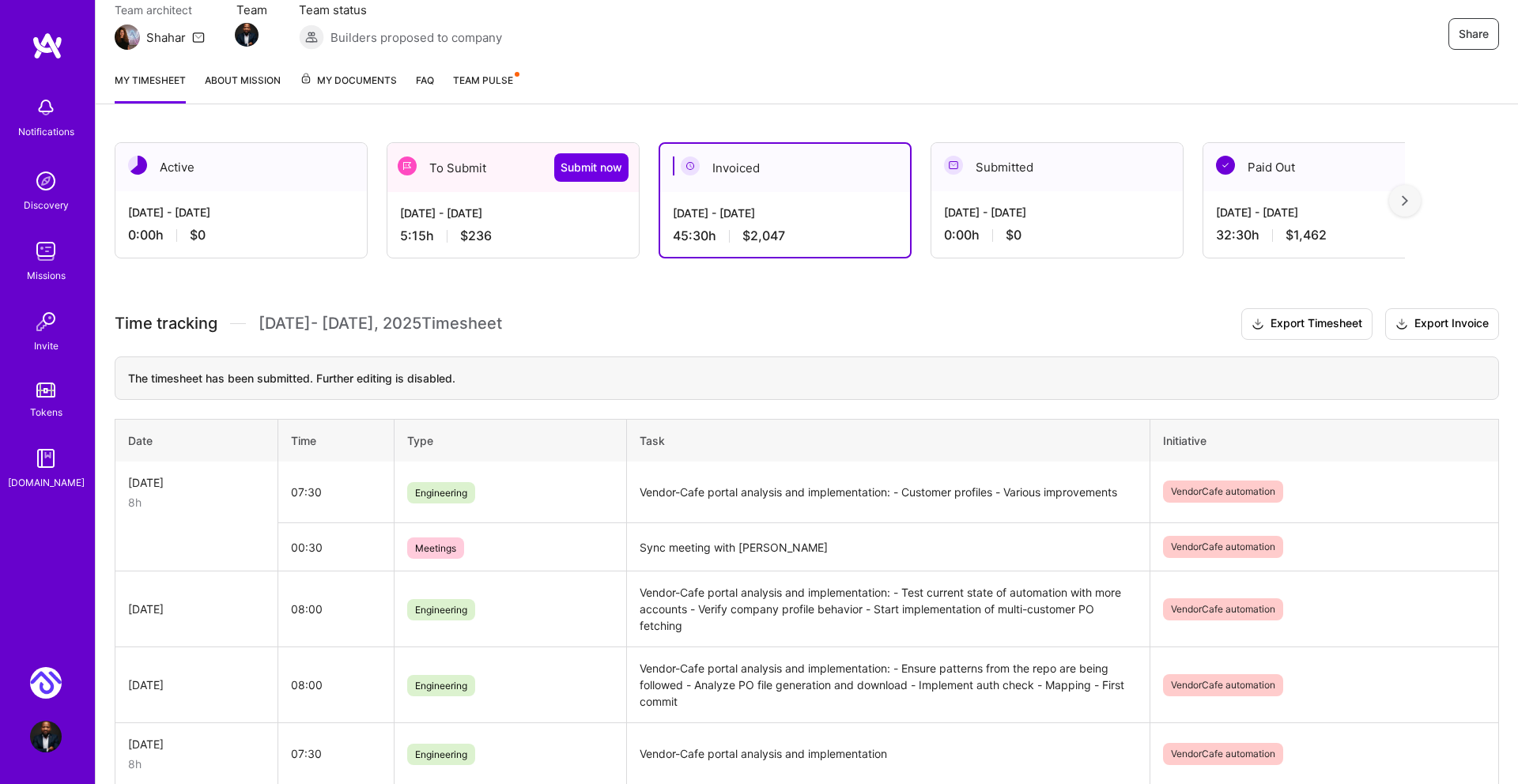
scroll to position [132, 0]
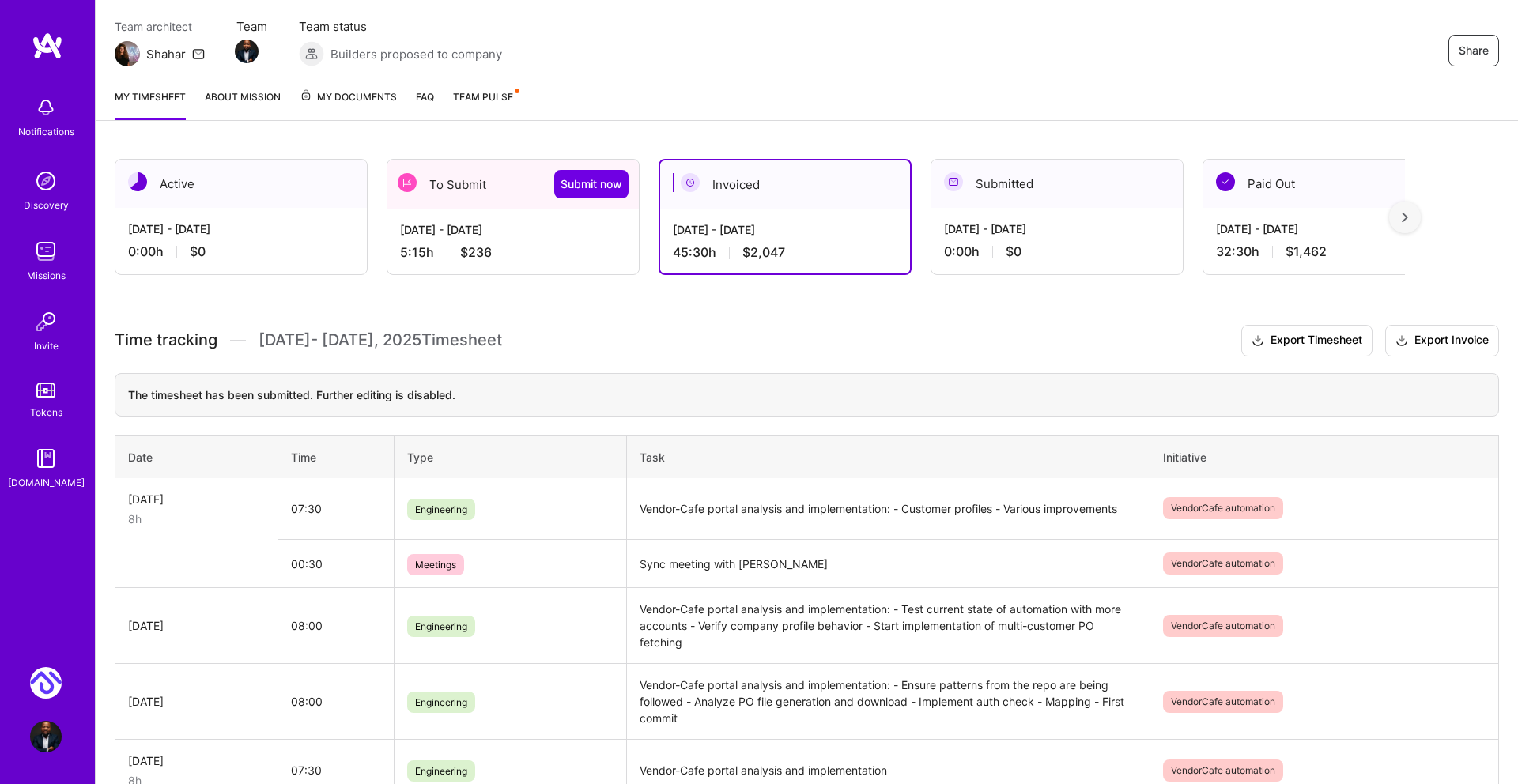
click at [468, 214] on div "[DATE] - [DATE] 5:15 h $236" at bounding box center [512, 241] width 251 height 65
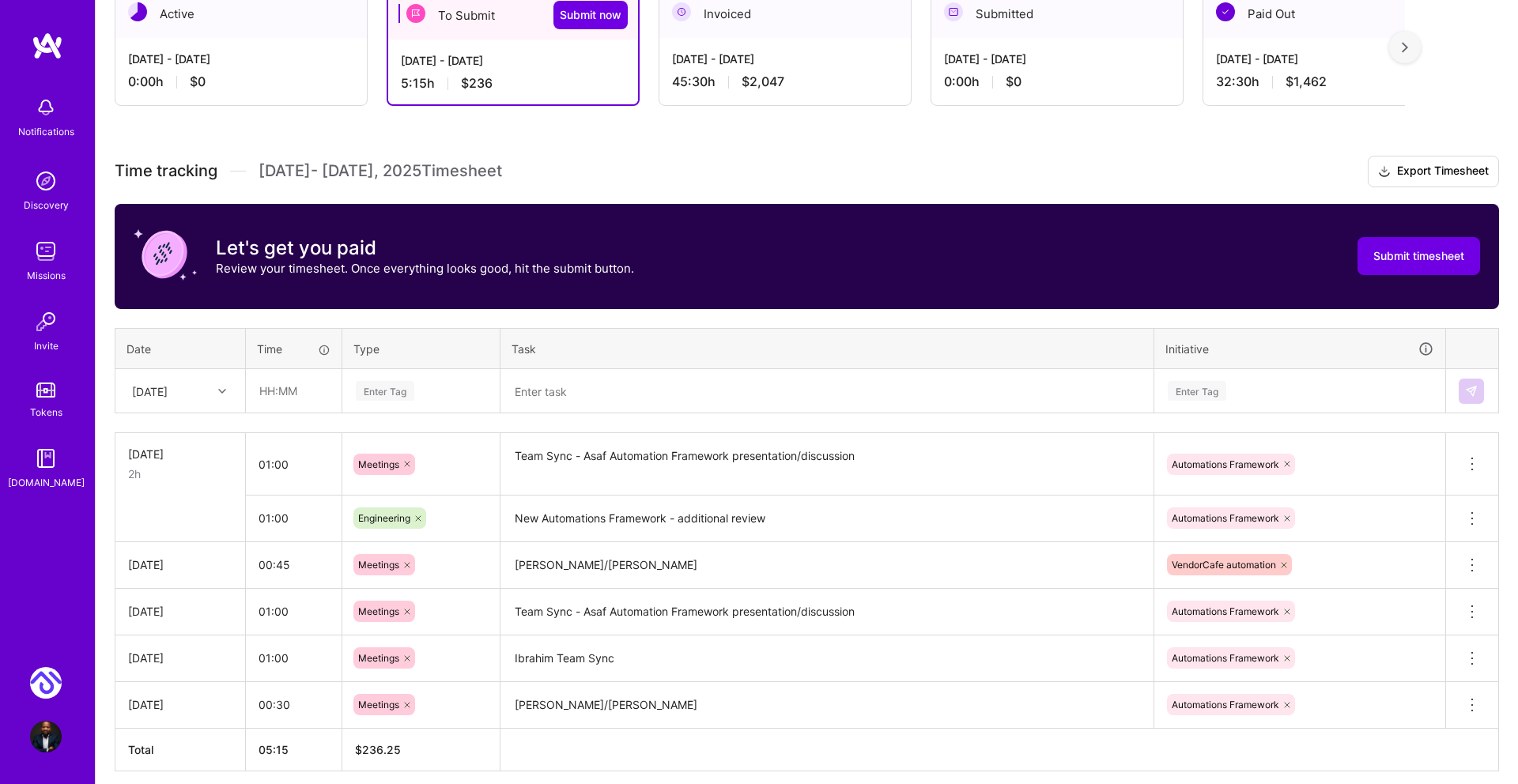
scroll to position [304, 0]
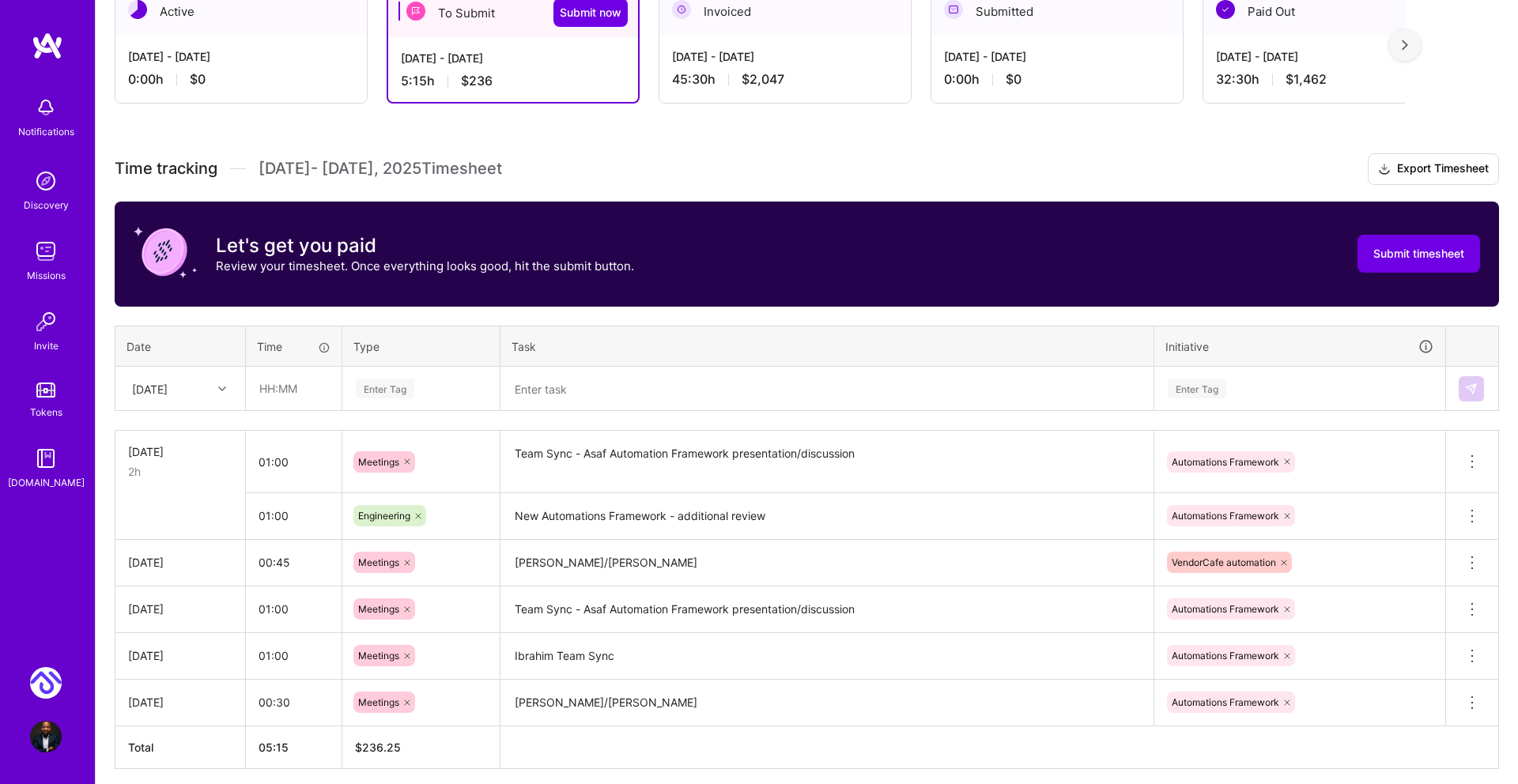
click at [167, 390] on div "[DATE]" at bounding box center [149, 388] width 35 height 16
click at [207, 464] on div "[DATE]" at bounding box center [180, 462] width 128 height 29
click at [265, 392] on input "text" at bounding box center [293, 389] width 94 height 42
type input "04:00"
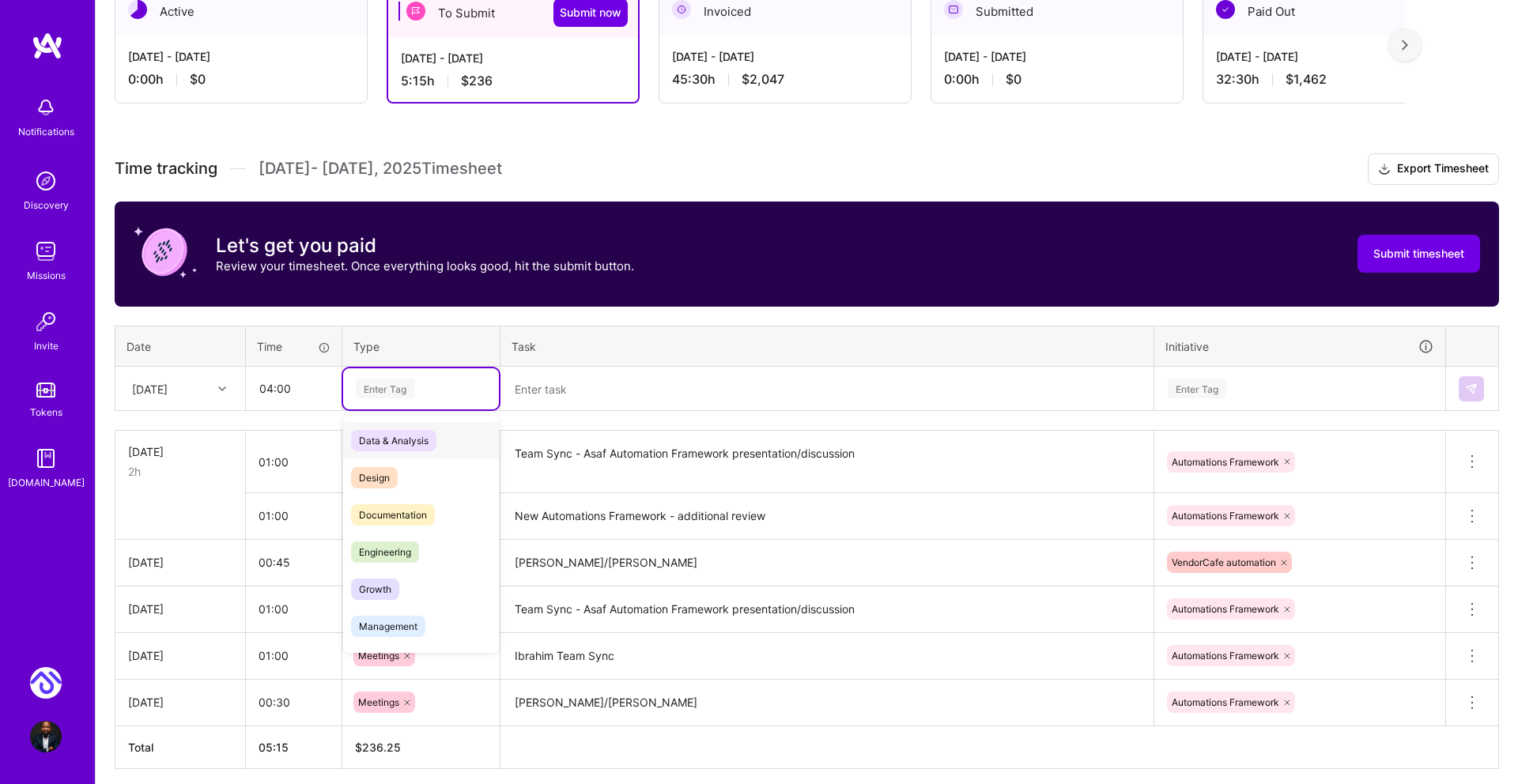
click at [429, 383] on div "Enter Tag" at bounding box center [421, 388] width 134 height 20
click at [382, 553] on span "Engineering" at bounding box center [385, 552] width 68 height 21
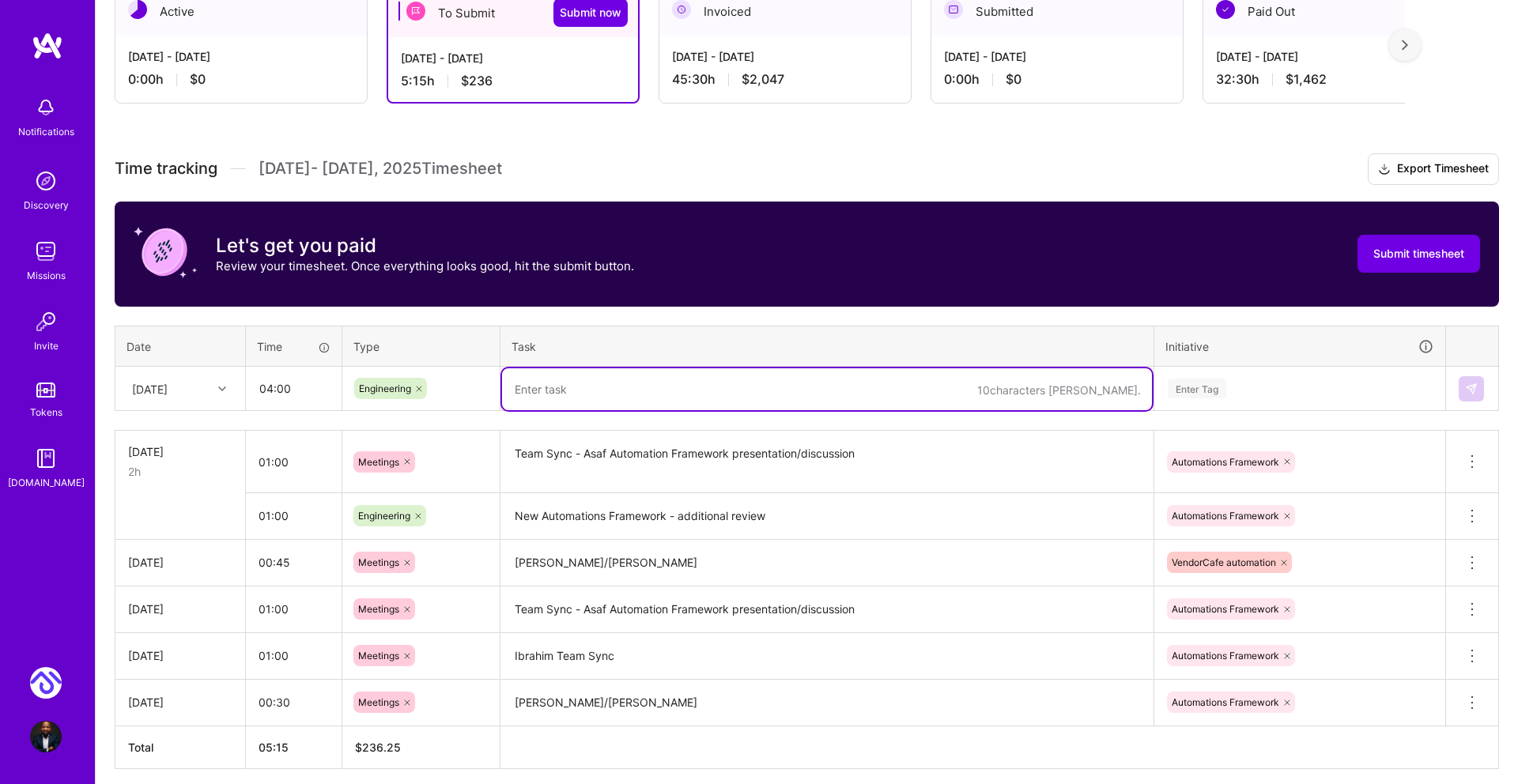
click at [602, 387] on textarea at bounding box center [827, 389] width 650 height 42
type textarea "New automations framework review"
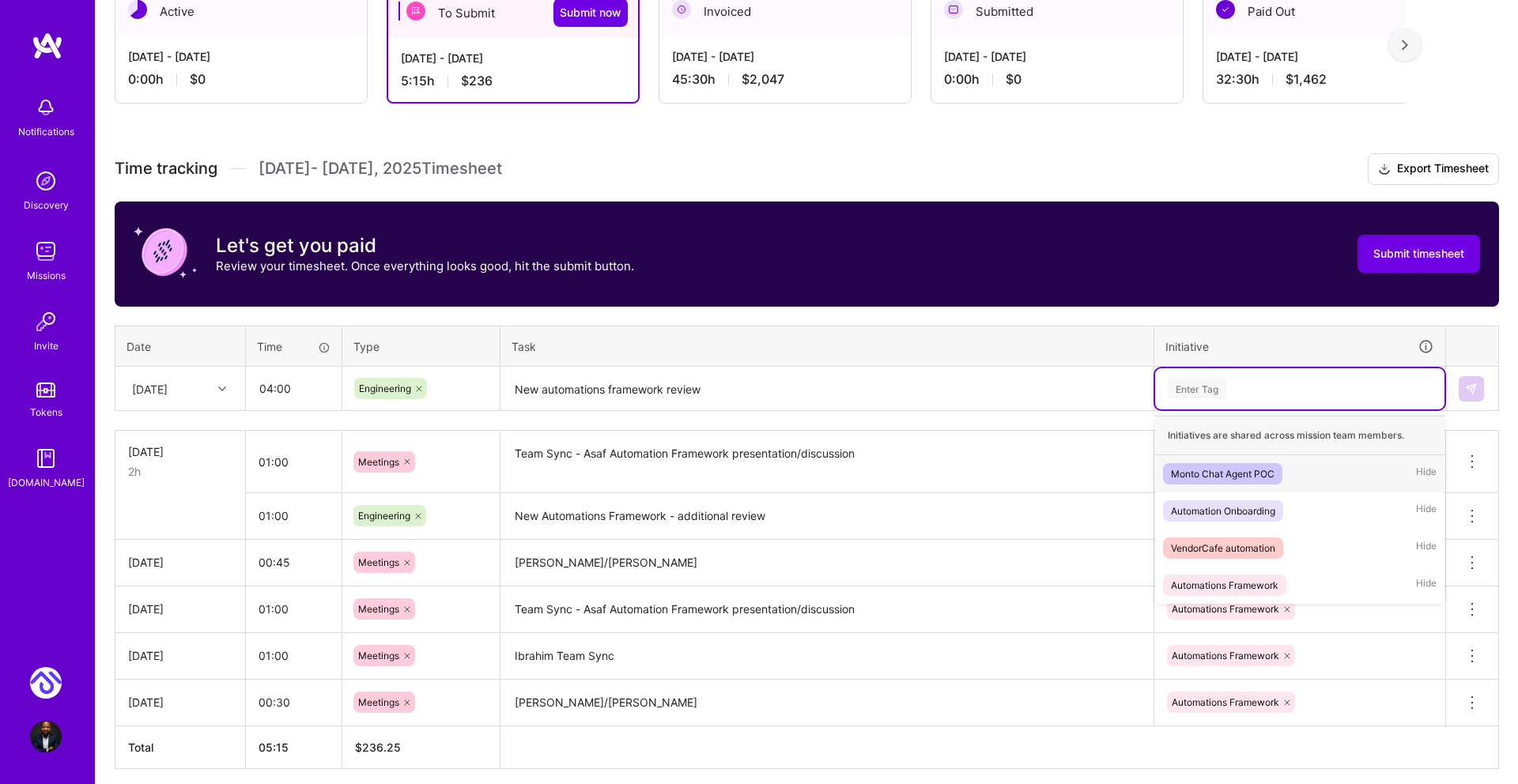
click at [1199, 382] on div "Enter Tag" at bounding box center [1197, 389] width 59 height 25
click at [1232, 584] on div "Automations Framework" at bounding box center [1223, 584] width 107 height 16
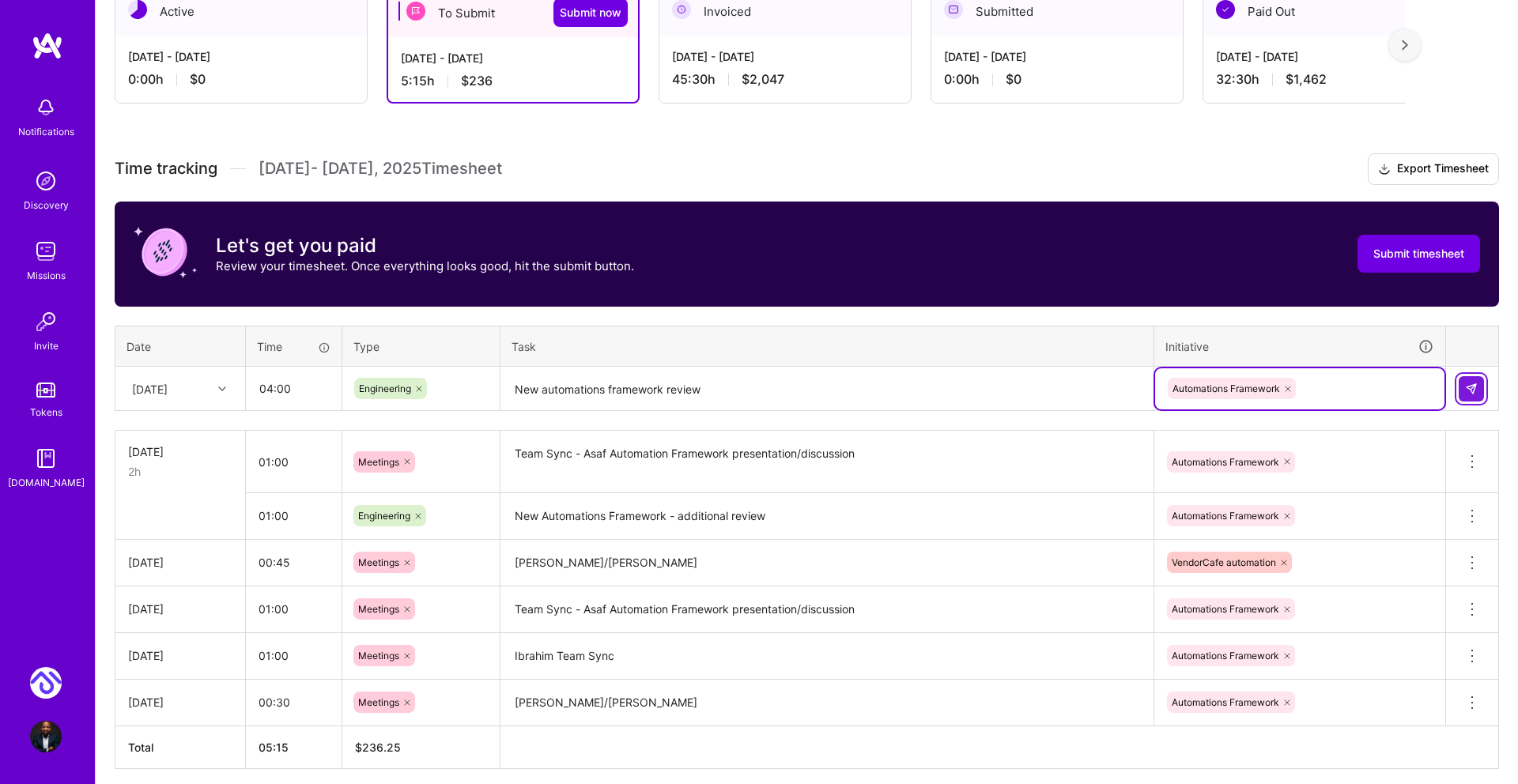
click at [1477, 394] on button at bounding box center [1470, 389] width 26 height 26
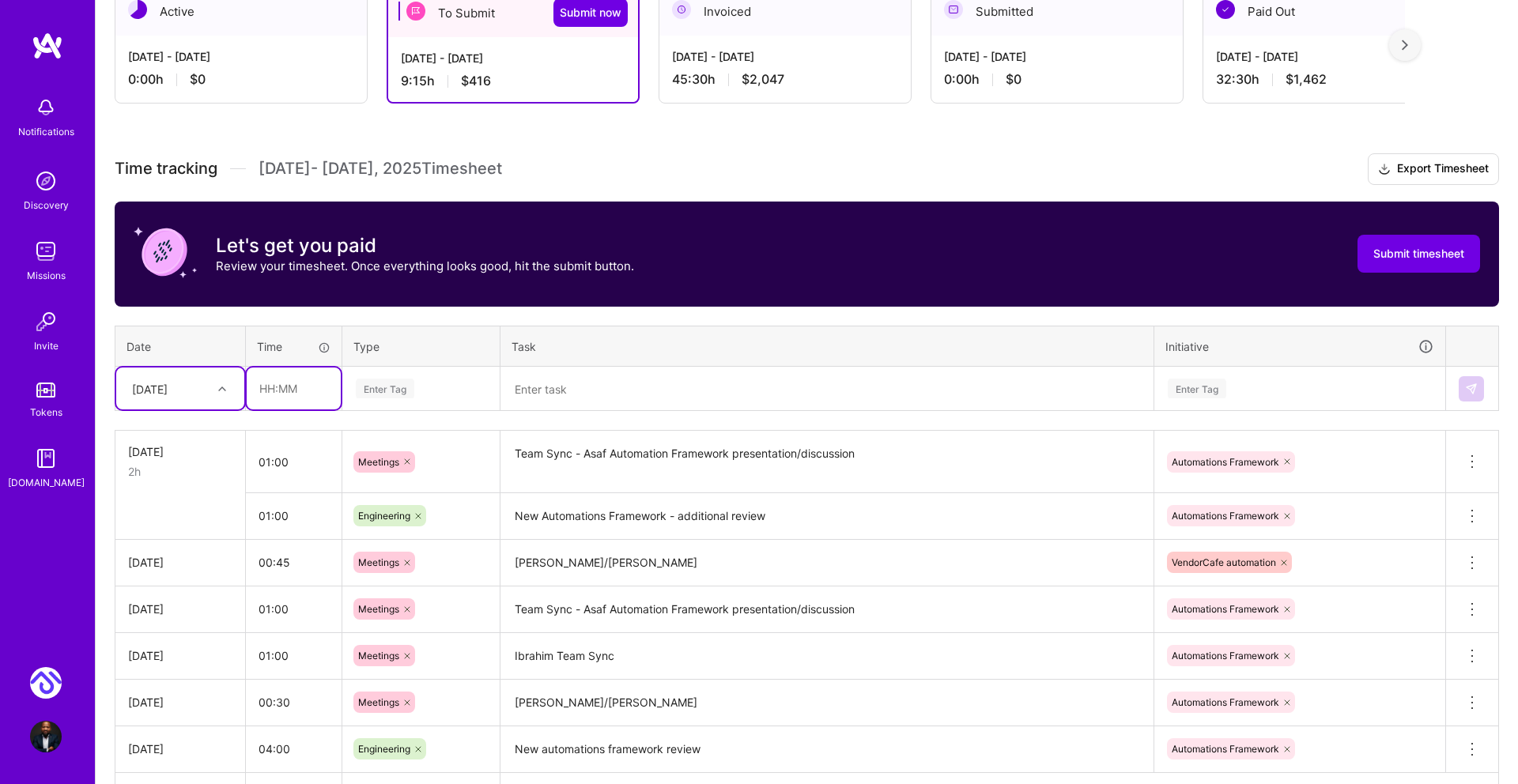
click at [268, 394] on input "text" at bounding box center [293, 389] width 94 height 42
type input "04:00"
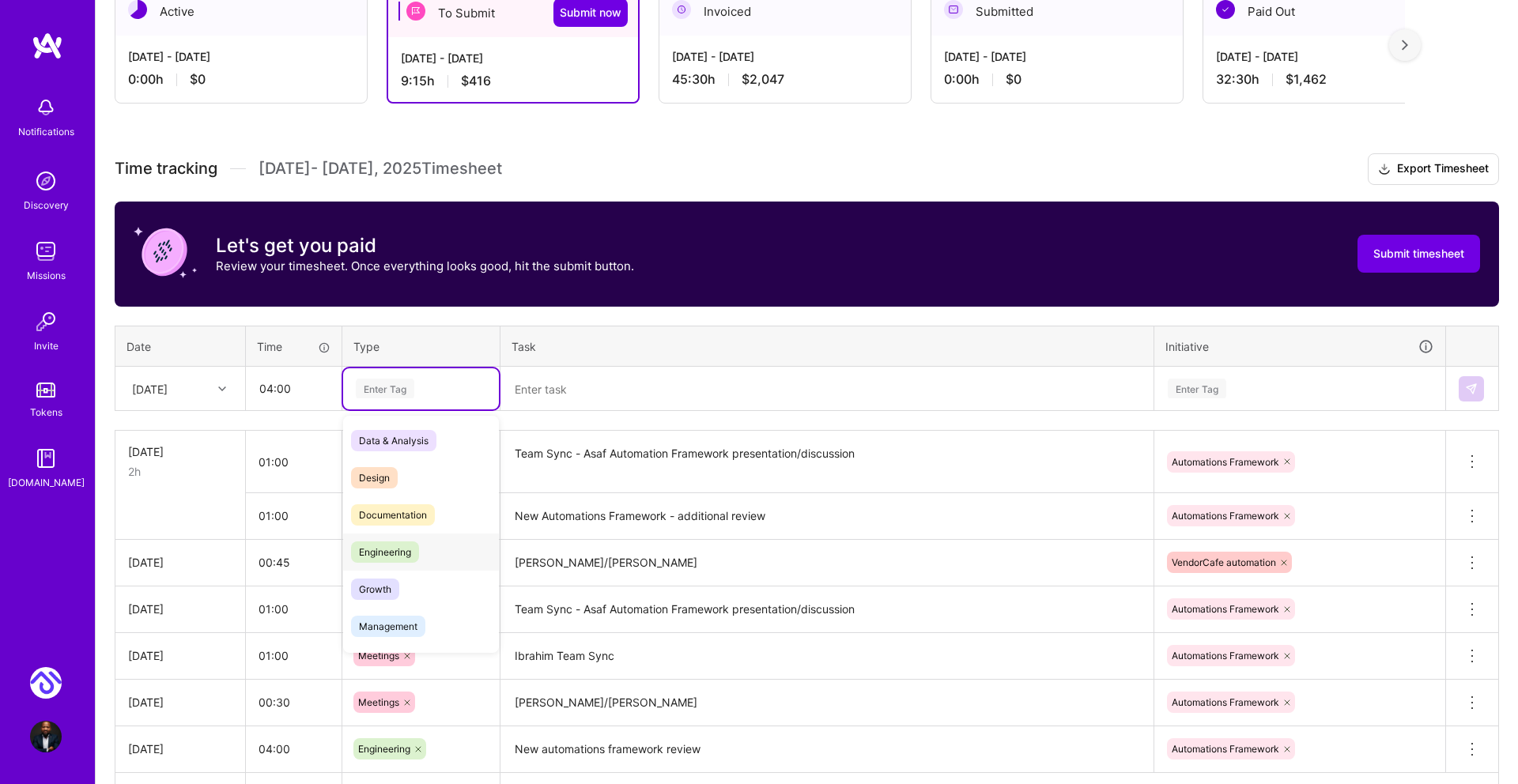
click at [377, 553] on span "Engineering" at bounding box center [385, 552] width 68 height 21
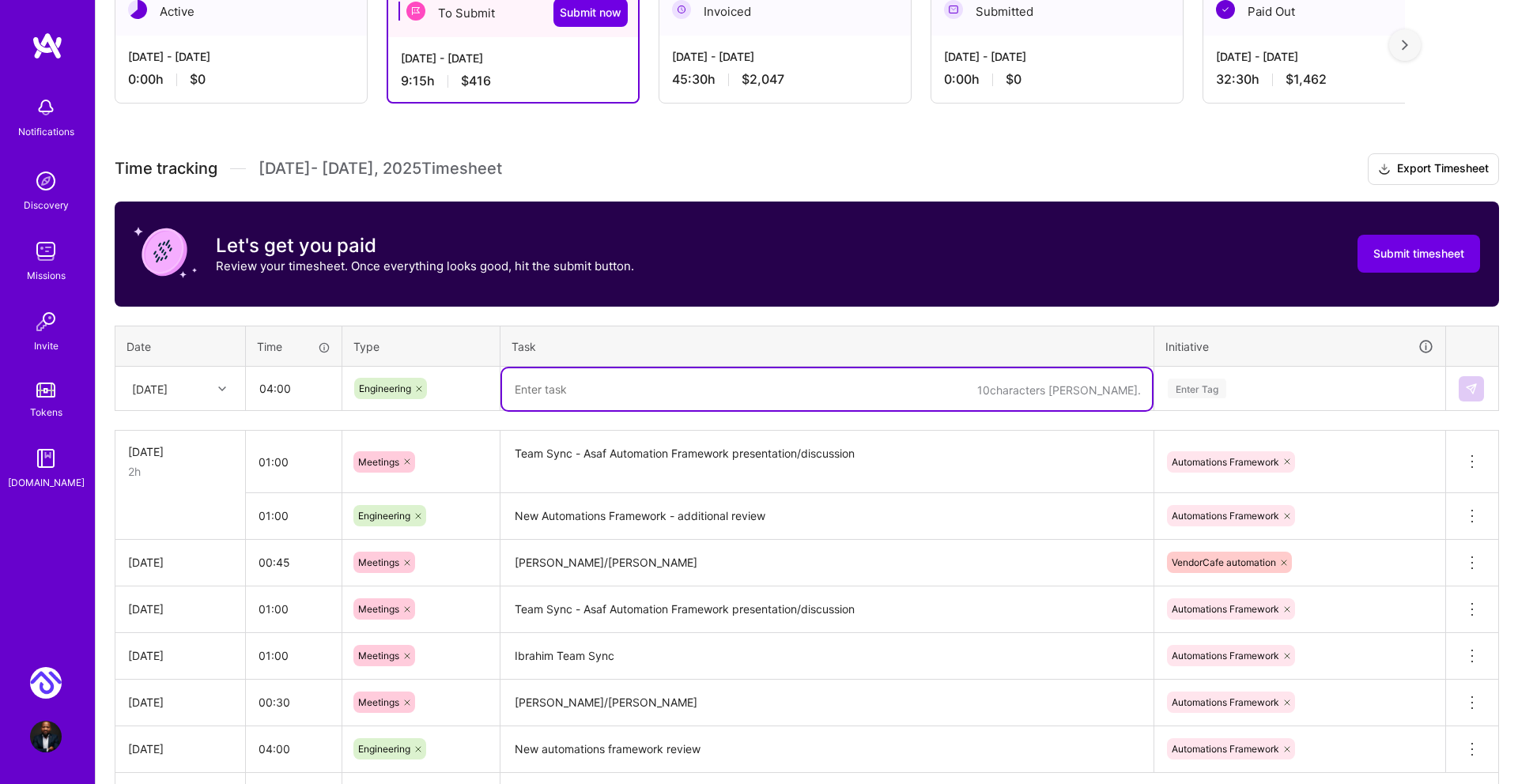
click at [598, 394] on textarea at bounding box center [827, 389] width 650 height 42
type textarea "VendorCafe automation improvements"
click at [1213, 394] on div "Enter Tag" at bounding box center [1197, 389] width 59 height 25
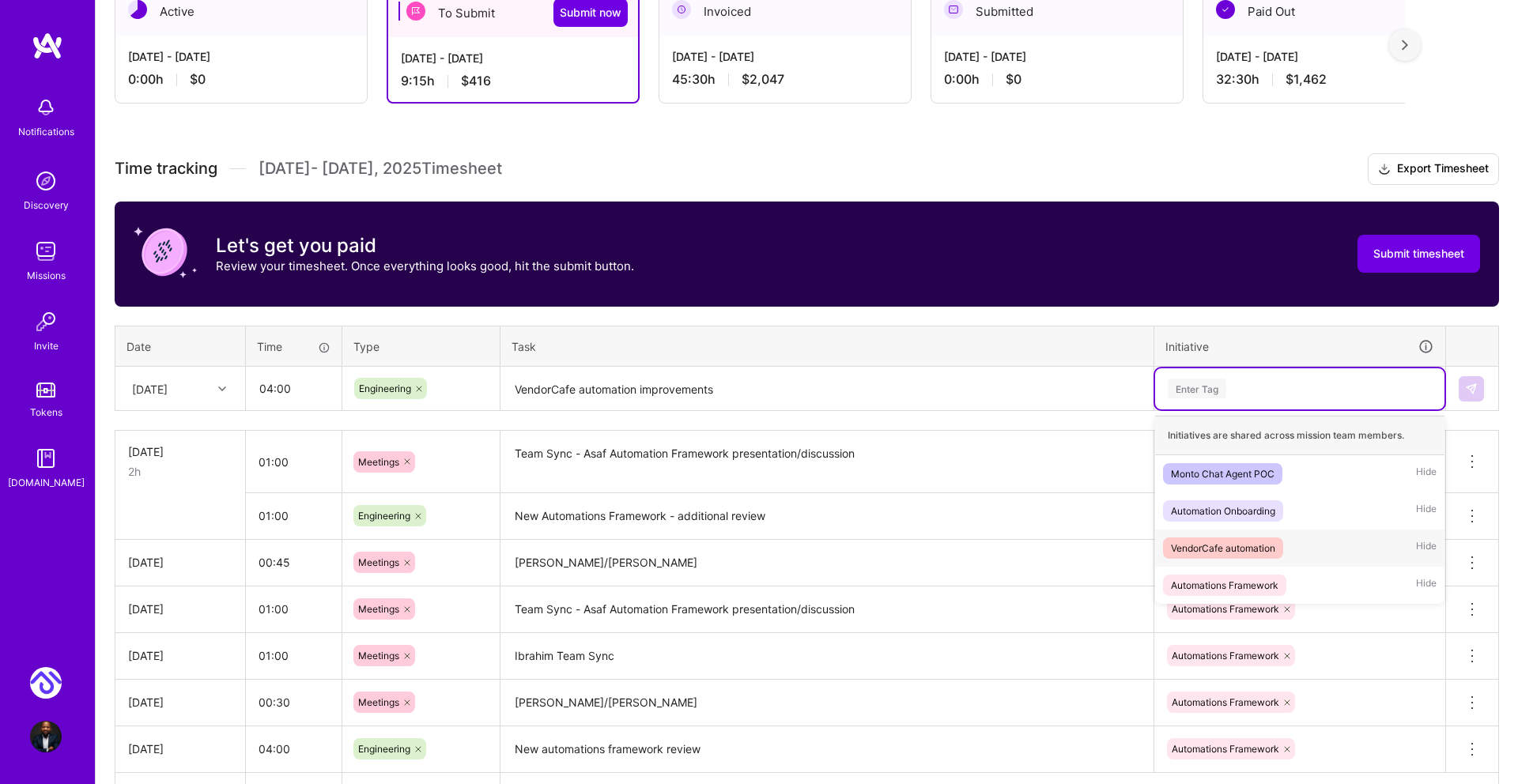
click at [1222, 552] on div "VendorCafe automation" at bounding box center [1222, 547] width 105 height 16
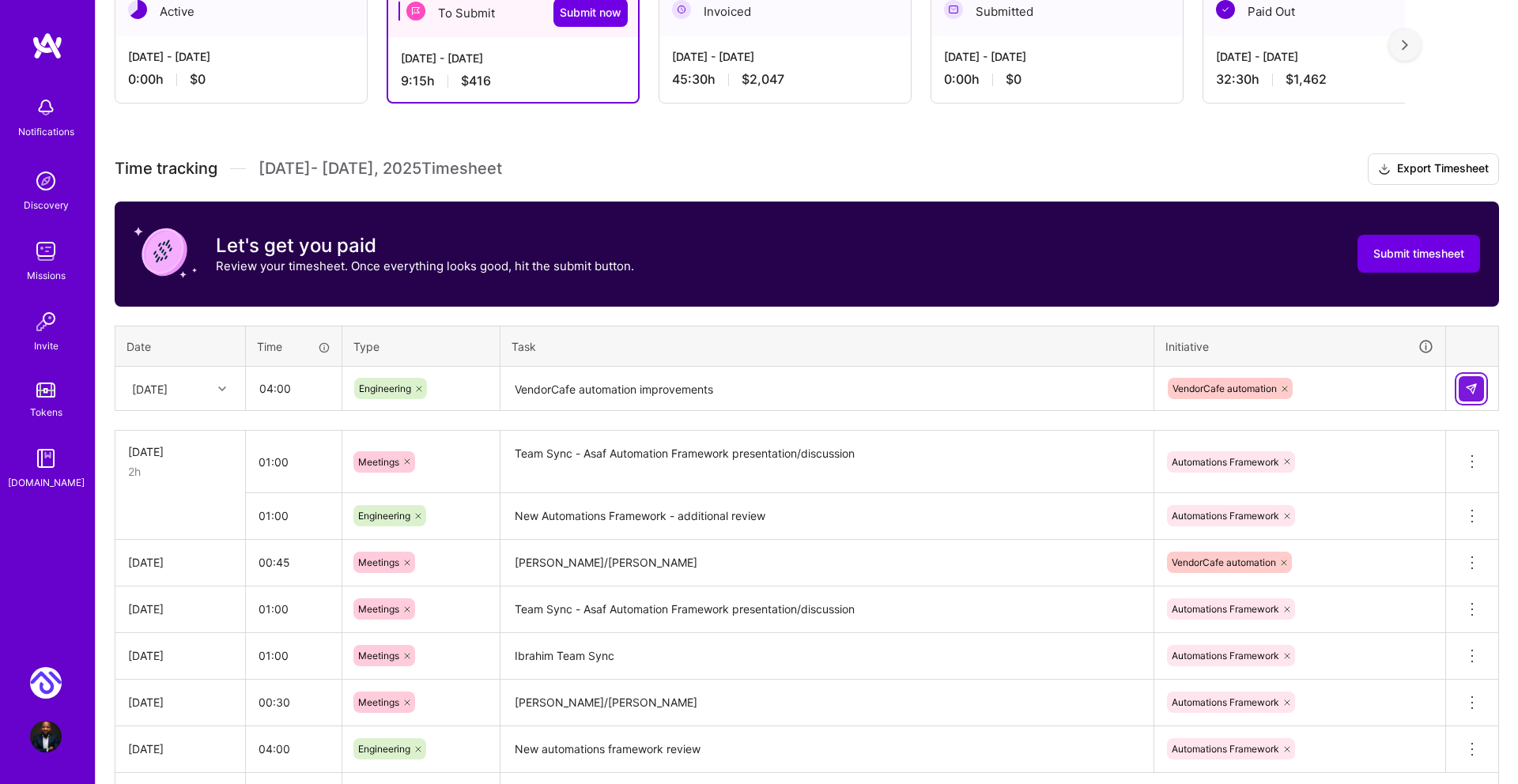
click at [1469, 379] on button at bounding box center [1470, 389] width 26 height 26
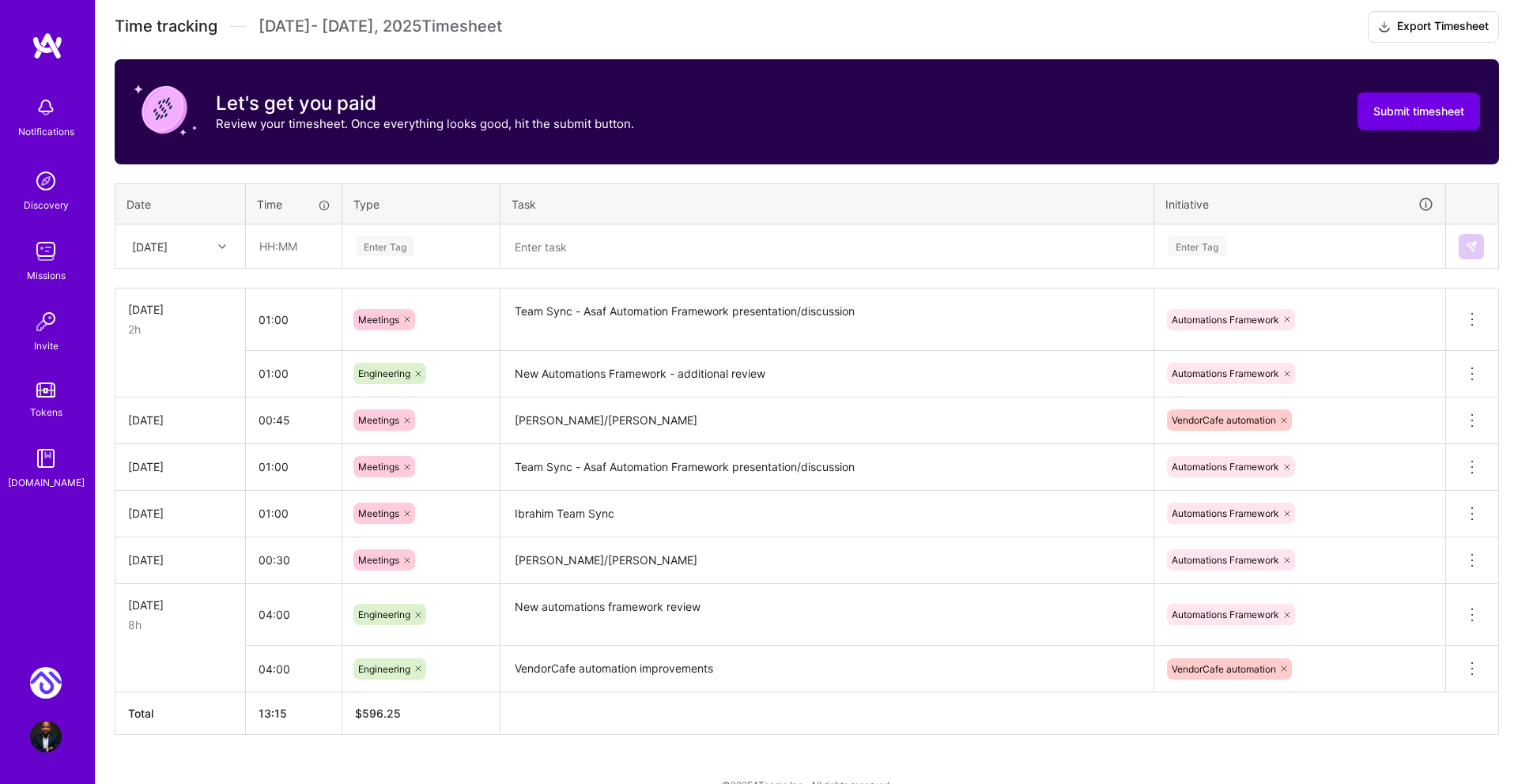
scroll to position [474, 0]
